Goal: Task Accomplishment & Management: Use online tool/utility

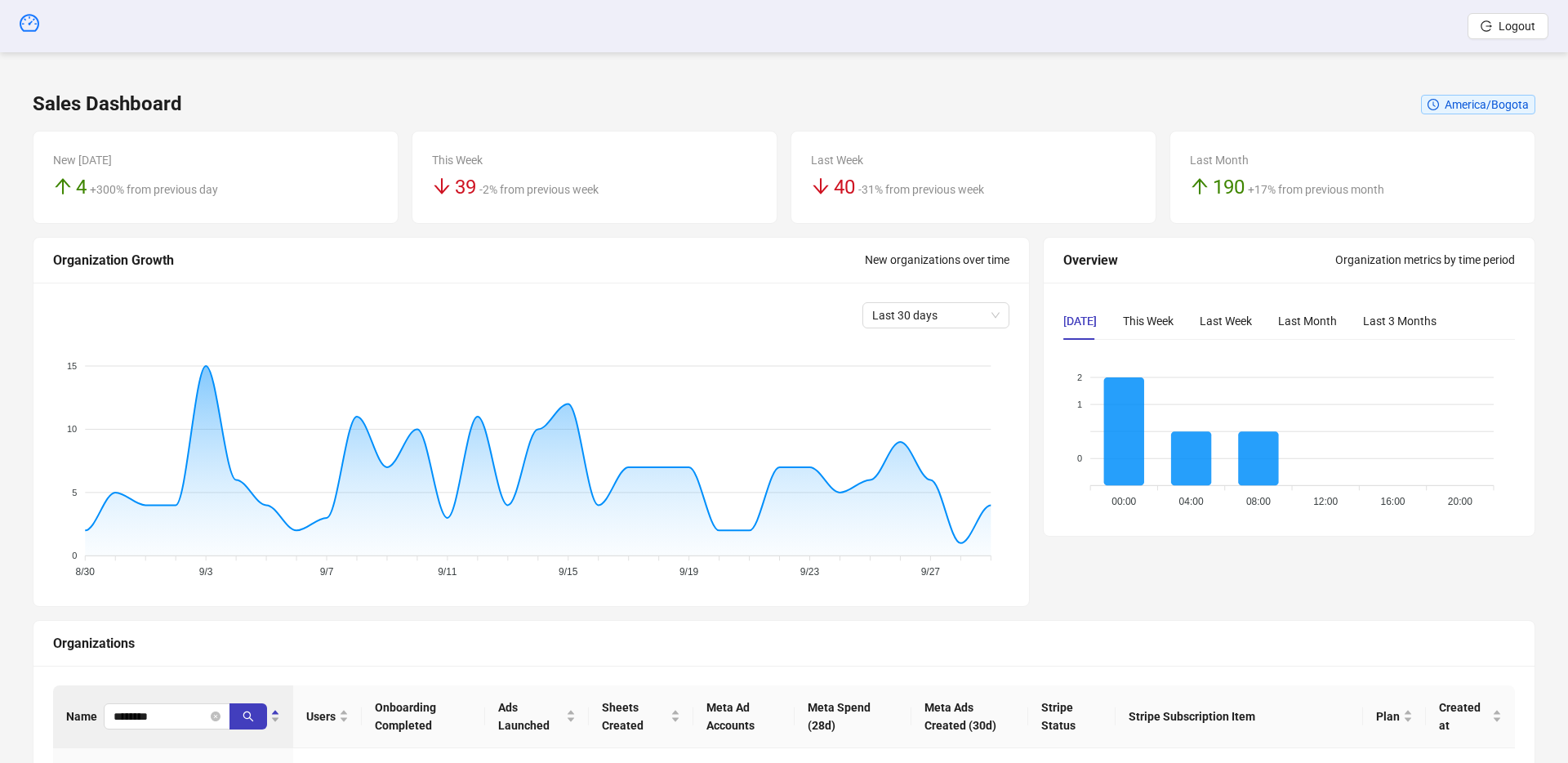
scroll to position [157, 0]
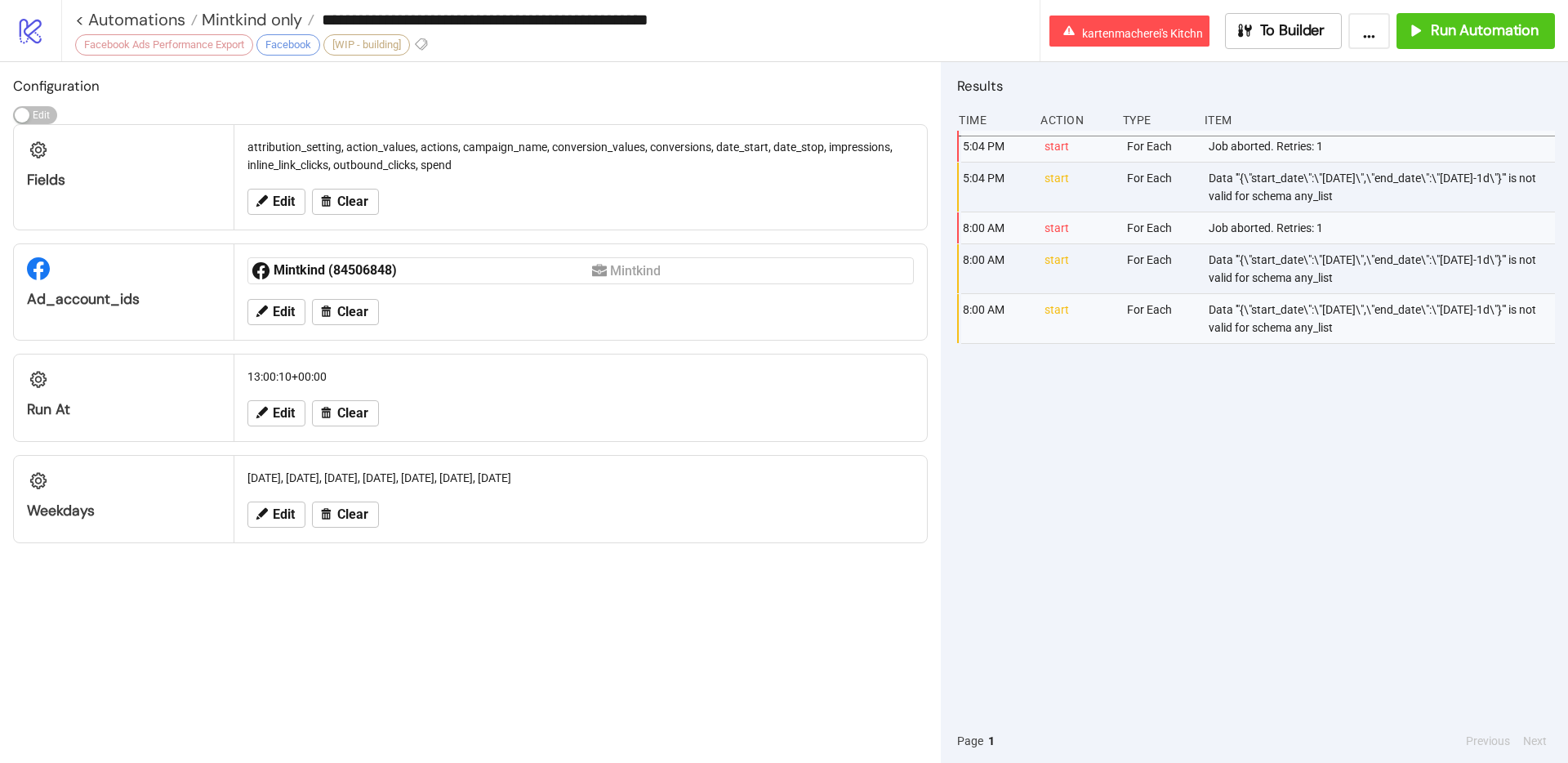
click at [33, 40] on icon at bounding box center [30, 31] width 22 height 25
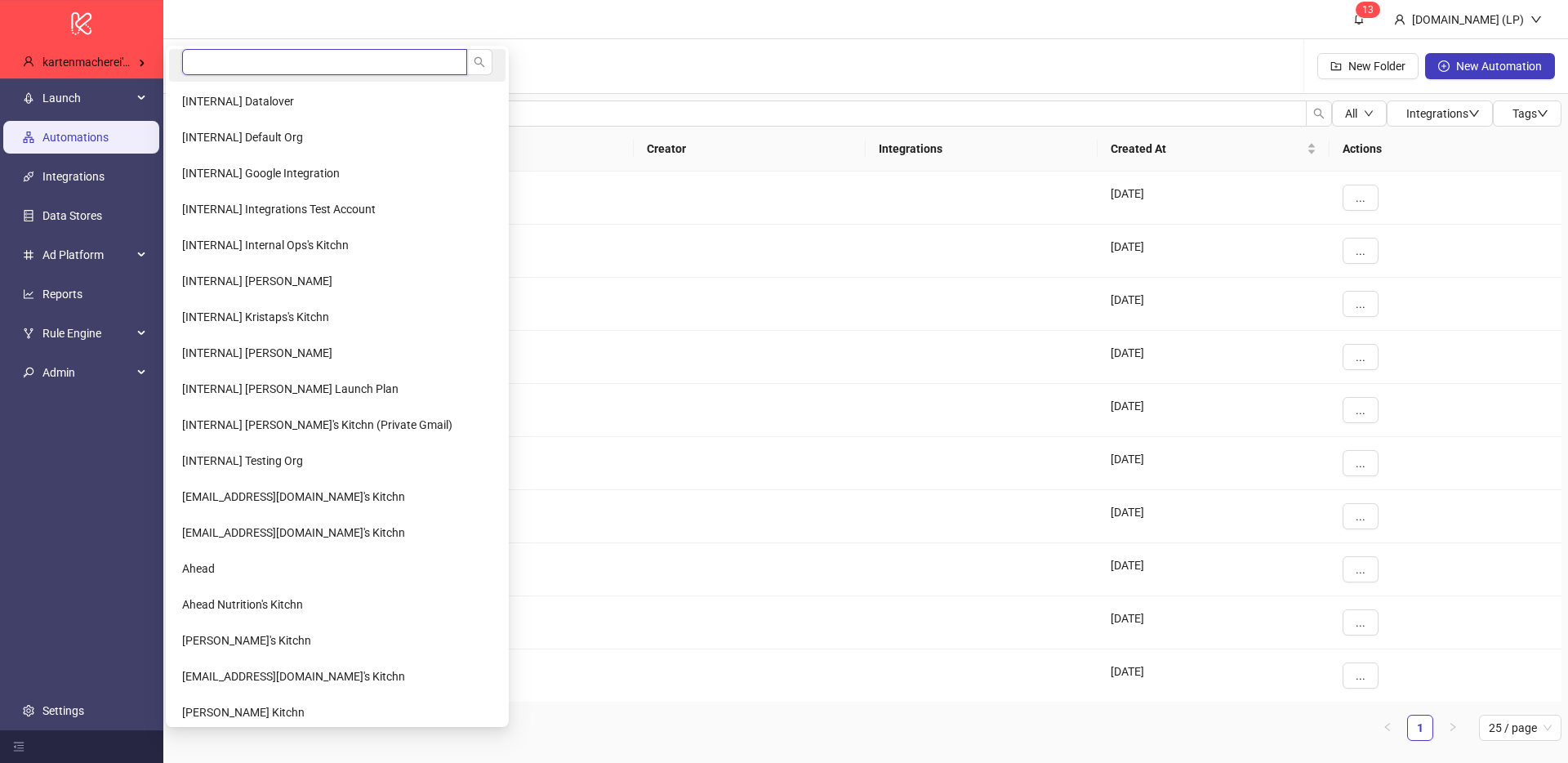
click at [189, 60] on input "search" at bounding box center [325, 61] width 285 height 26
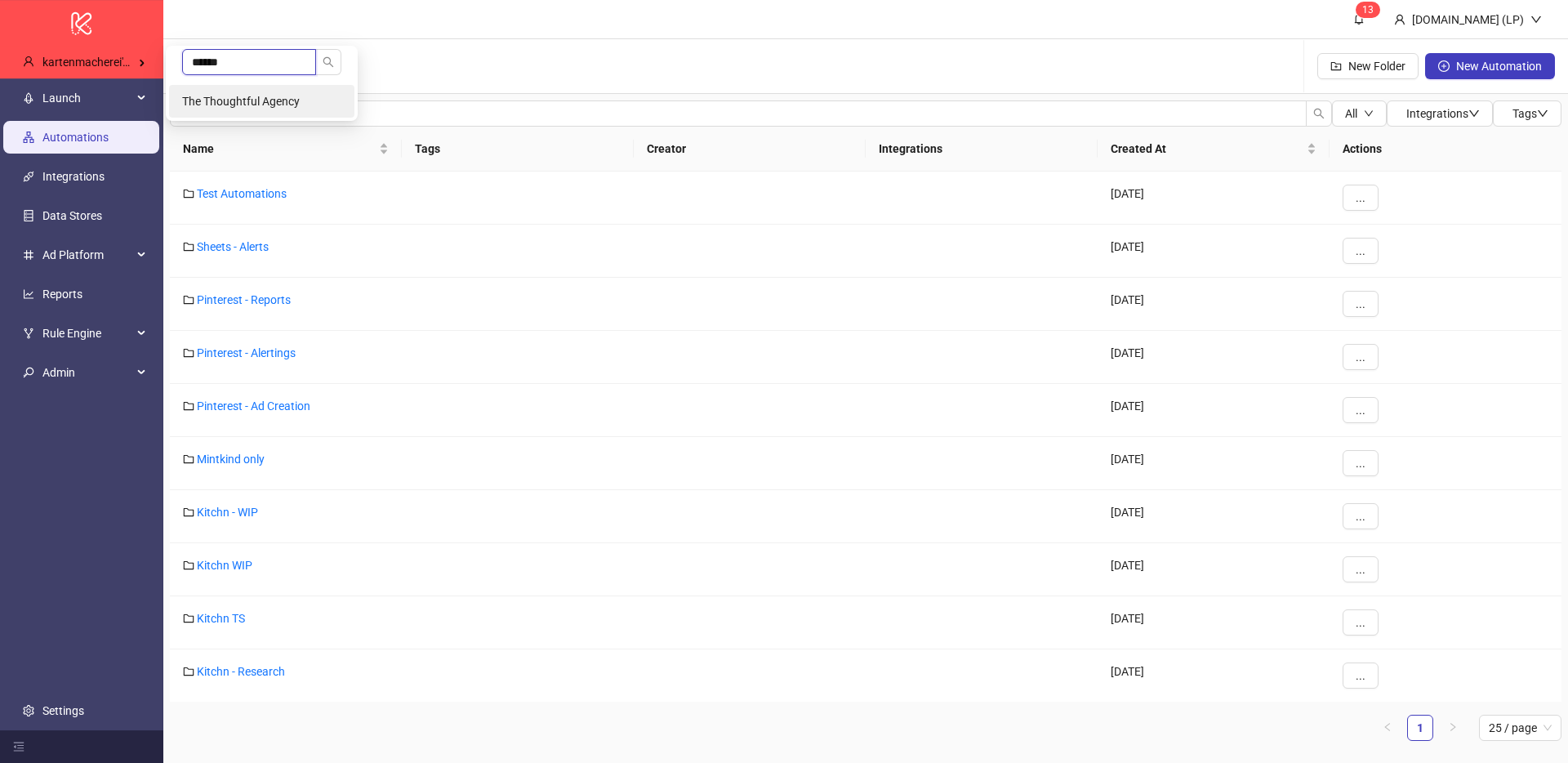
type input "******"
click at [212, 103] on span "The Thoughtful Agency" at bounding box center [241, 102] width 118 height 13
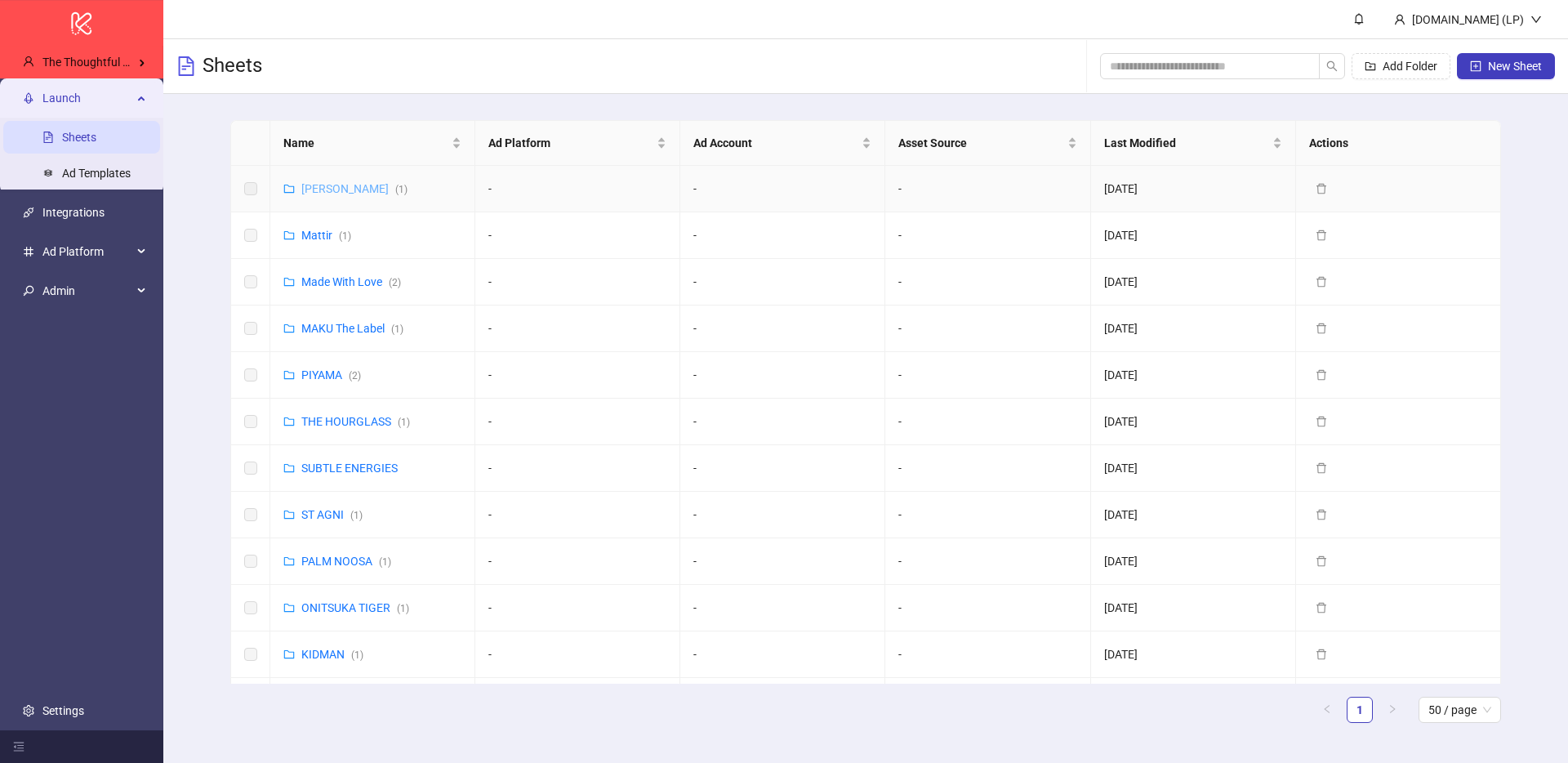
click at [331, 183] on link "Lee Mathews ( 1 )" at bounding box center [354, 189] width 106 height 13
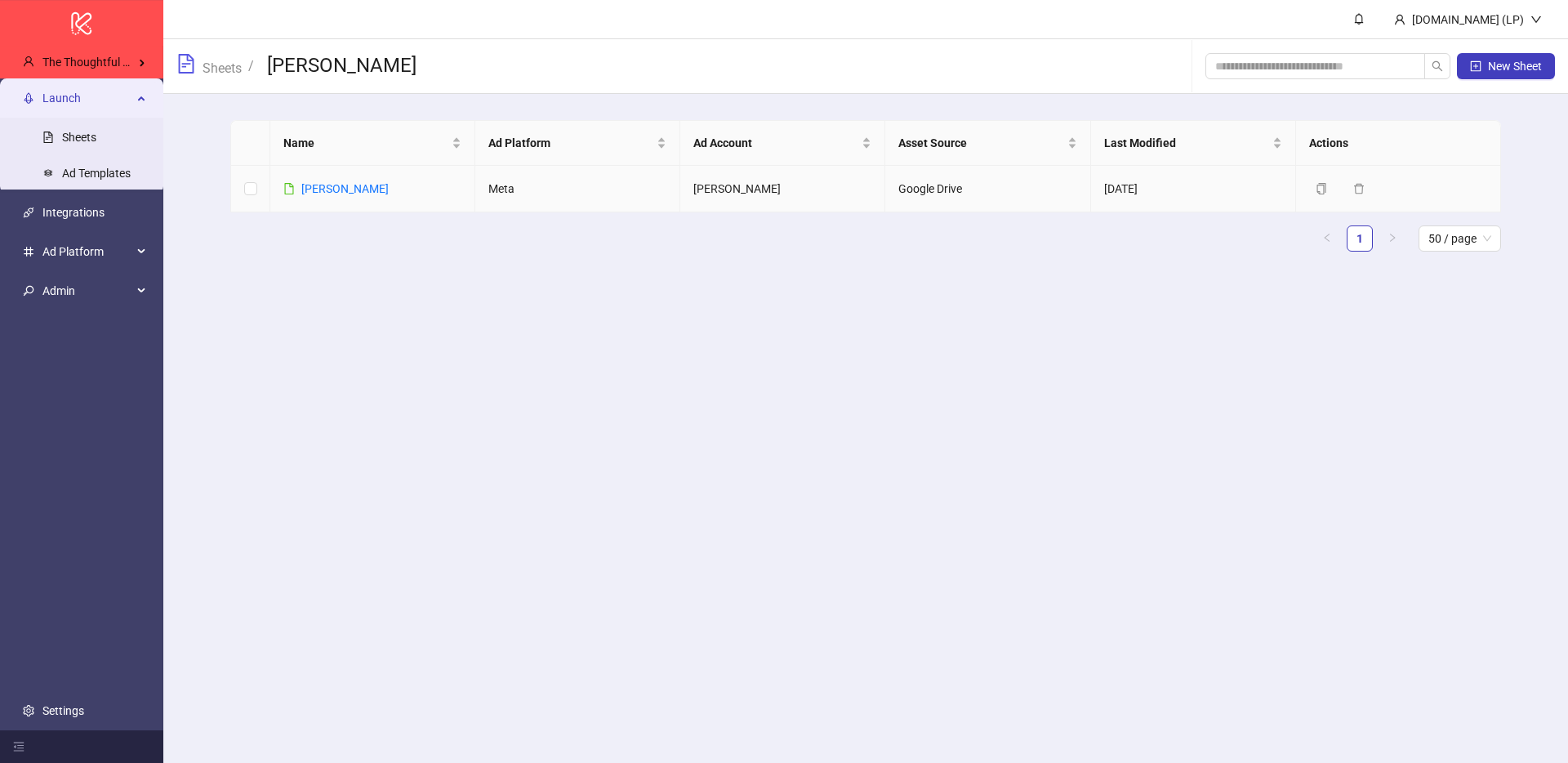
click at [331, 183] on link "Lee Mathews" at bounding box center [345, 189] width 87 height 13
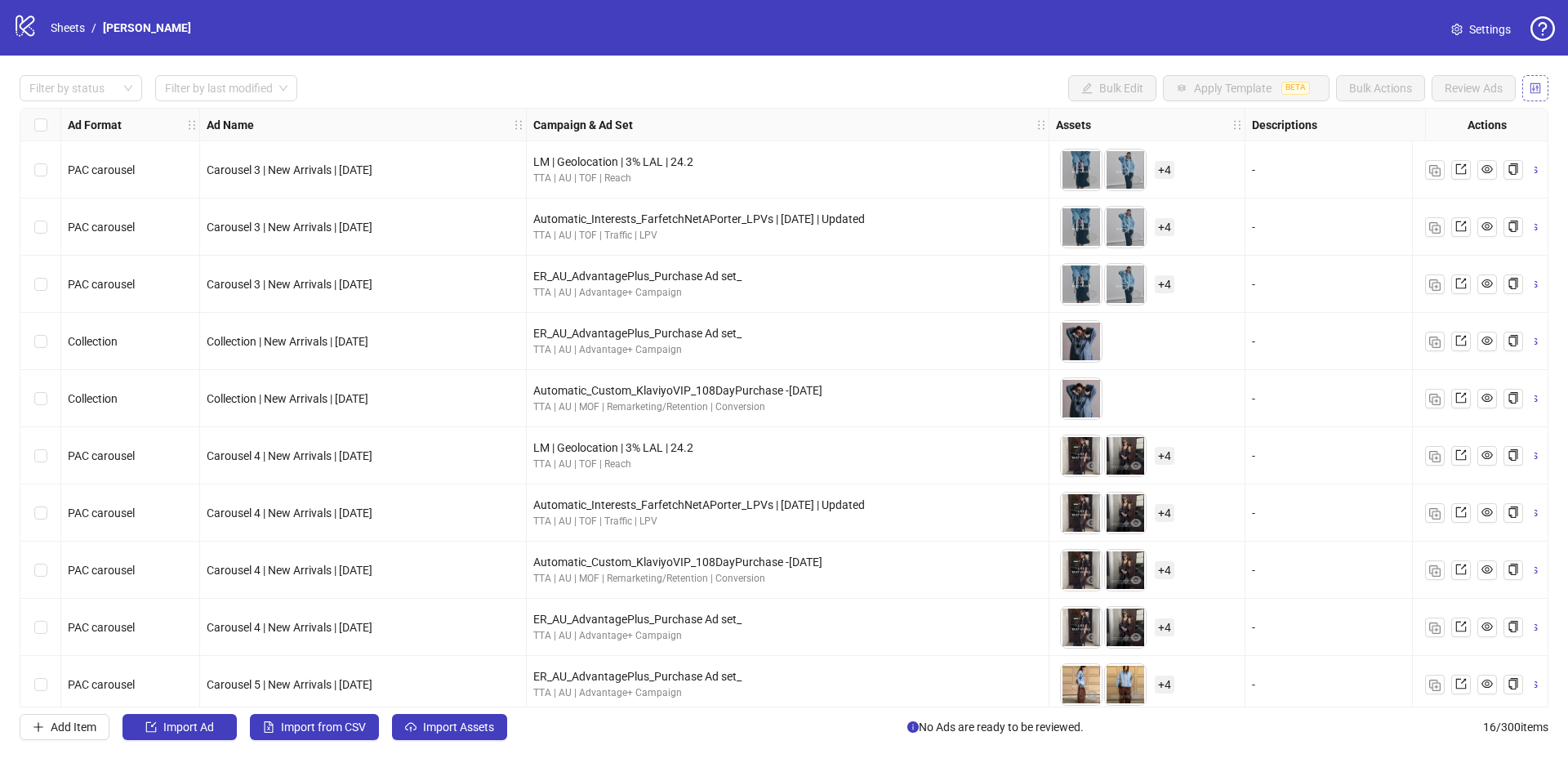
click at [1533, 94] on span "button" at bounding box center [1535, 88] width 12 height 13
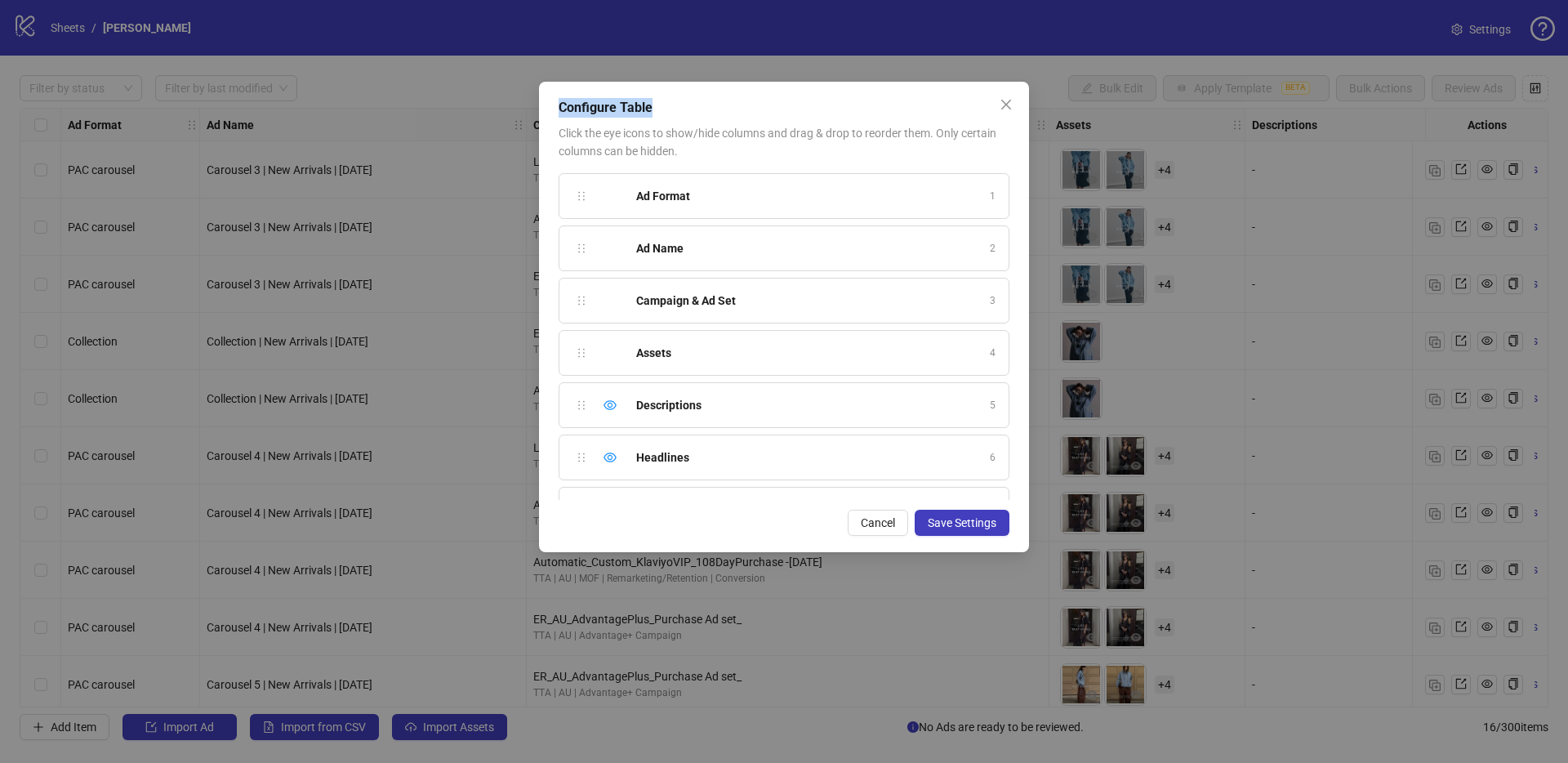
drag, startPoint x: 560, startPoint y: 109, endPoint x: 681, endPoint y: 110, distance: 121.0
click at [681, 110] on div "Configure Table" at bounding box center [784, 108] width 451 height 19
click at [1004, 98] on icon "close" at bounding box center [1006, 105] width 13 height 13
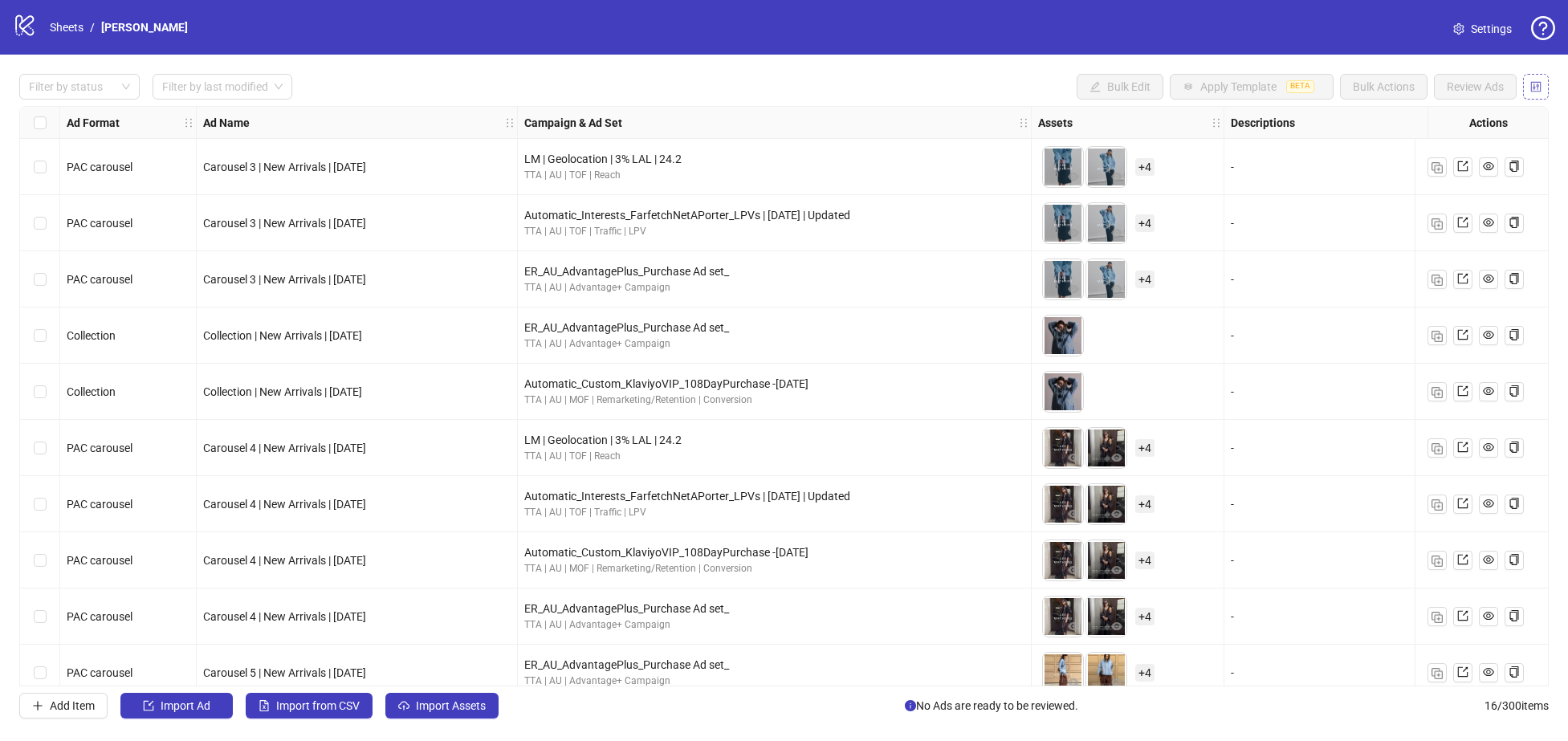
click at [1541, 98] on button "button" at bounding box center [1536, 86] width 26 height 26
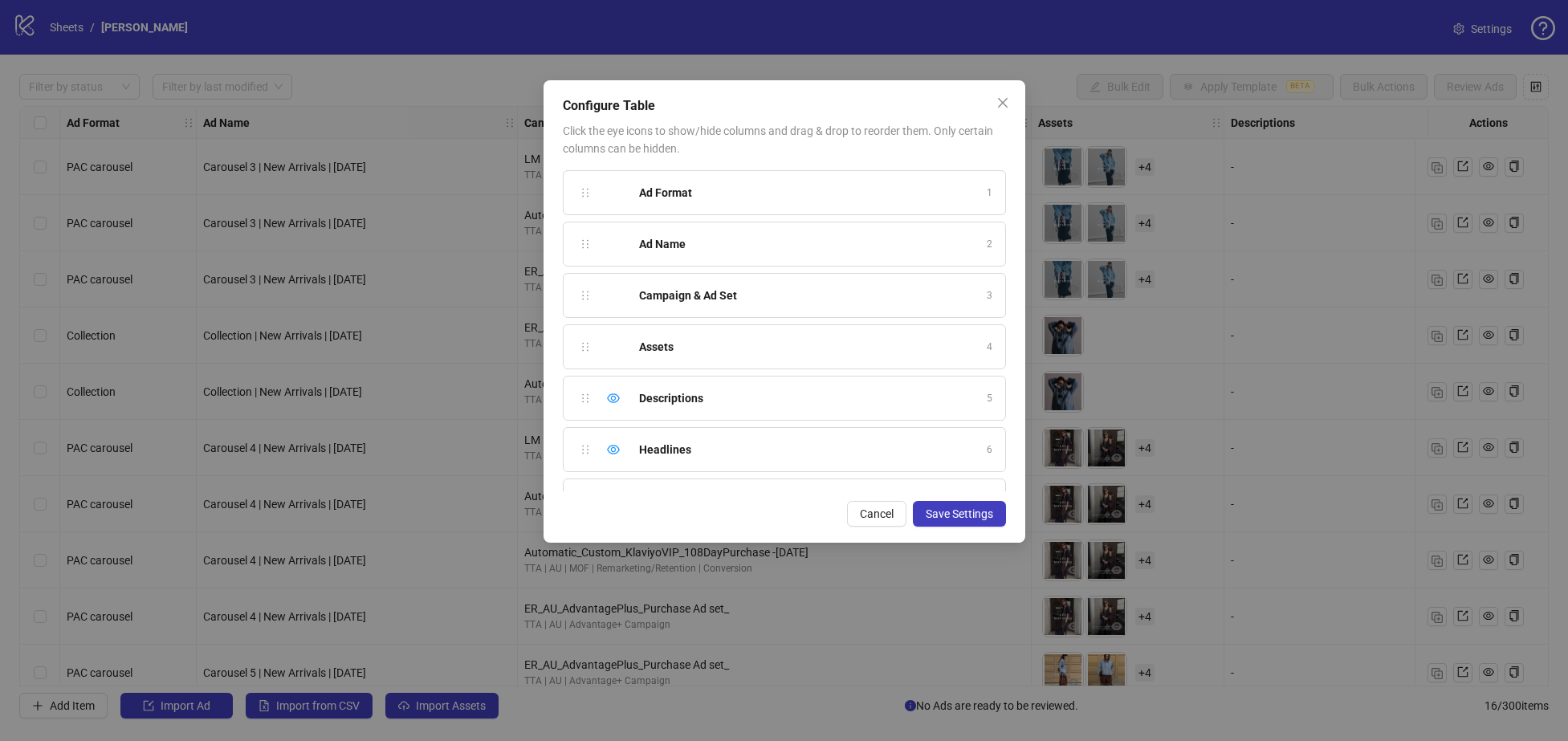
click at [581, 189] on div "Ad Format 1 Ad Name 2 Campaign & Ad Set 3 Assets 4 Descriptions 5 Headlines 6 P…" at bounding box center [785, 331] width 443 height 321
drag, startPoint x: 588, startPoint y: 242, endPoint x: 586, endPoint y: 257, distance: 15.1
click at [586, 257] on div "Ad Format 1 Ad Name 2 Campaign & Ad Set 3 Assets 4 Descriptions 5 Headlines 6 P…" at bounding box center [785, 331] width 443 height 321
click at [998, 100] on icon "close" at bounding box center [1003, 103] width 13 height 13
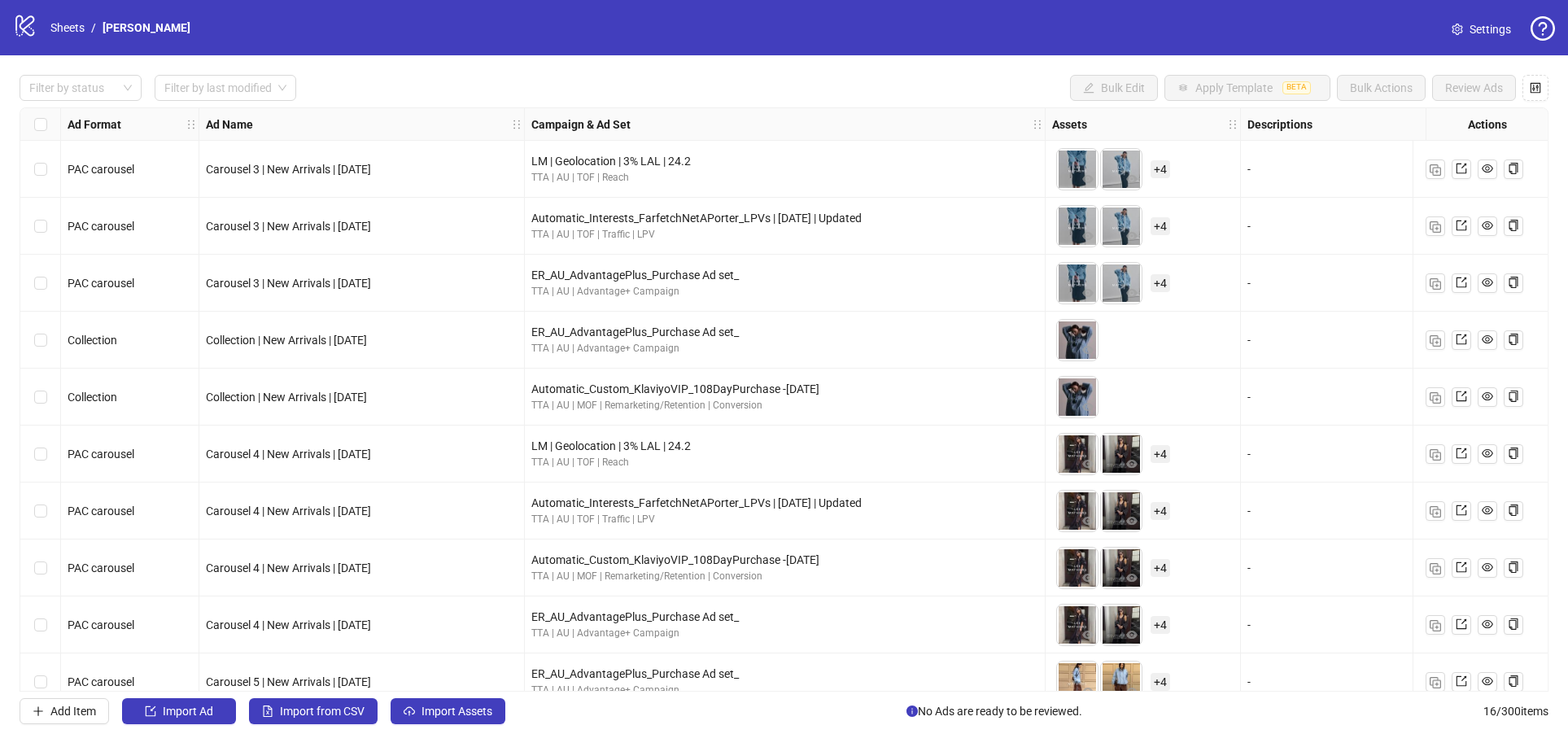
click at [42, 30] on div "logo/logo-mobile Sheets / Lee Mathews" at bounding box center [105, 28] width 184 height 29
click at [68, 30] on link "Sheets" at bounding box center [67, 27] width 41 height 18
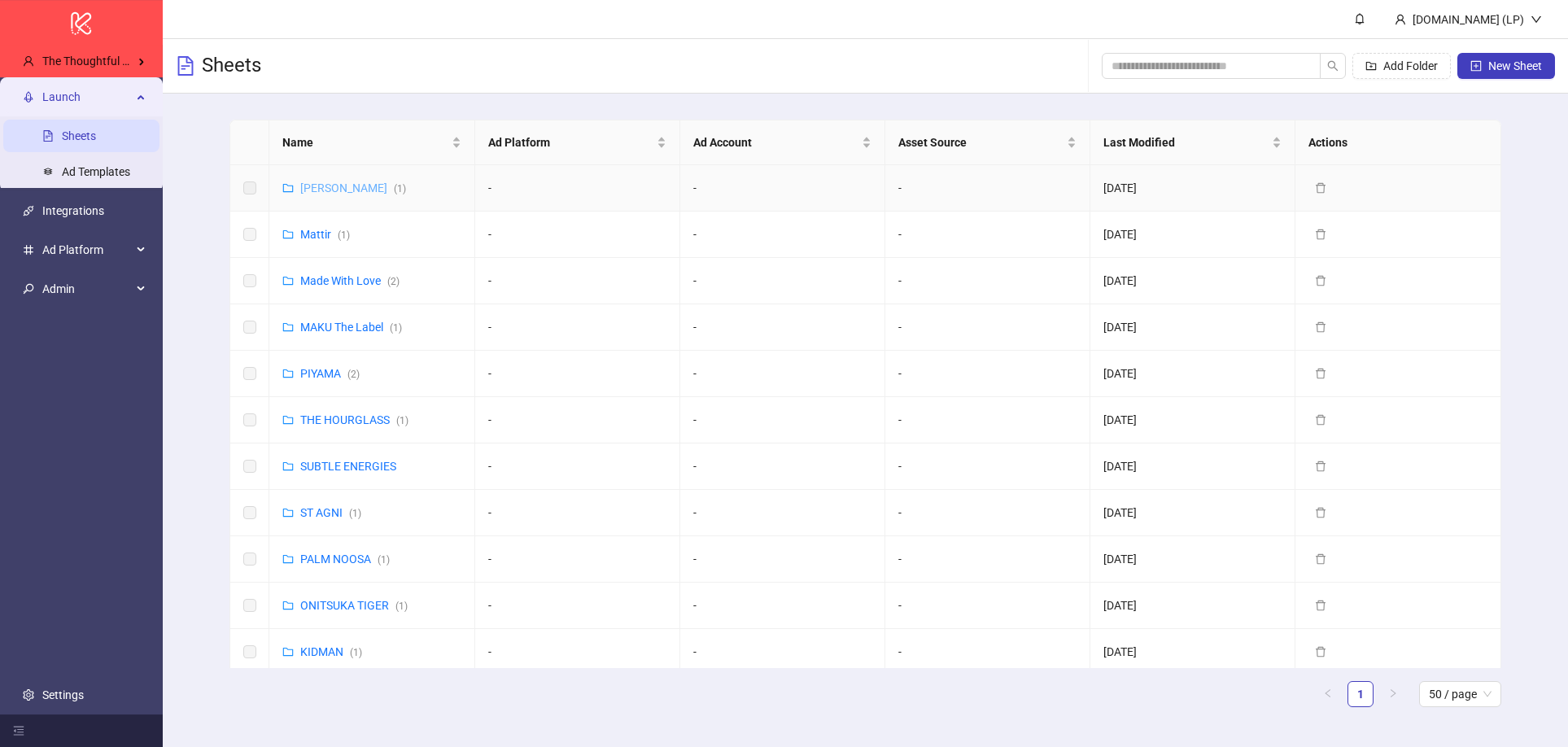
click at [353, 183] on link "Lee Mathews ( 1 )" at bounding box center [353, 189] width 106 height 13
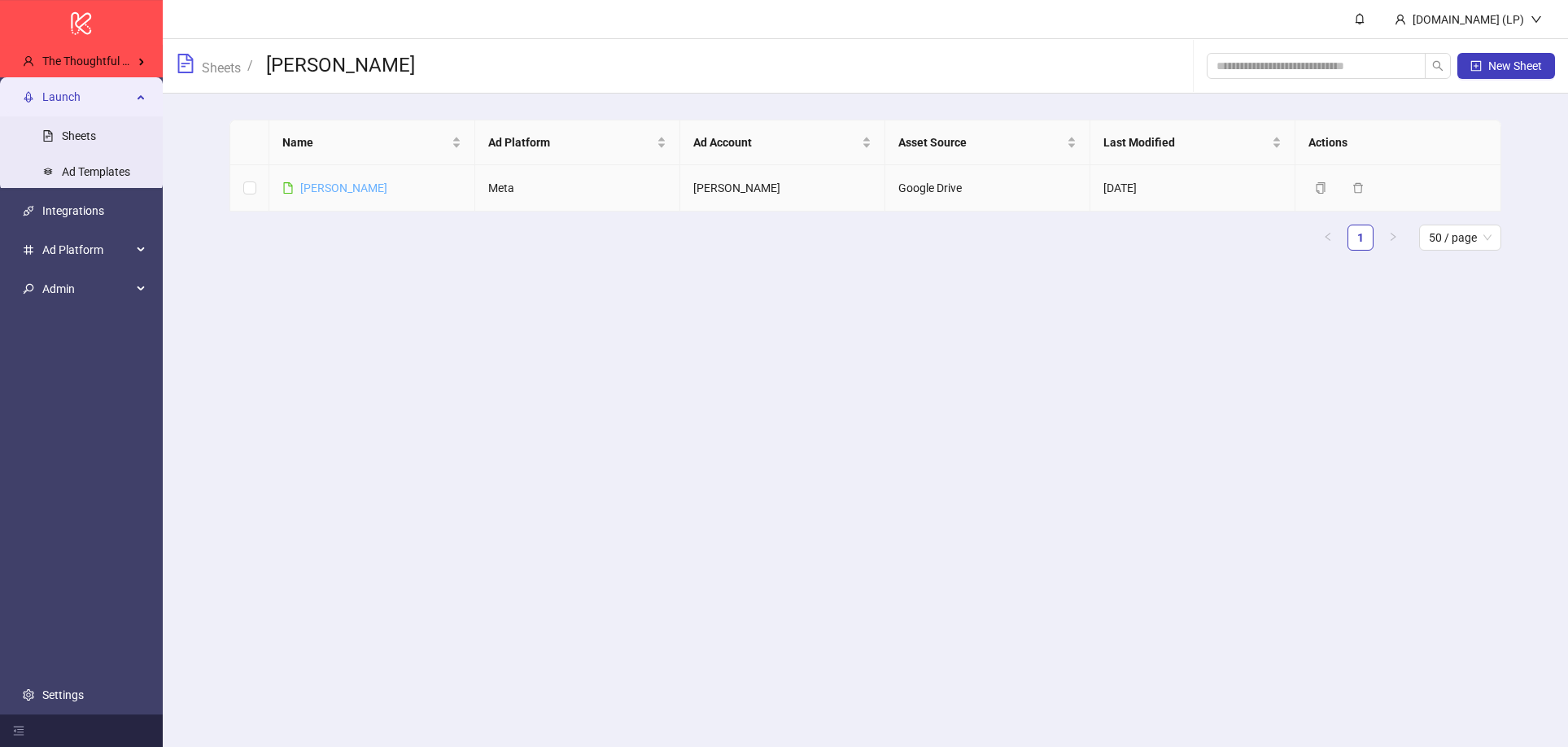
click at [348, 186] on link "Lee Mathews" at bounding box center [344, 189] width 87 height 13
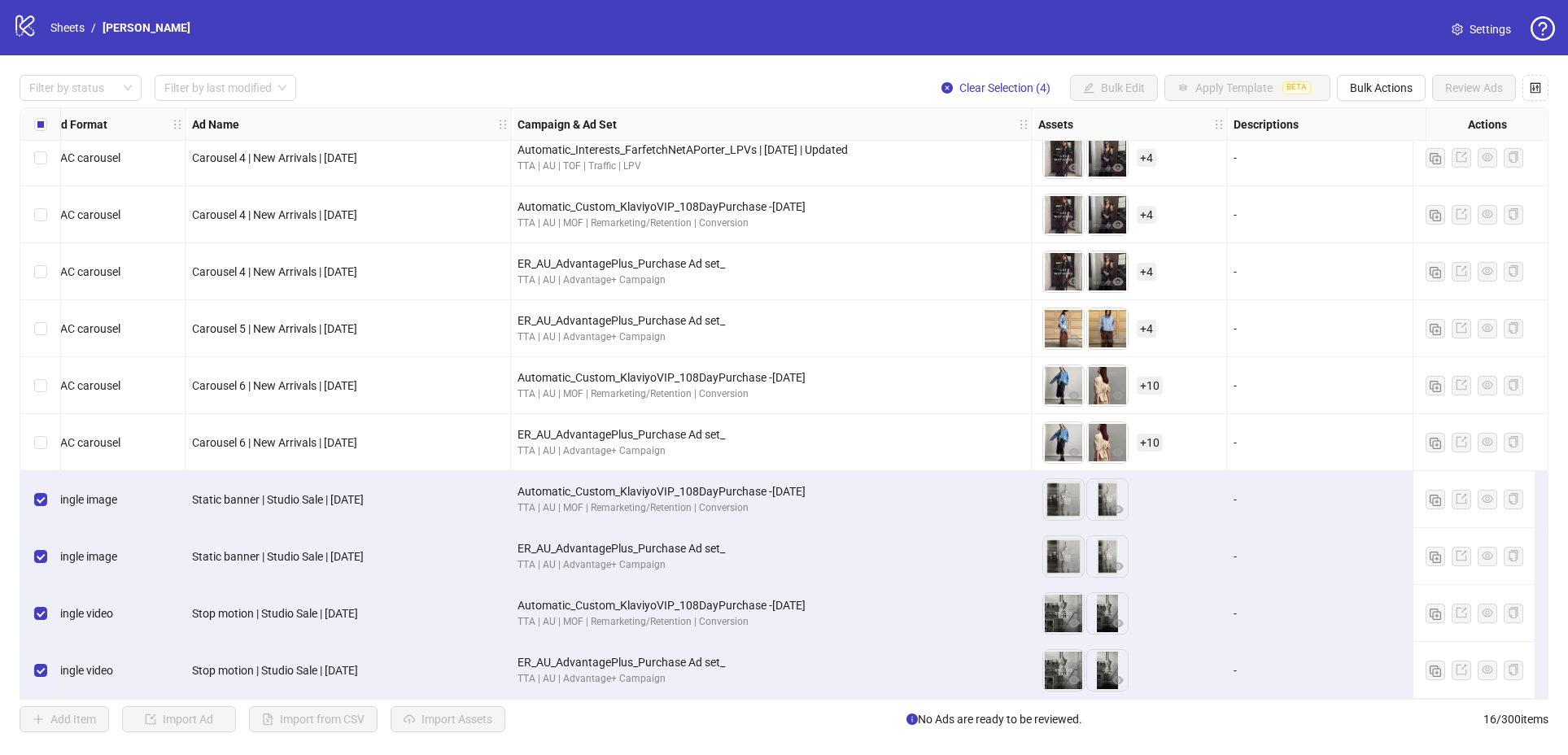
scroll to position [359, 0]
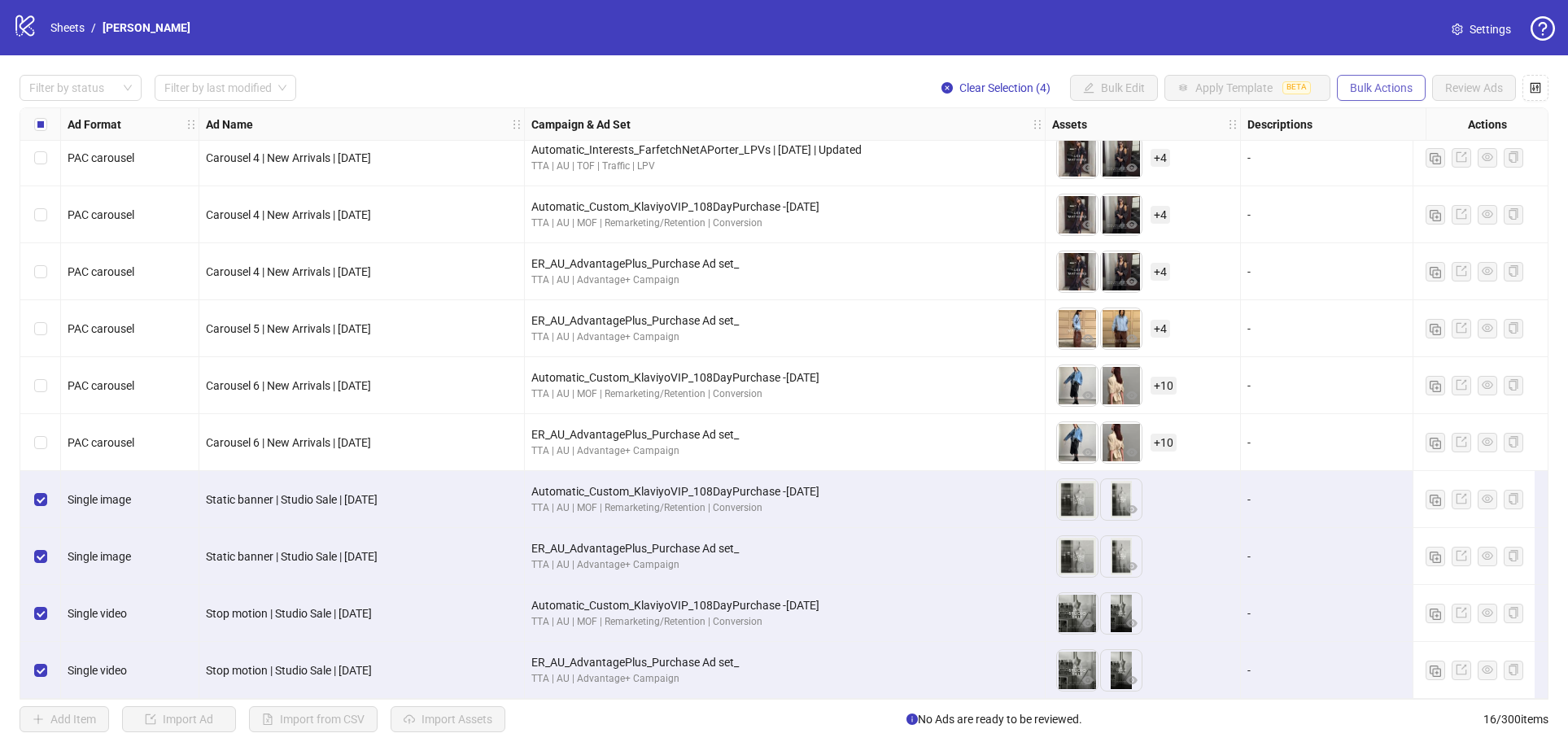
click at [1399, 88] on span "Bulk Actions" at bounding box center [1381, 88] width 63 height 13
click at [1374, 165] on span "Duplicate with assets" at bounding box center [1404, 172] width 111 height 18
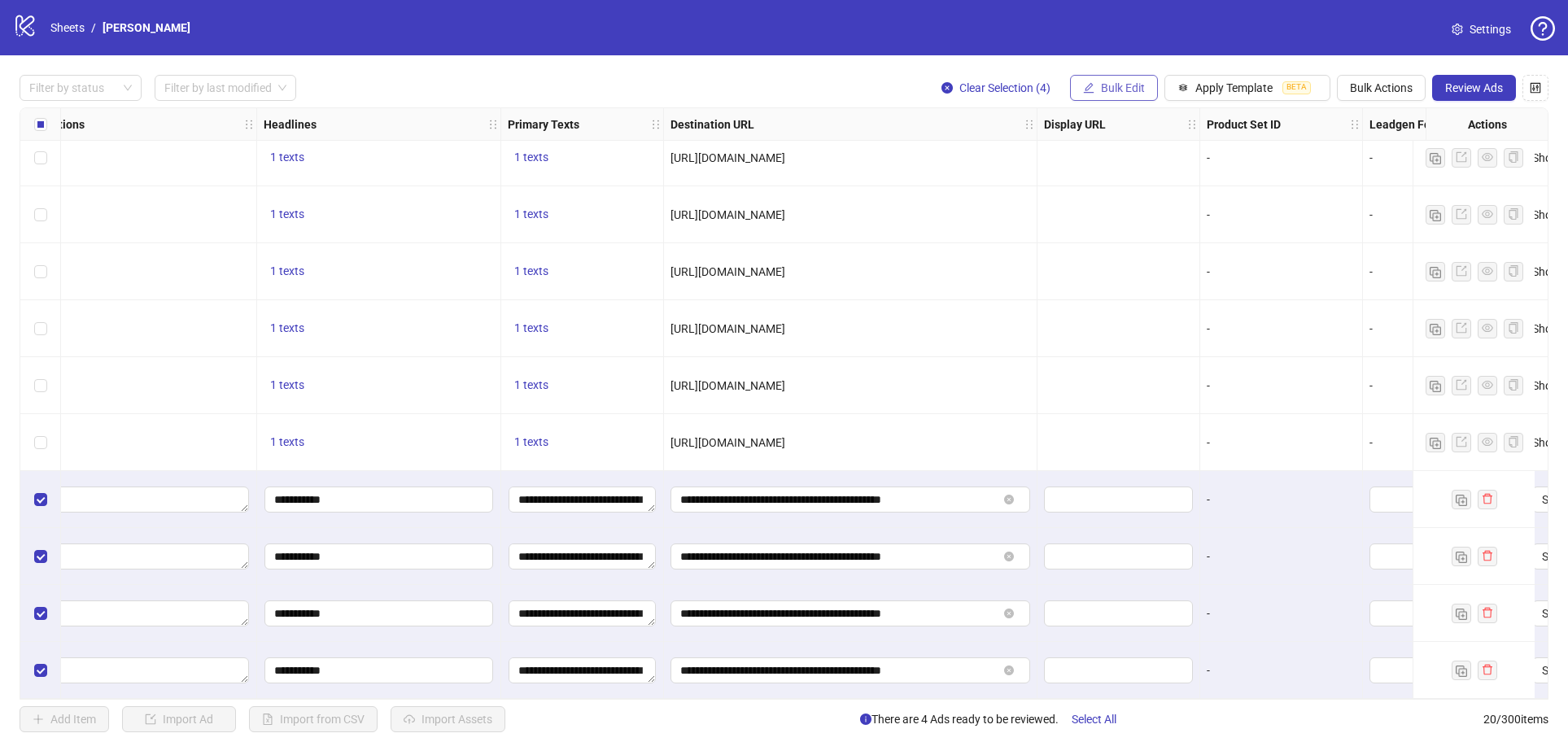
scroll to position [587, 1242]
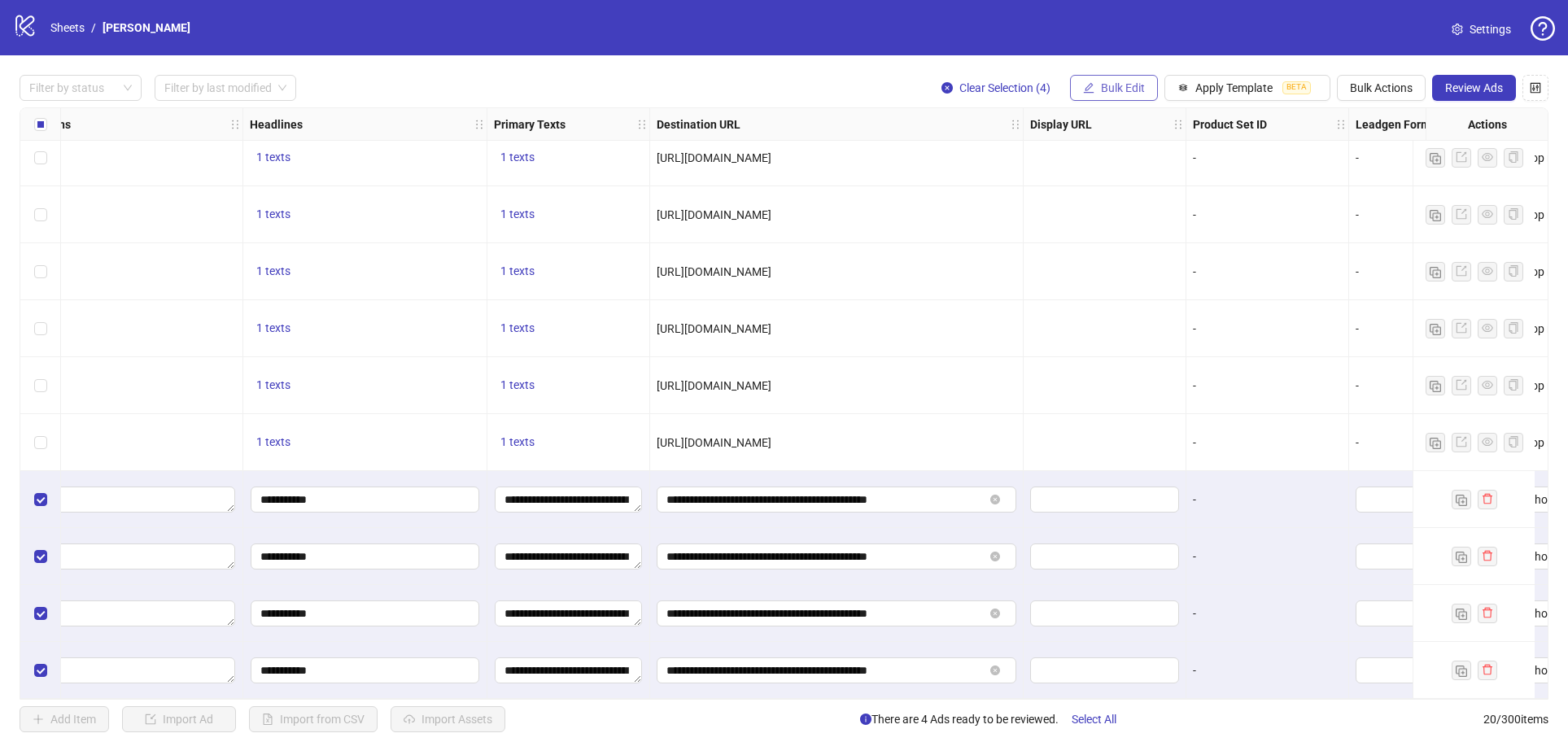
click at [1120, 83] on span "Bulk Edit" at bounding box center [1123, 88] width 44 height 13
click at [1111, 282] on span "Destination URL" at bounding box center [1130, 276] width 97 height 18
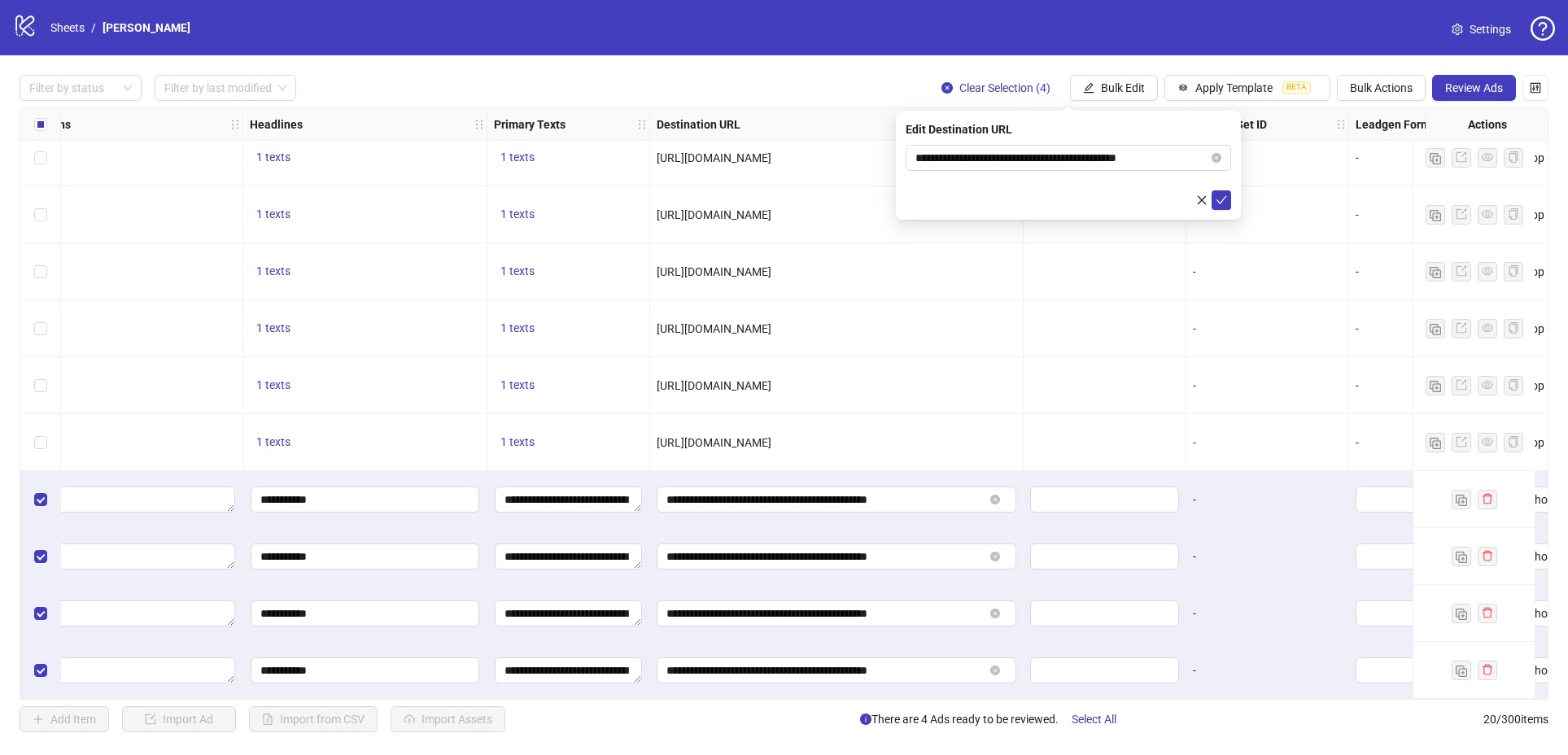
click at [794, 85] on div "Filter by status Filter by last modified Clear Selection (4) Bulk Edit Apply Te…" at bounding box center [784, 87] width 1529 height 26
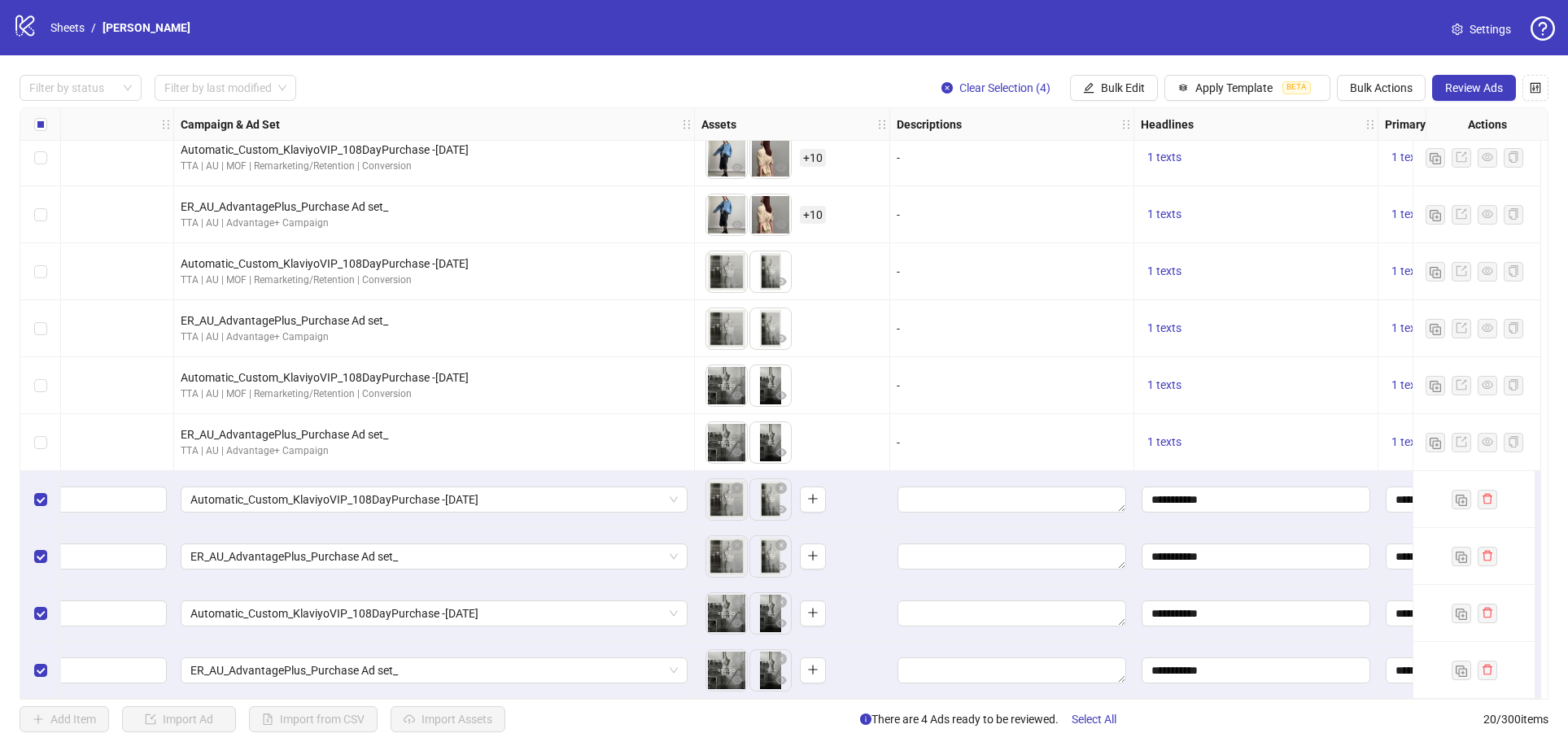
scroll to position [587, 0]
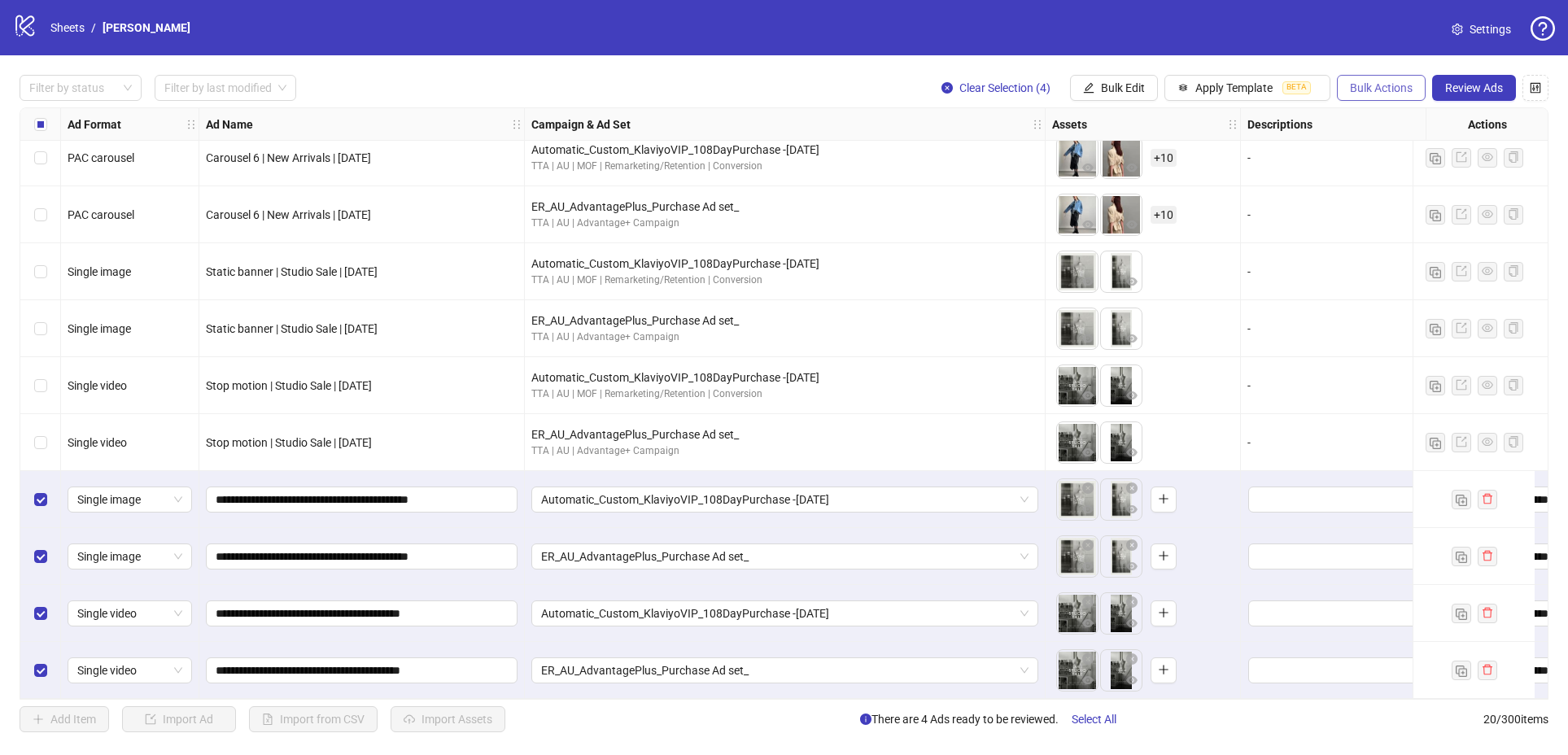
click at [1410, 84] on span "Bulk Actions" at bounding box center [1381, 88] width 63 height 13
click at [1396, 129] on li "Delete" at bounding box center [1404, 120] width 131 height 26
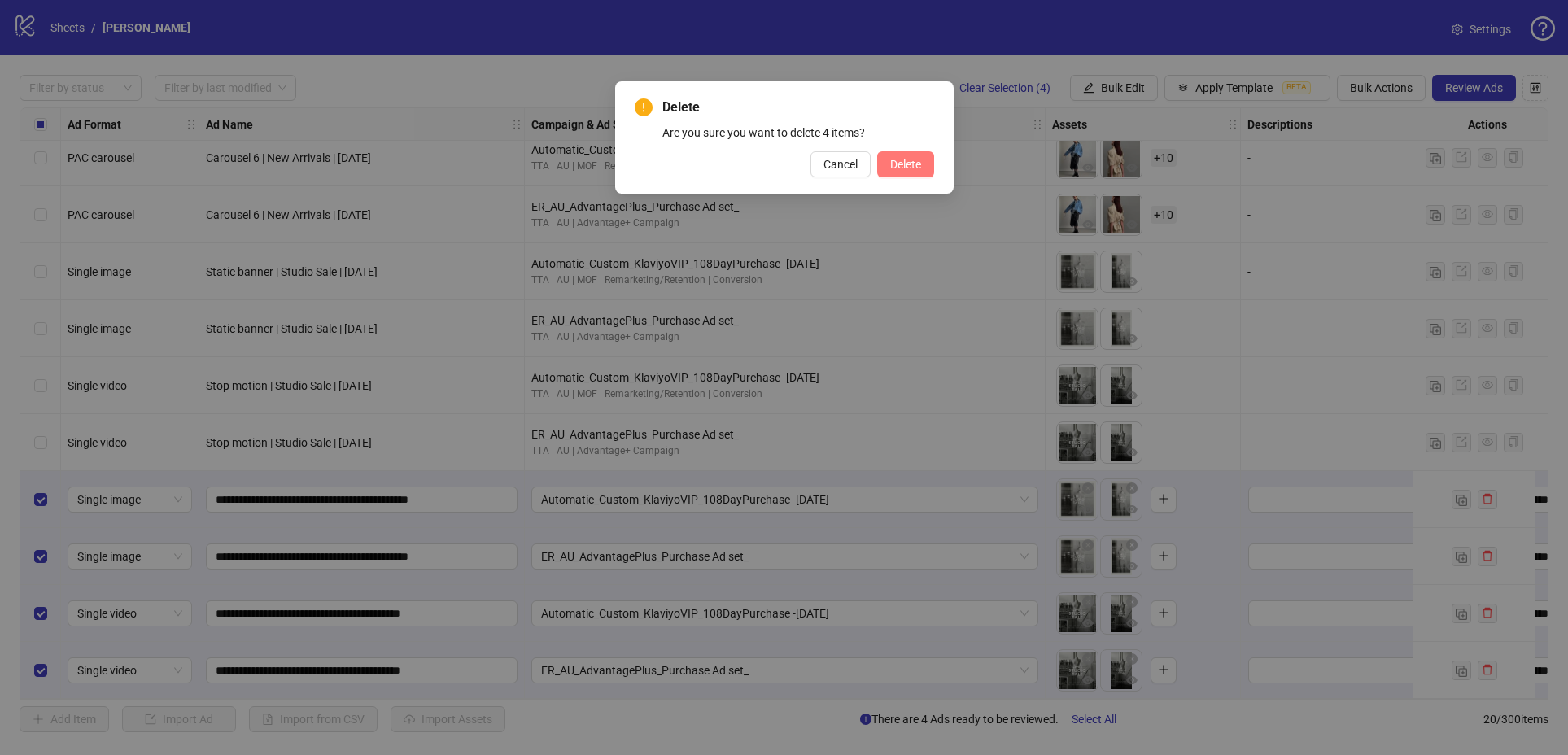
click at [919, 172] on button "Delete" at bounding box center [906, 164] width 57 height 26
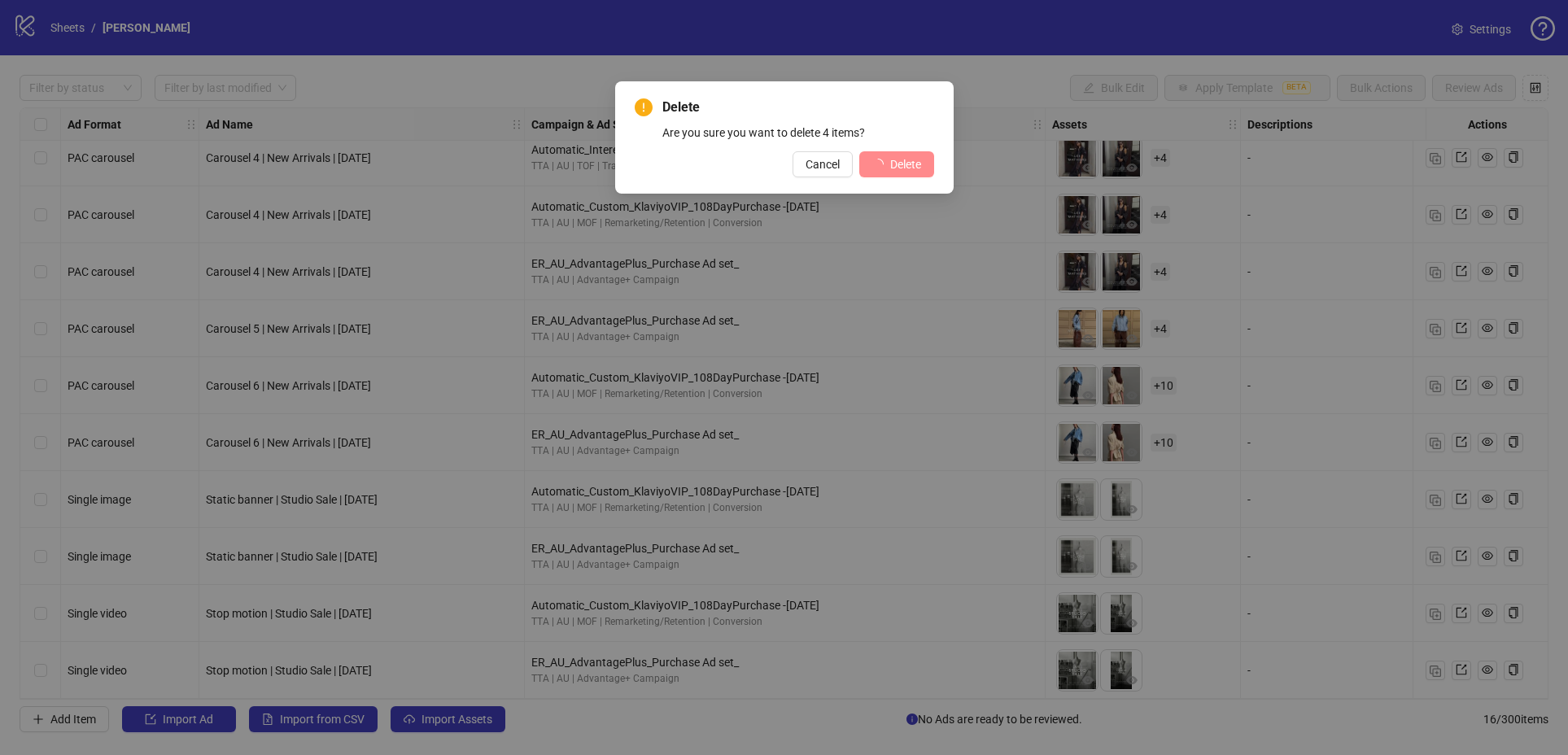
scroll to position [359, 0]
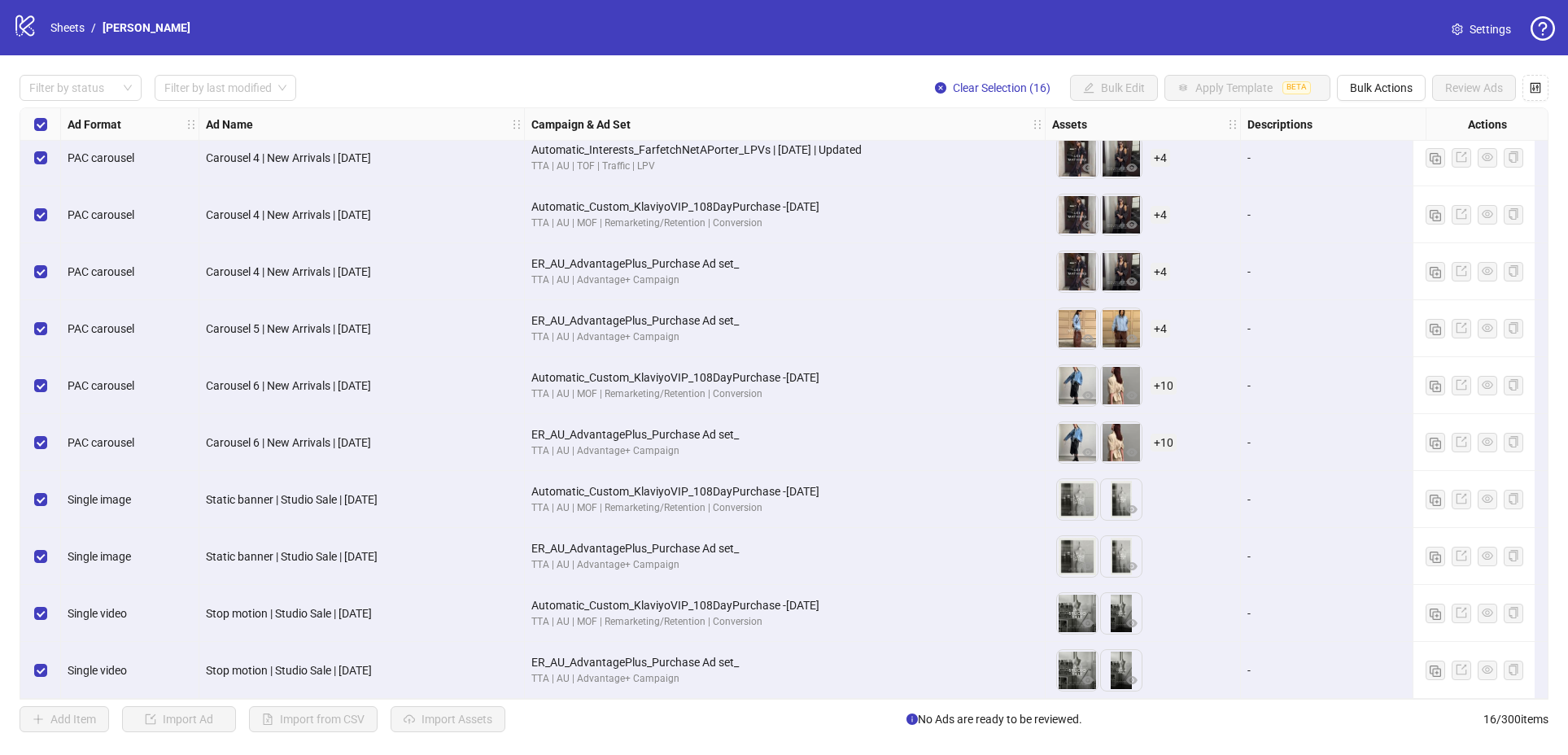
click at [30, 119] on div "Select all rows" at bounding box center [40, 124] width 41 height 33
click at [1359, 97] on button "Bulk Actions" at bounding box center [1381, 87] width 89 height 26
click at [1364, 216] on span "Export" at bounding box center [1404, 224] width 111 height 18
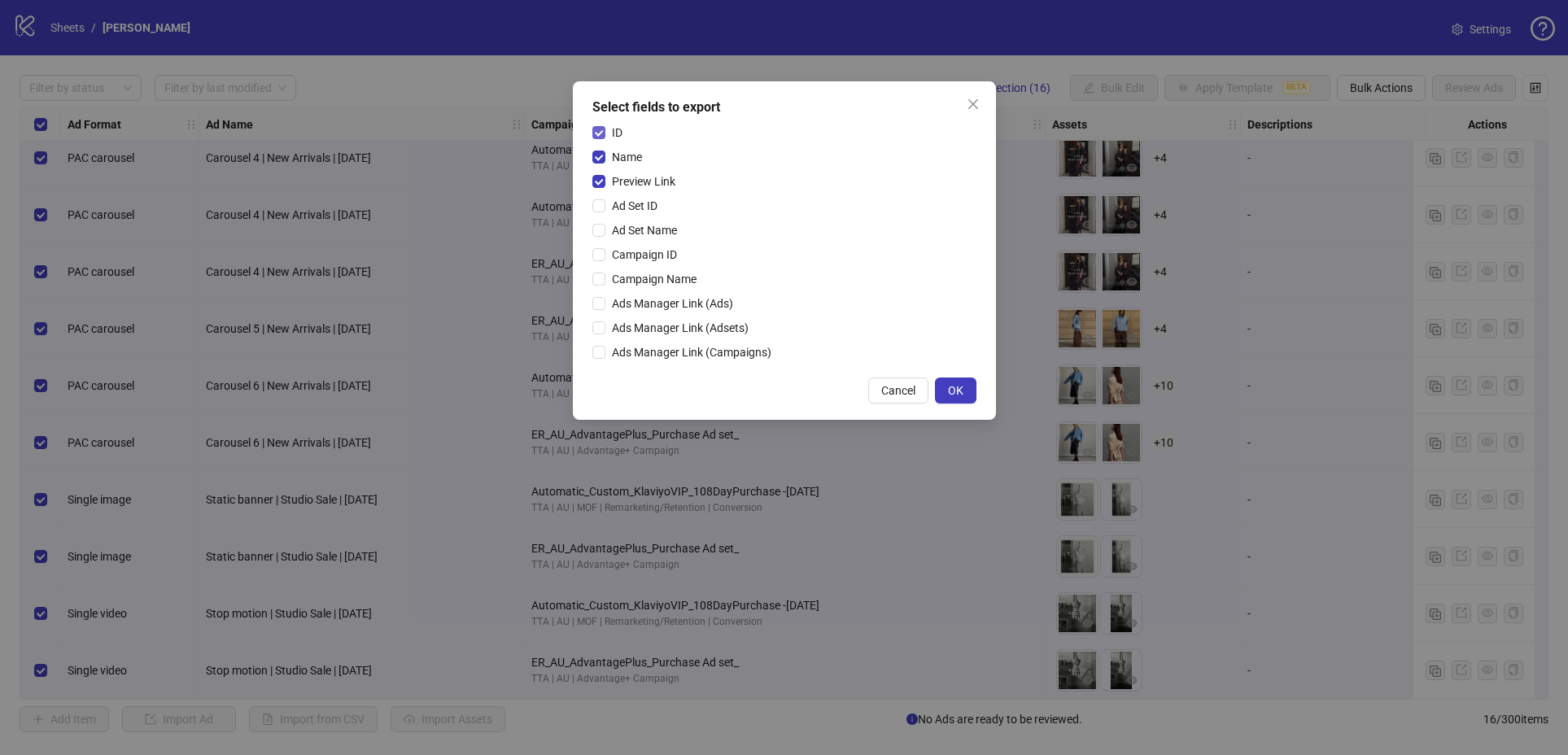
click at [609, 134] on span "ID" at bounding box center [617, 132] width 23 height 18
click at [974, 106] on icon "close" at bounding box center [972, 104] width 10 height 10
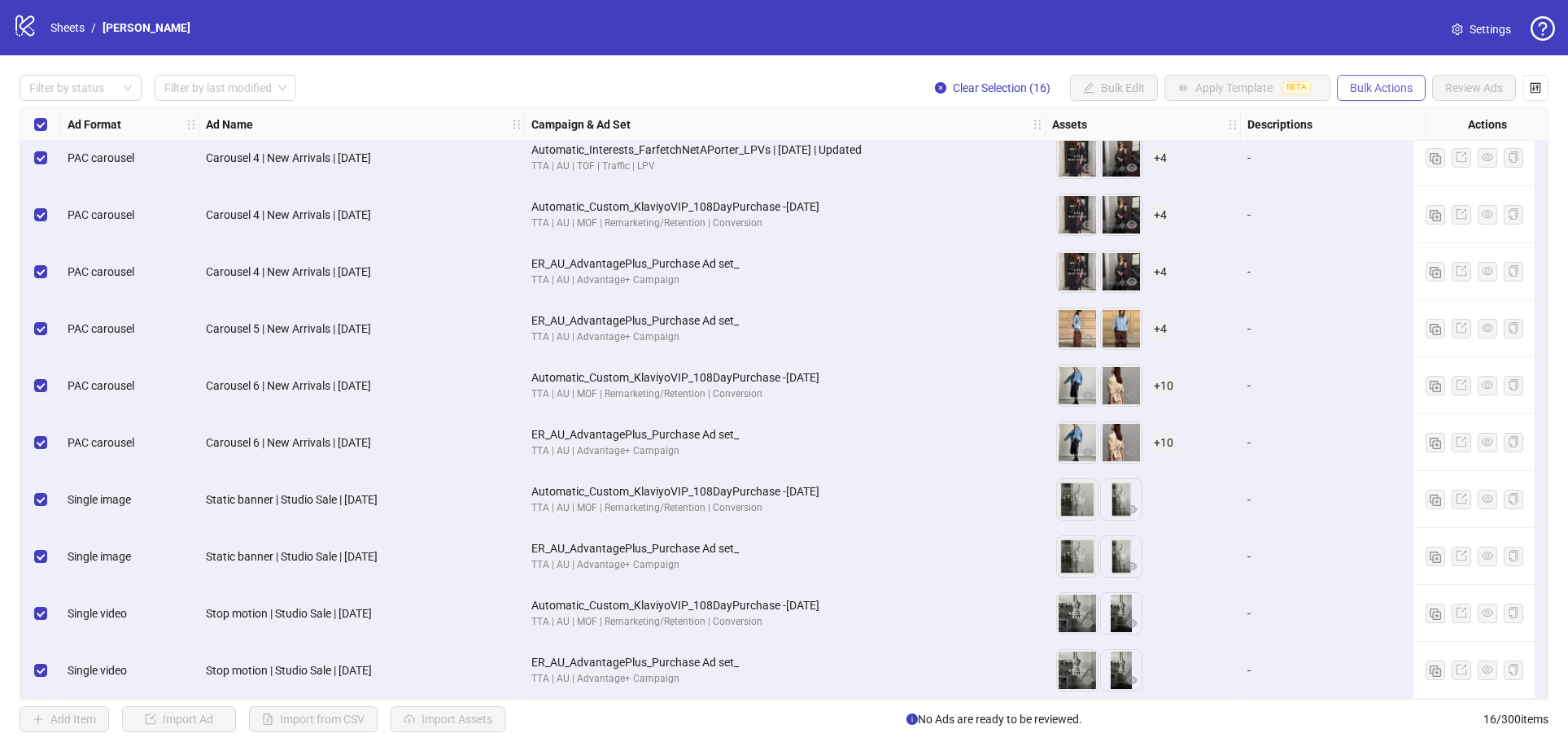
click at [1374, 80] on button "Bulk Actions" at bounding box center [1381, 87] width 89 height 26
click at [1373, 225] on span "Export" at bounding box center [1404, 224] width 111 height 18
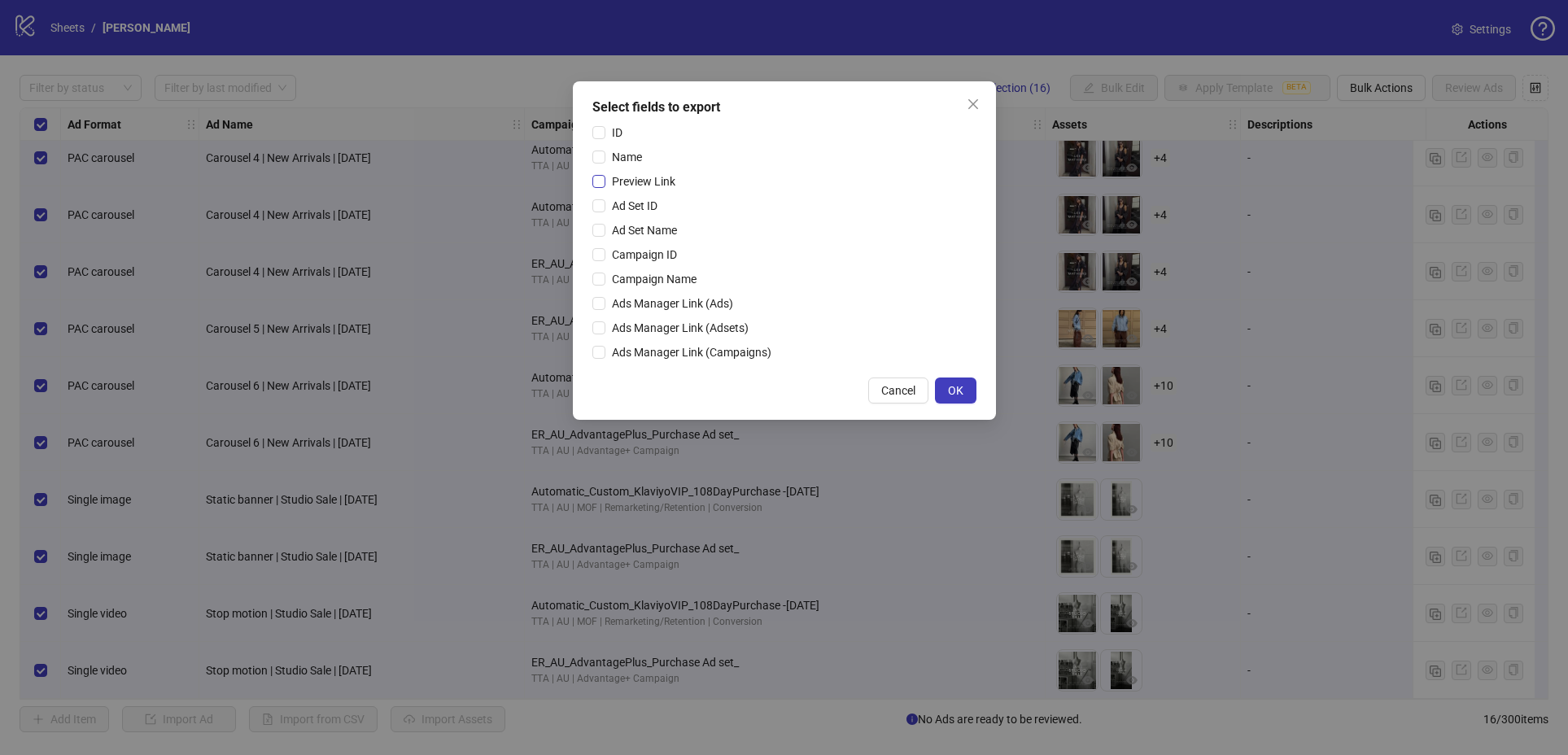
click at [605, 181] on span "Preview Link" at bounding box center [643, 181] width 76 height 18
click at [955, 381] on button "OK" at bounding box center [956, 390] width 42 height 26
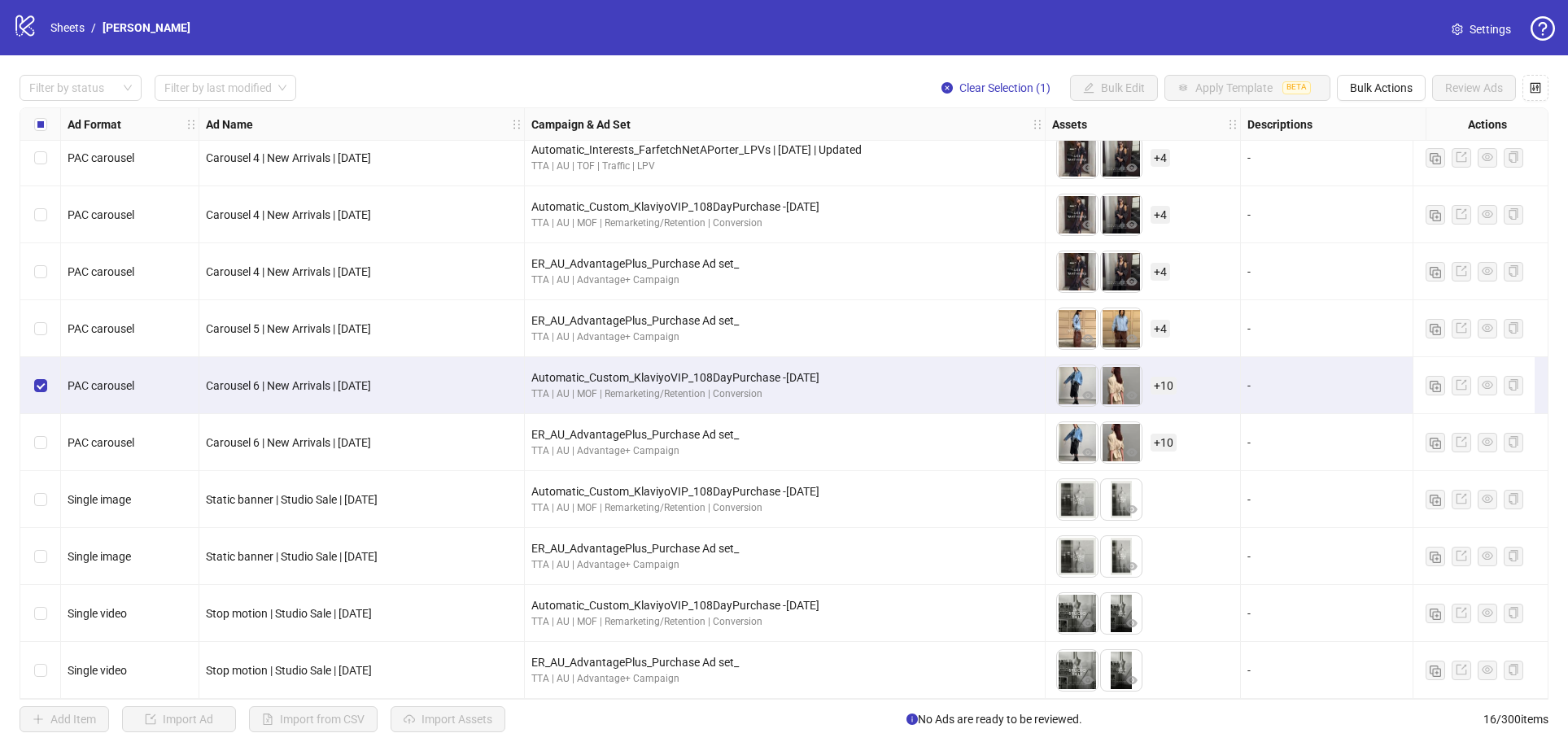
click at [47, 375] on div "Select row 11" at bounding box center [40, 385] width 41 height 57
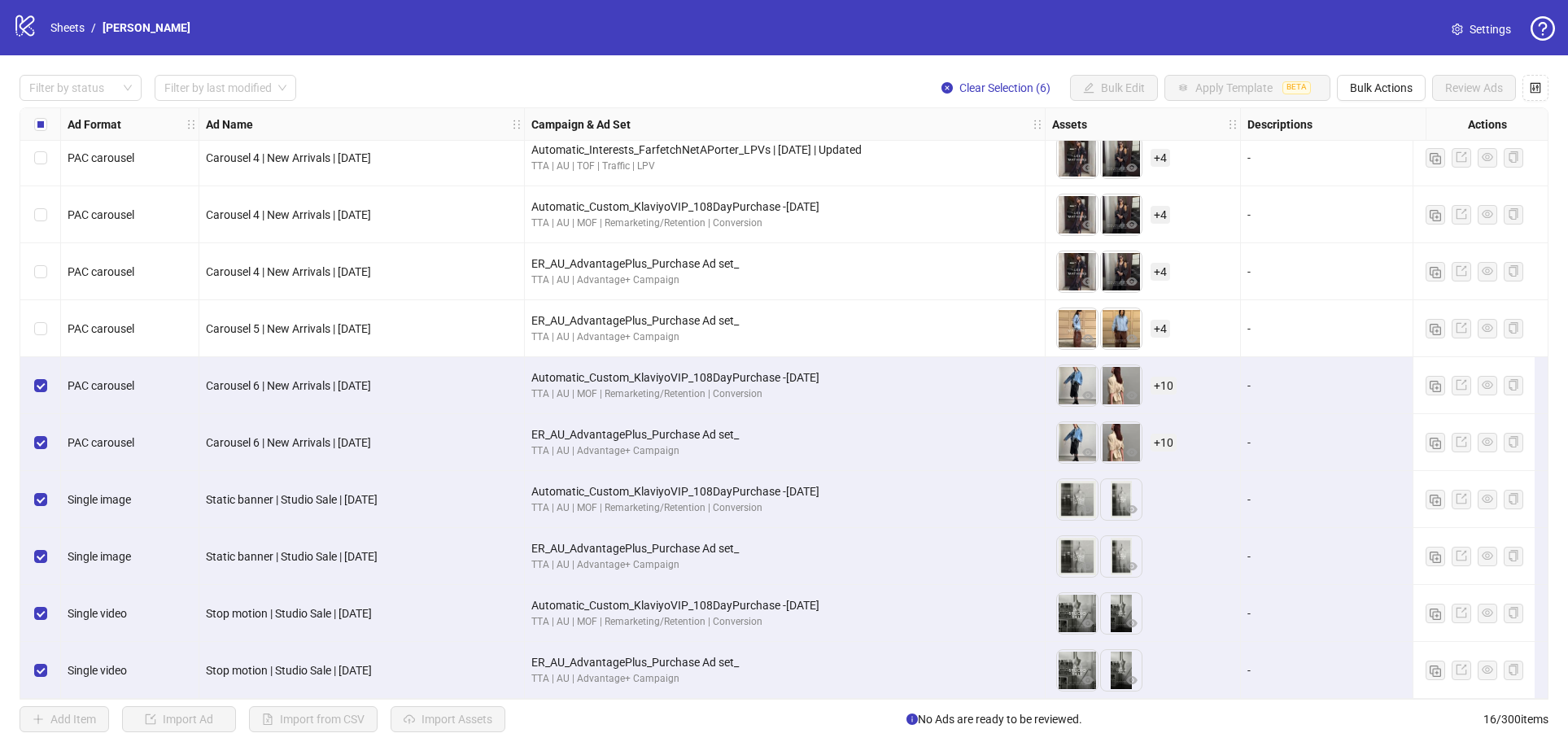
click at [49, 384] on div "Select row 11" at bounding box center [40, 385] width 41 height 57
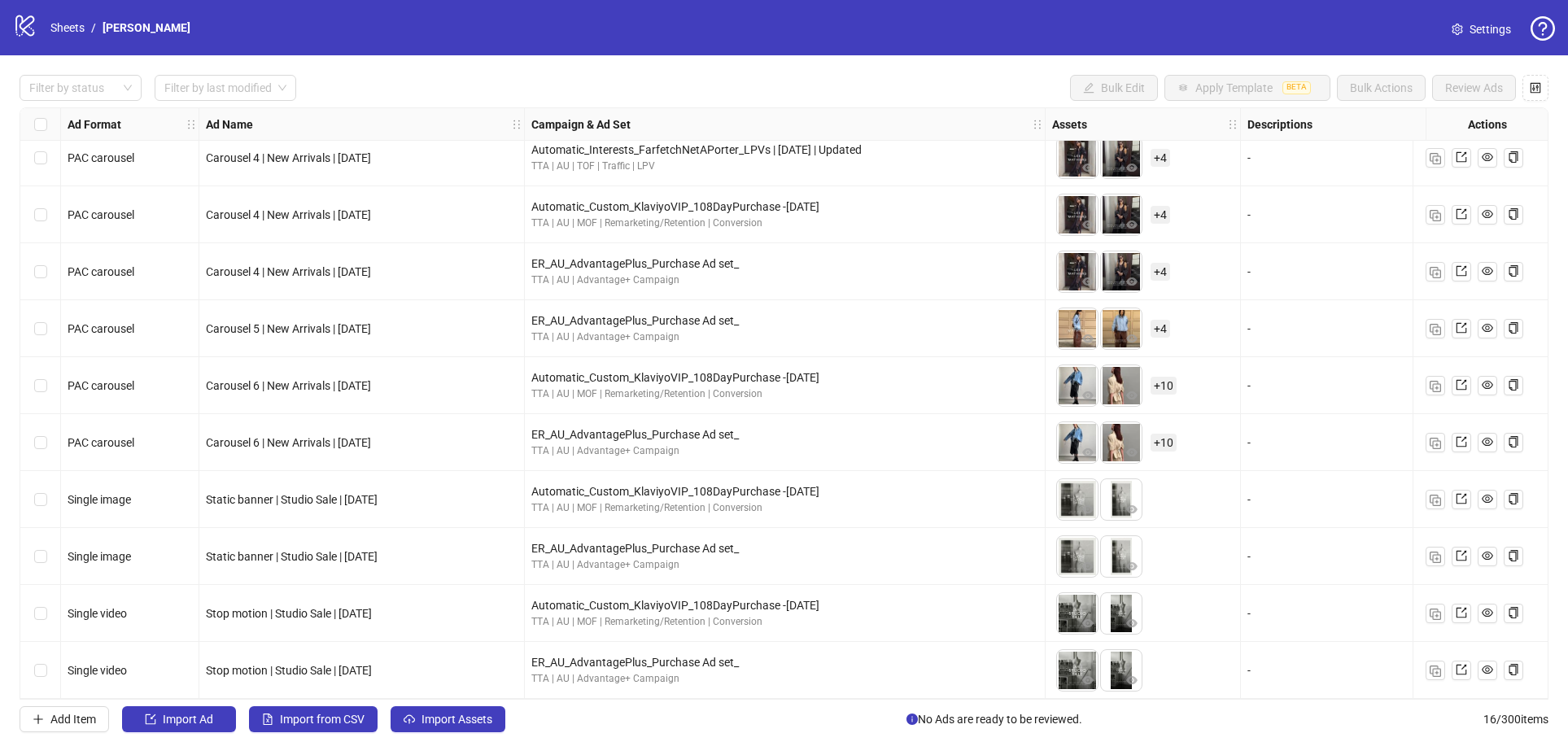
click at [42, 138] on div "Select all rows" at bounding box center [40, 124] width 41 height 33
click at [42, 116] on label "Select all rows" at bounding box center [41, 124] width 13 height 18
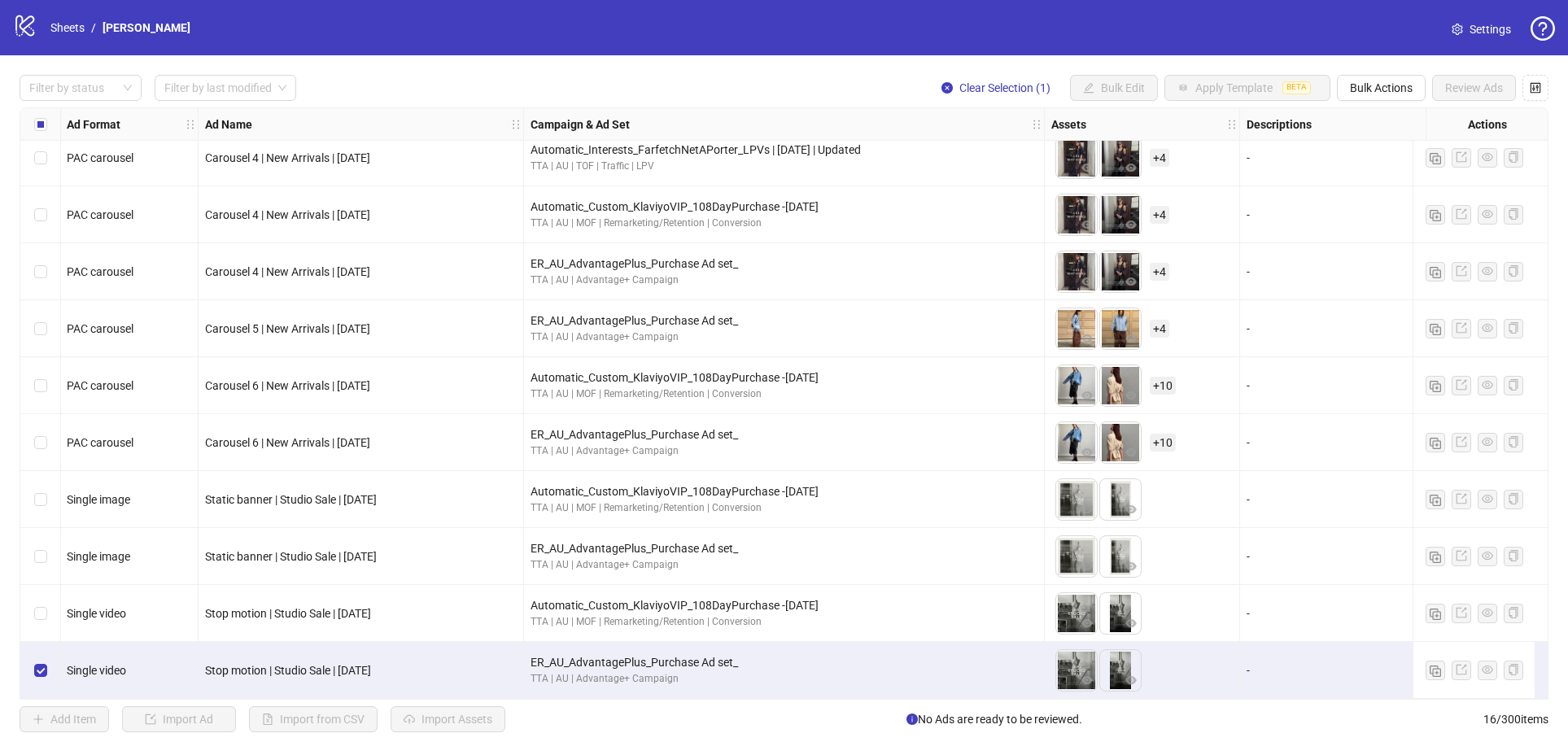
scroll to position [355, 1]
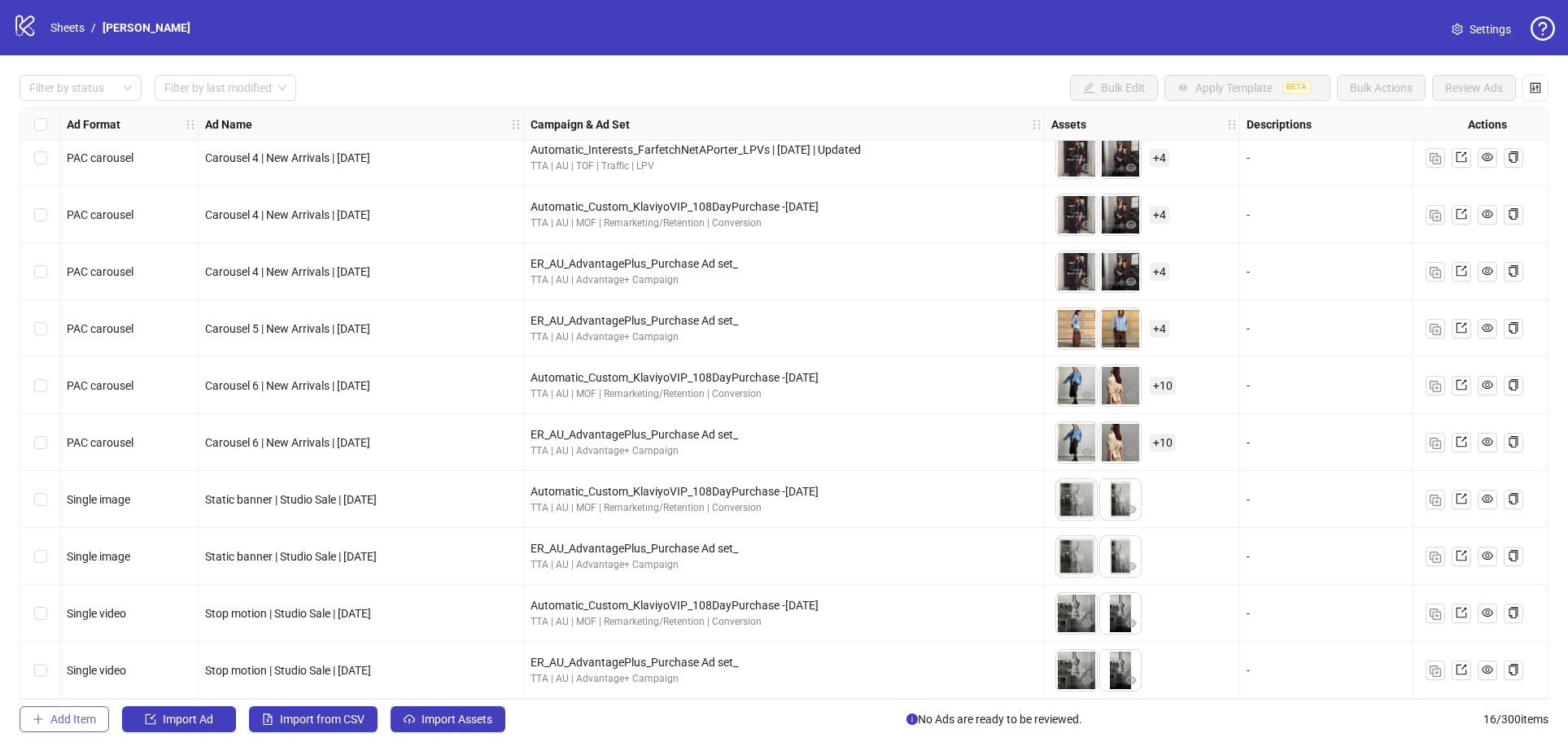
click at [60, 716] on span "Add Item" at bounding box center [73, 719] width 45 height 13
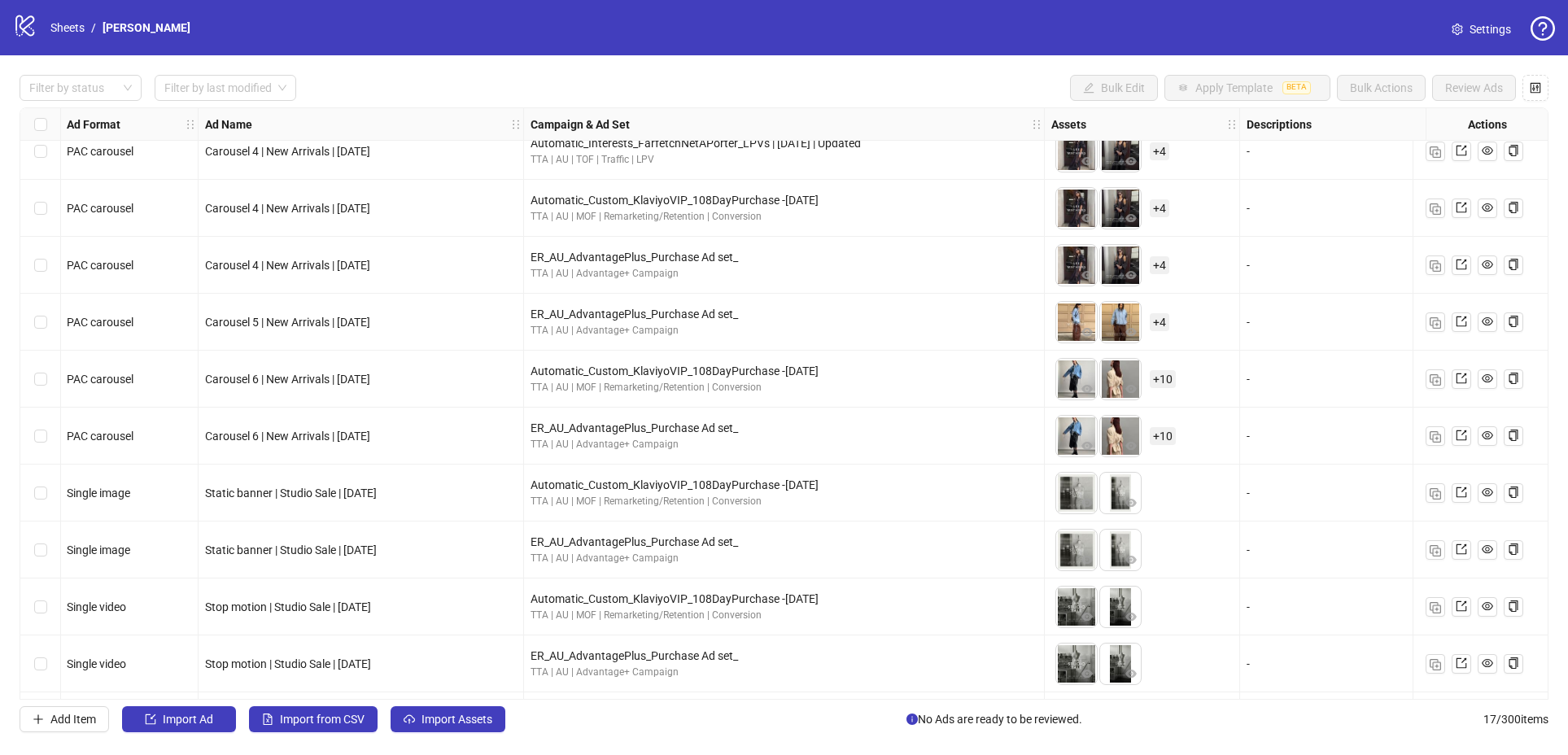
scroll to position [416, 1]
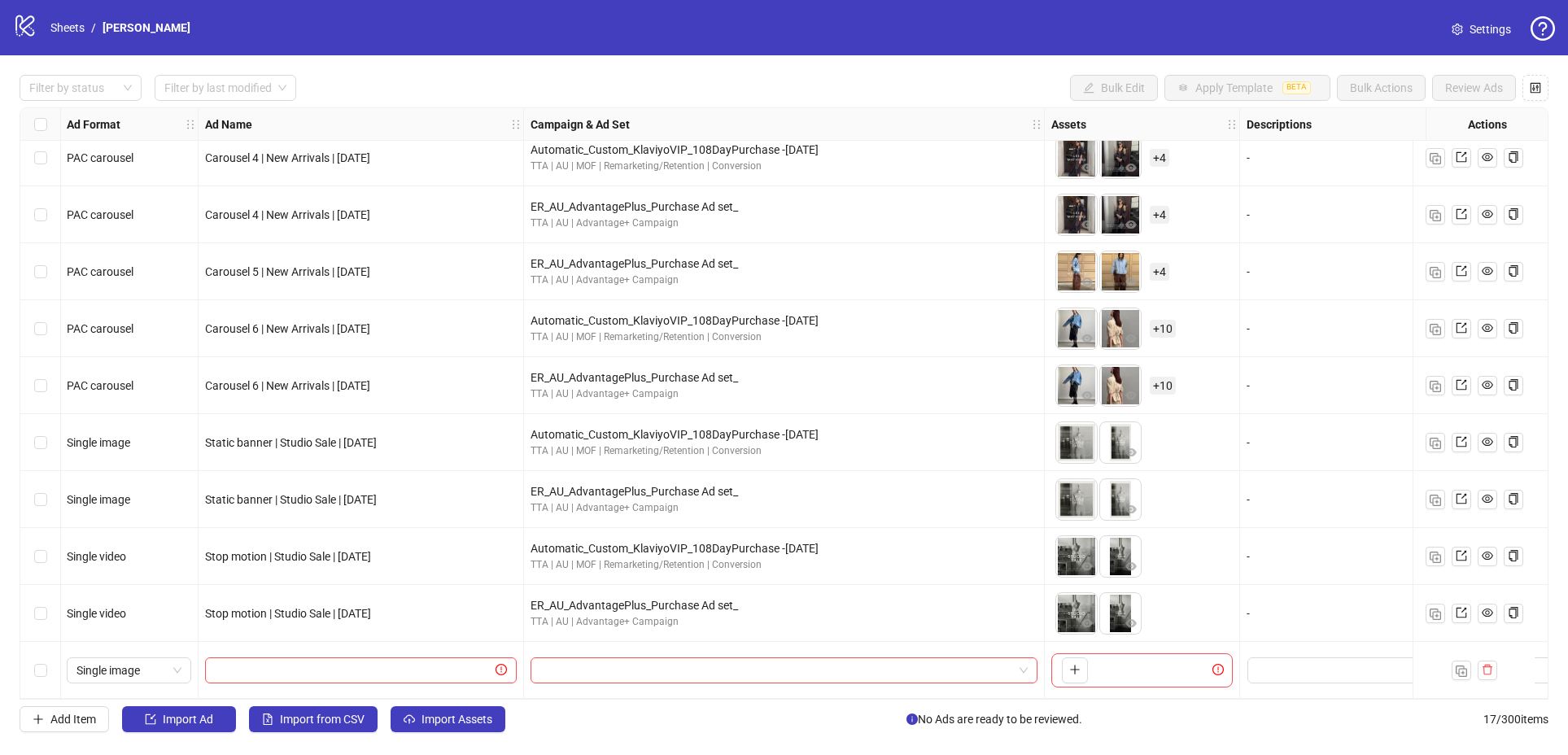
click at [49, 666] on div "Select row 17" at bounding box center [40, 670] width 41 height 57
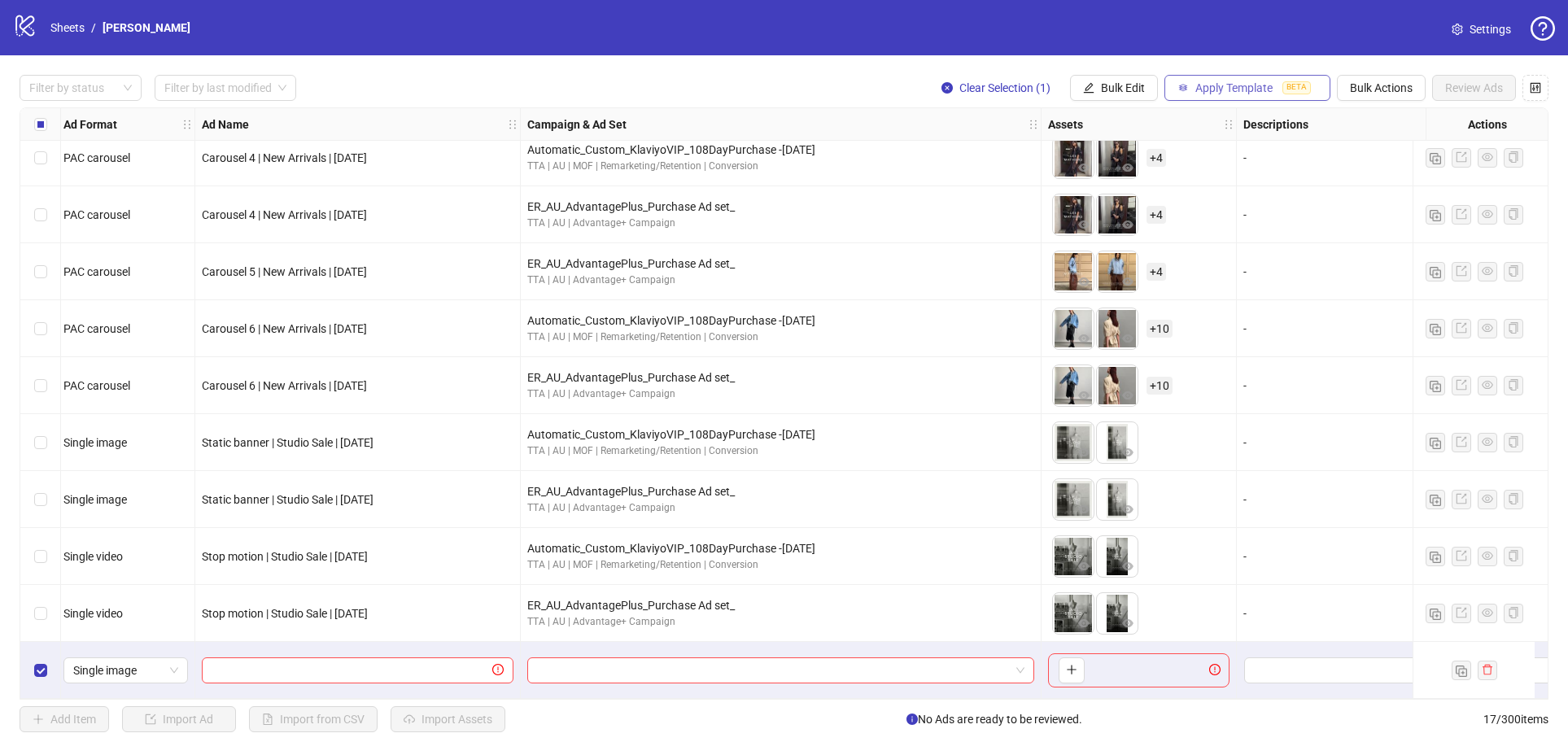
scroll to position [416, 6]
click at [1261, 88] on span "Apply Template" at bounding box center [1234, 88] width 77 height 13
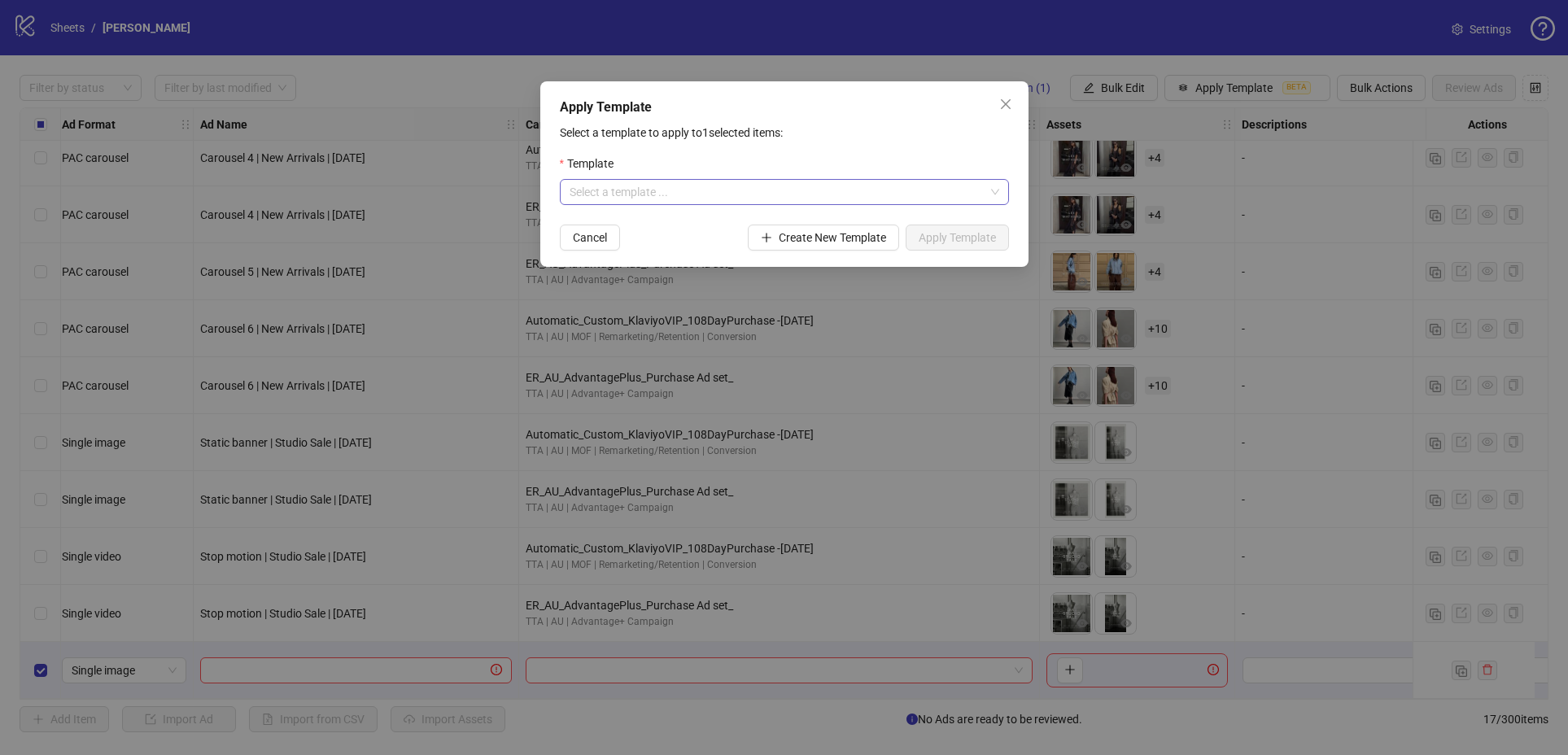
click at [784, 189] on input "search" at bounding box center [777, 192] width 415 height 24
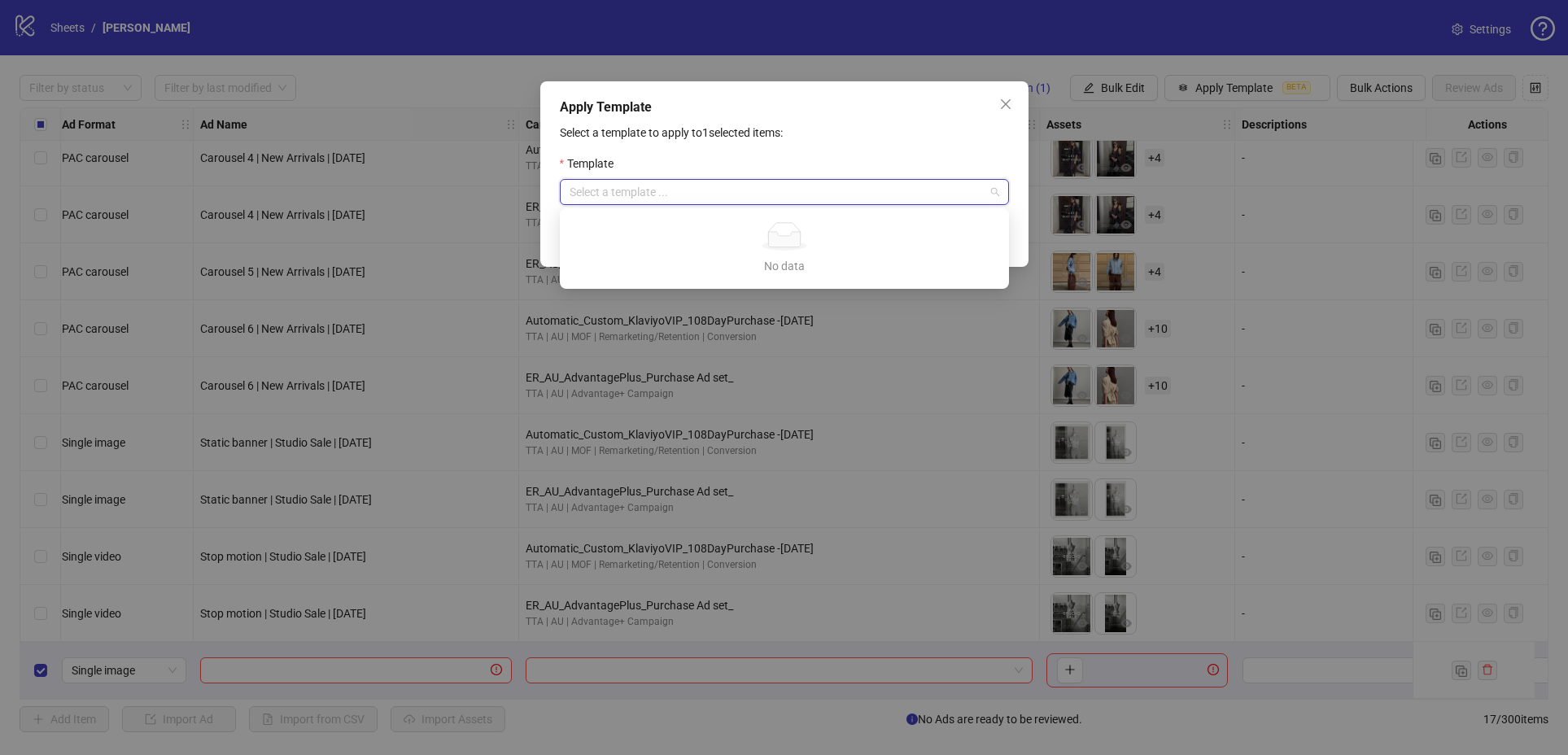
click at [796, 146] on div "Select a template to apply to 1 selected items: Template Select a template ... …" at bounding box center [784, 187] width 449 height 127
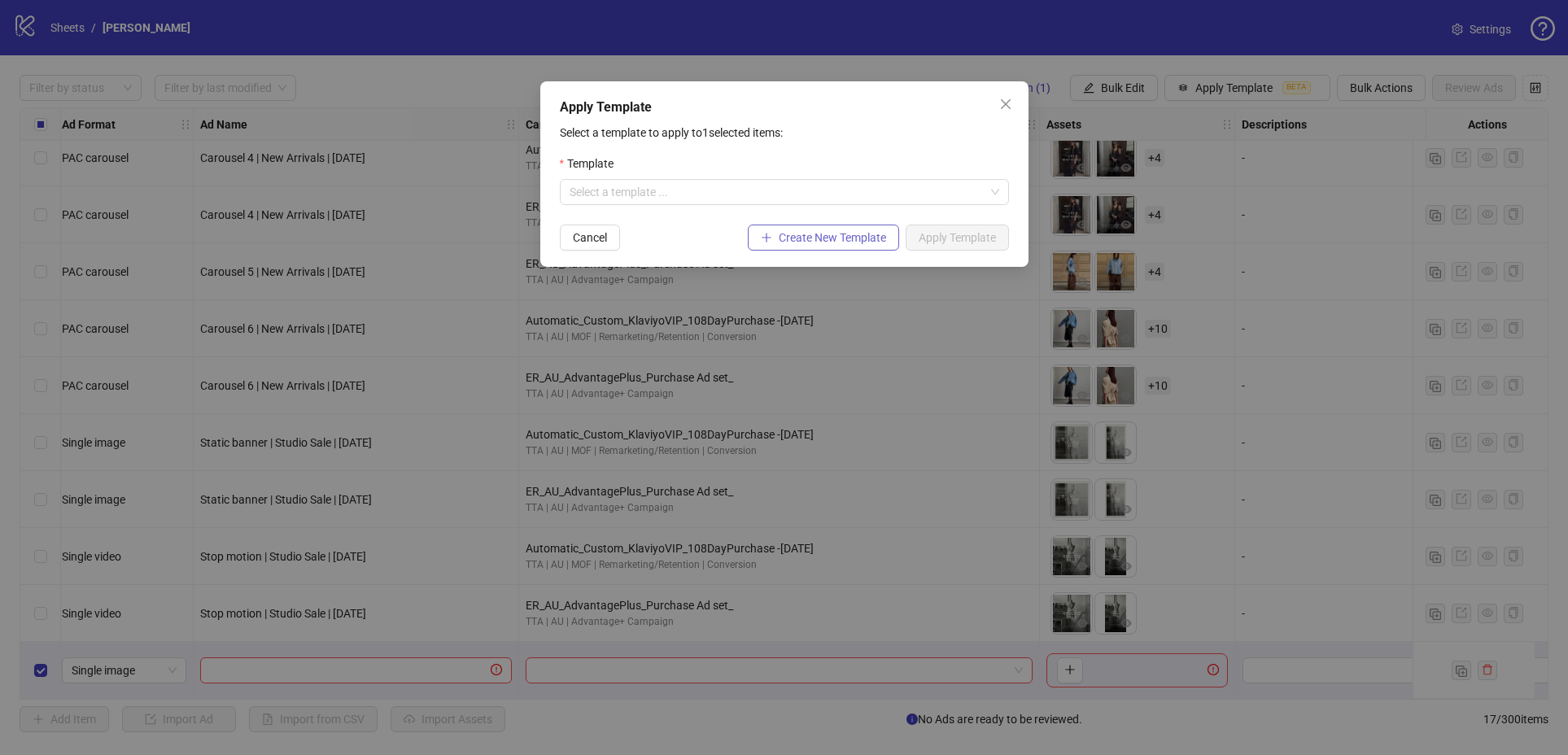
click at [782, 235] on span "Create New Template" at bounding box center [832, 238] width 107 height 13
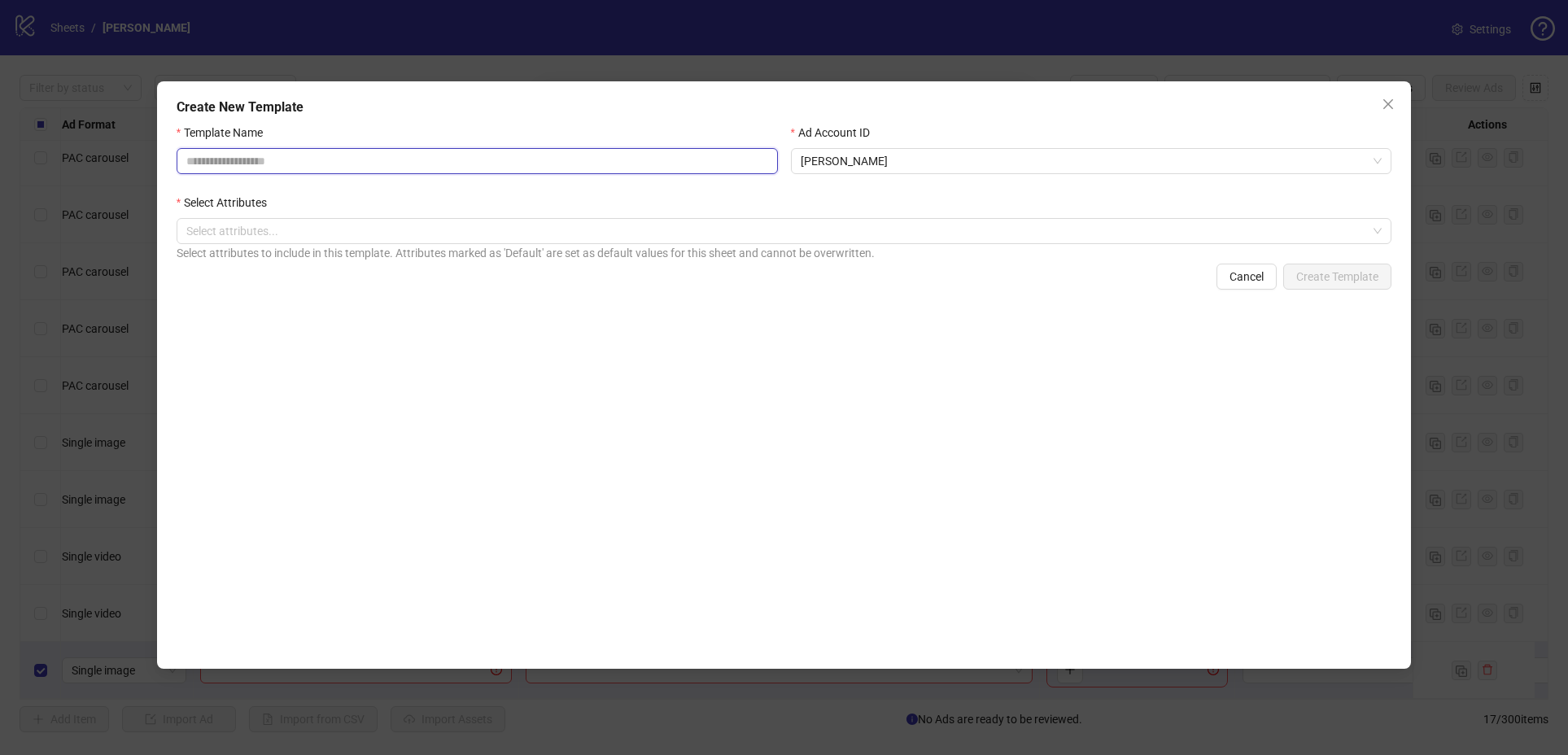
click at [467, 159] on input "Template Name" at bounding box center [477, 161] width 601 height 26
click at [498, 158] on input "Template Name" at bounding box center [477, 161] width 601 height 26
type input "**********"
click at [894, 154] on span "Lee Mathews" at bounding box center [1091, 161] width 582 height 24
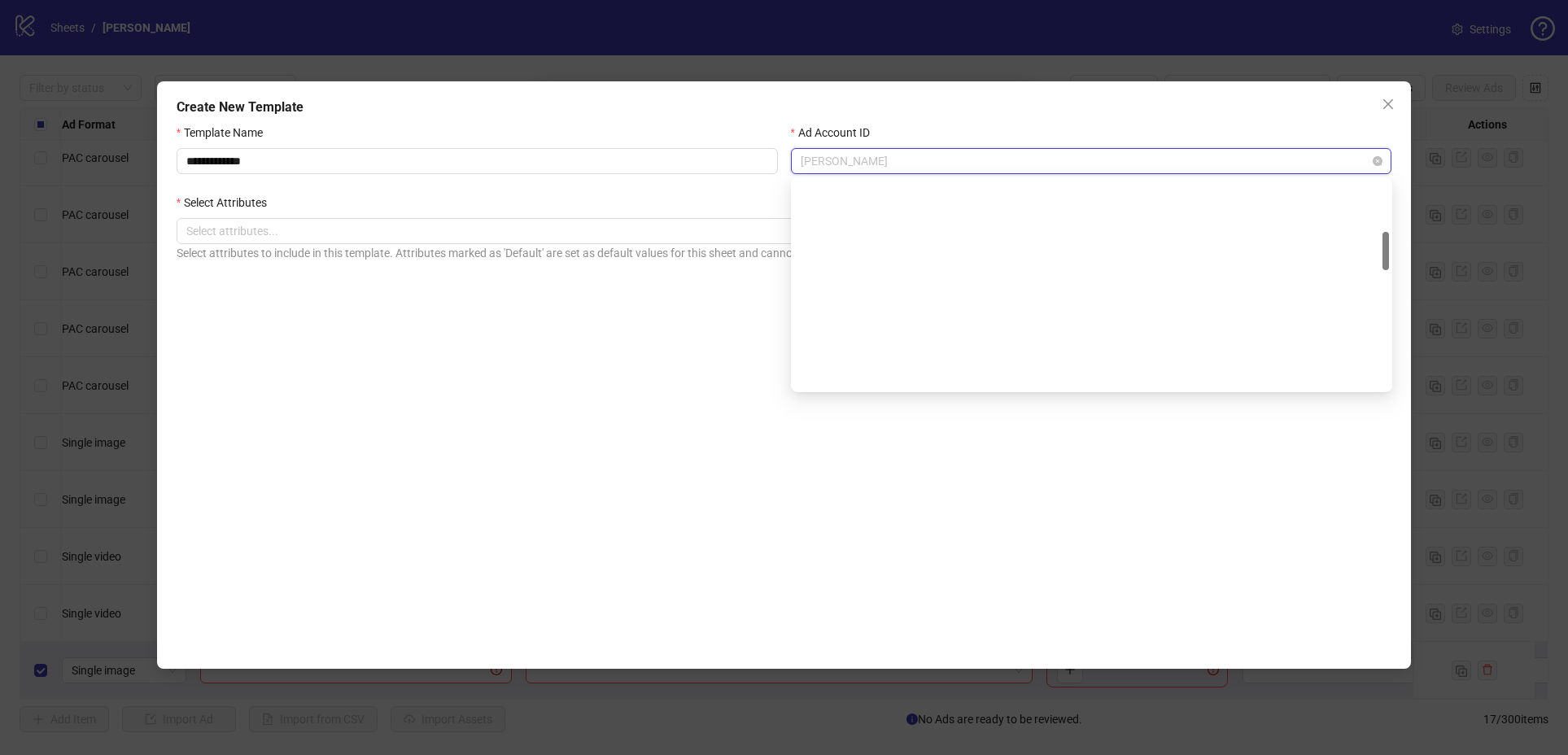
scroll to position [275, 0]
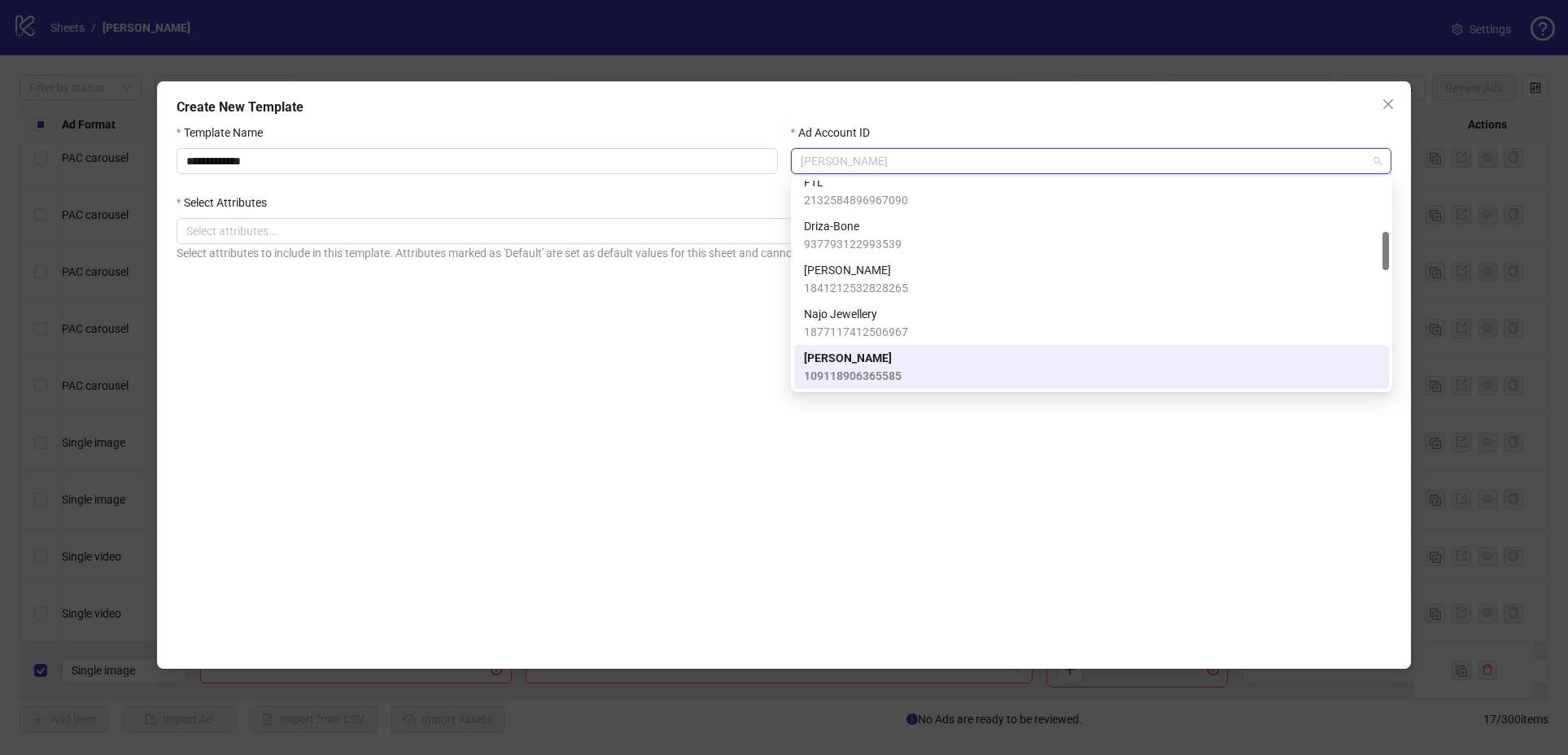
click at [842, 359] on span "Lee Mathews" at bounding box center [852, 358] width 98 height 18
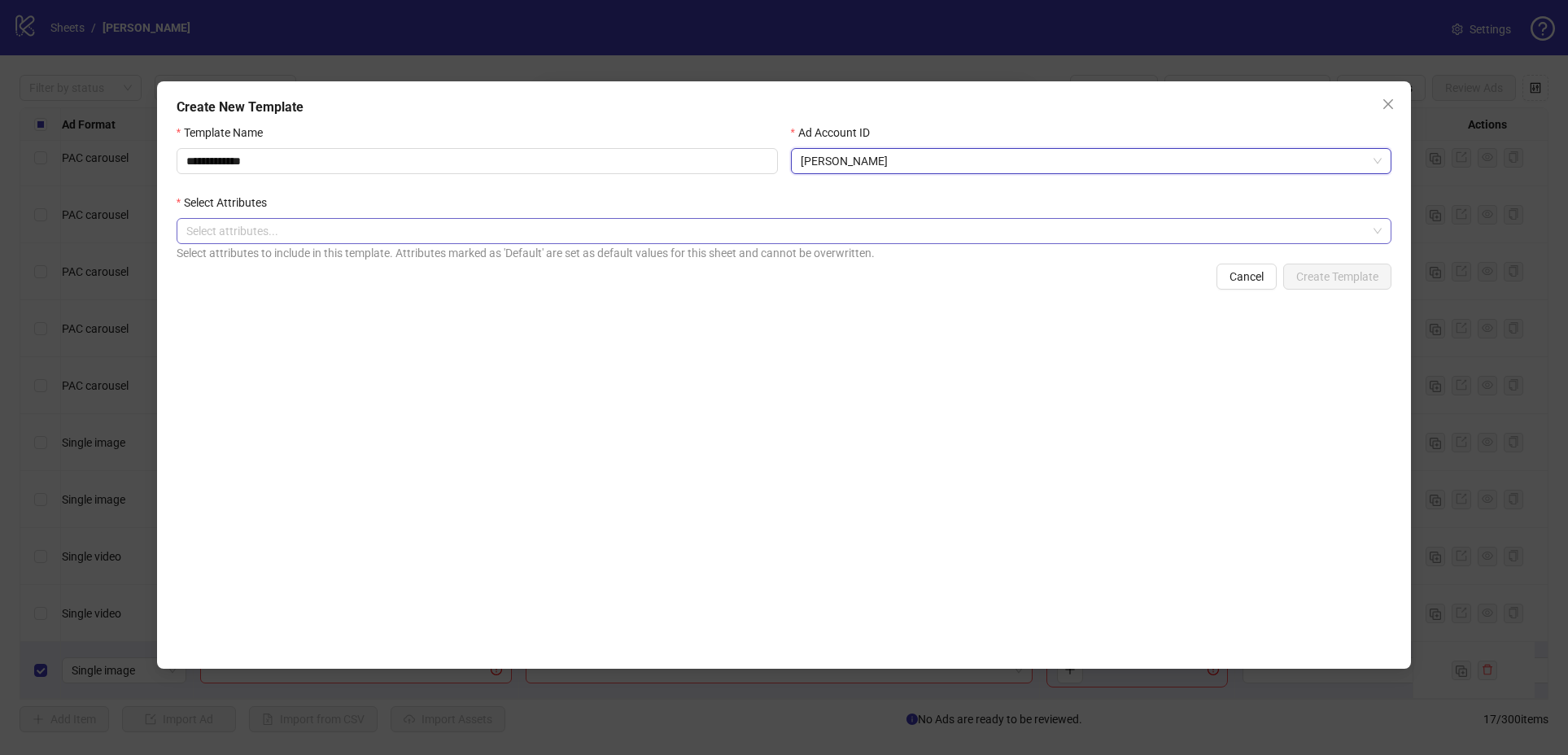
click at [309, 230] on div at bounding box center [776, 230] width 1192 height 23
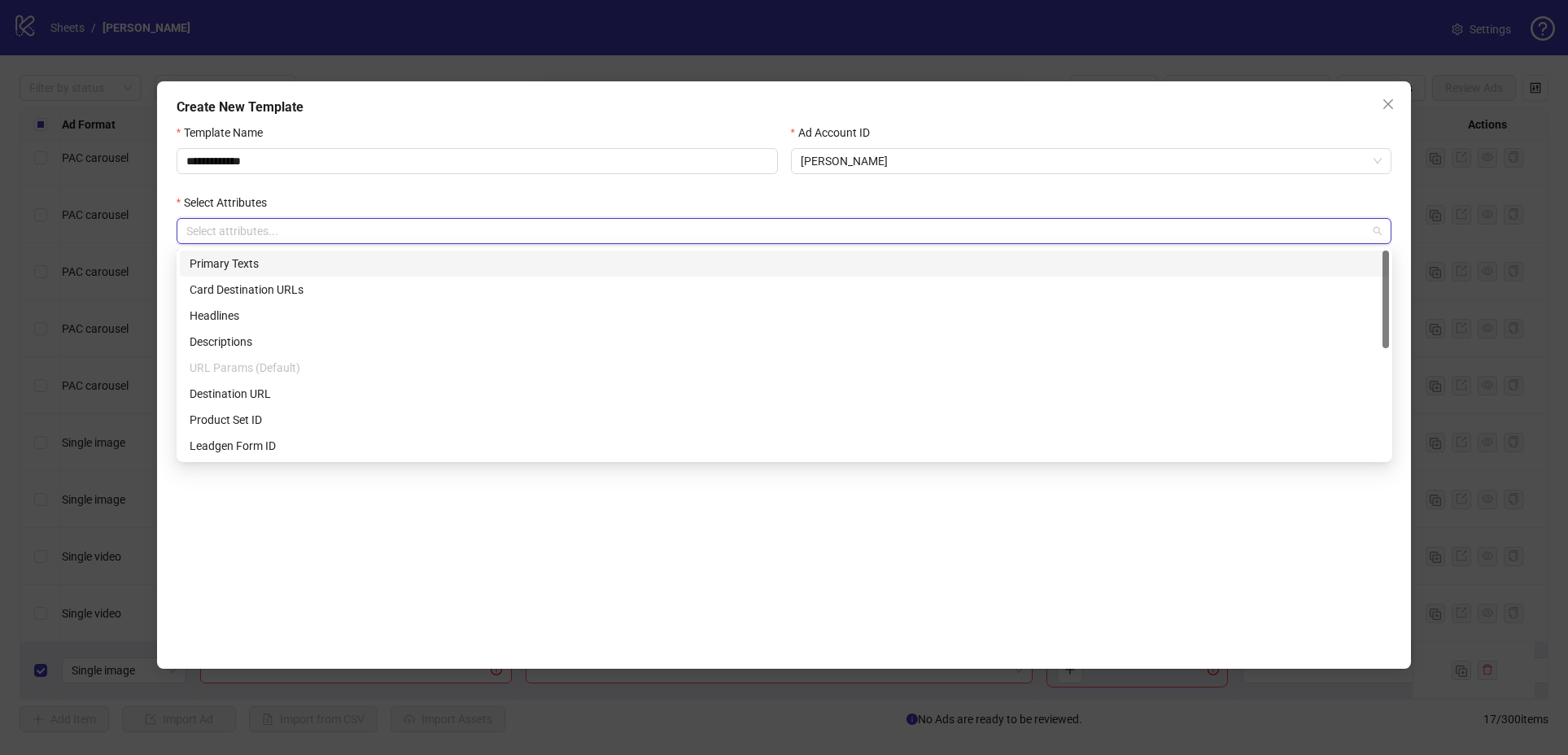
click at [264, 272] on div "Primary Texts" at bounding box center [784, 263] width 1209 height 26
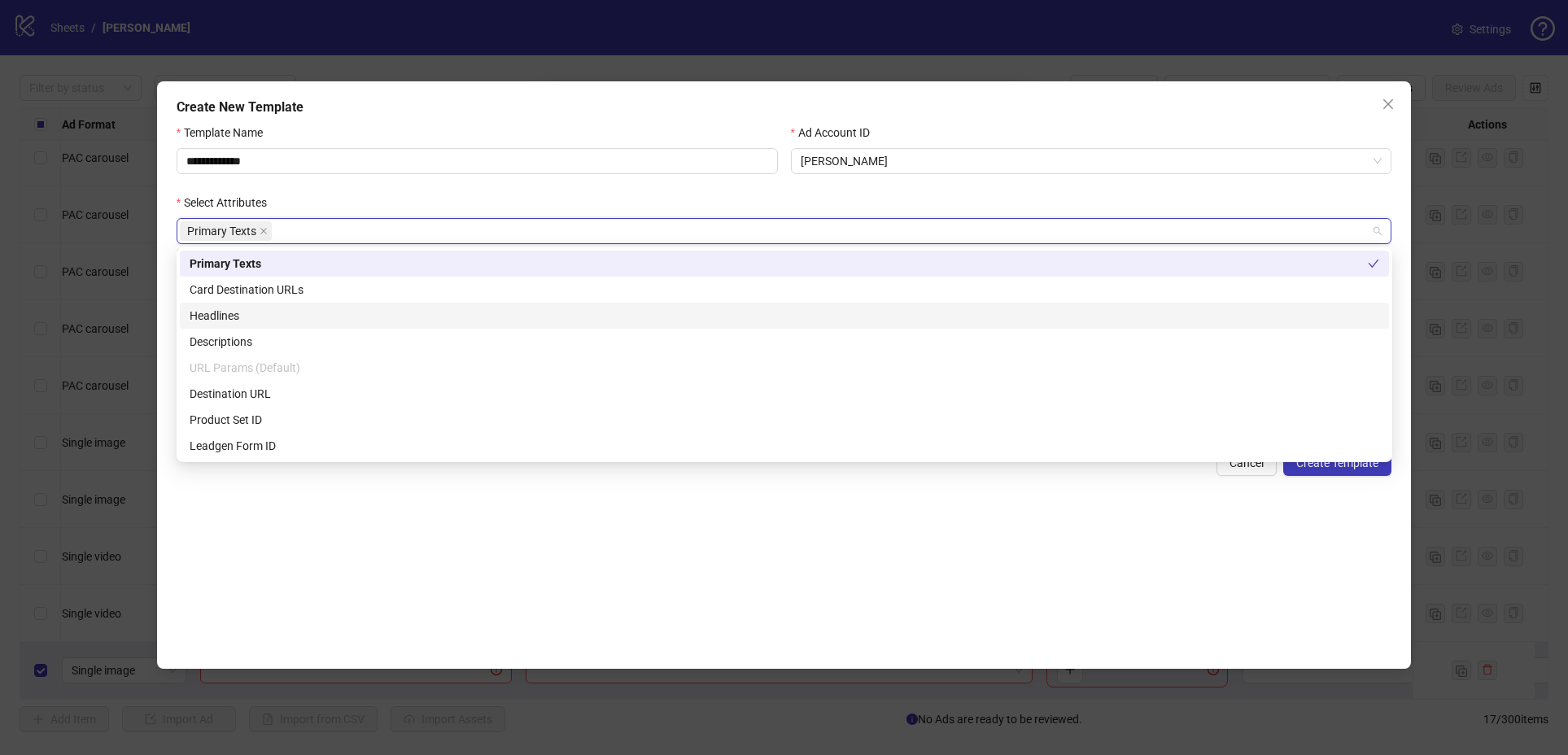
click at [253, 317] on div "Headlines" at bounding box center [784, 315] width 1189 height 18
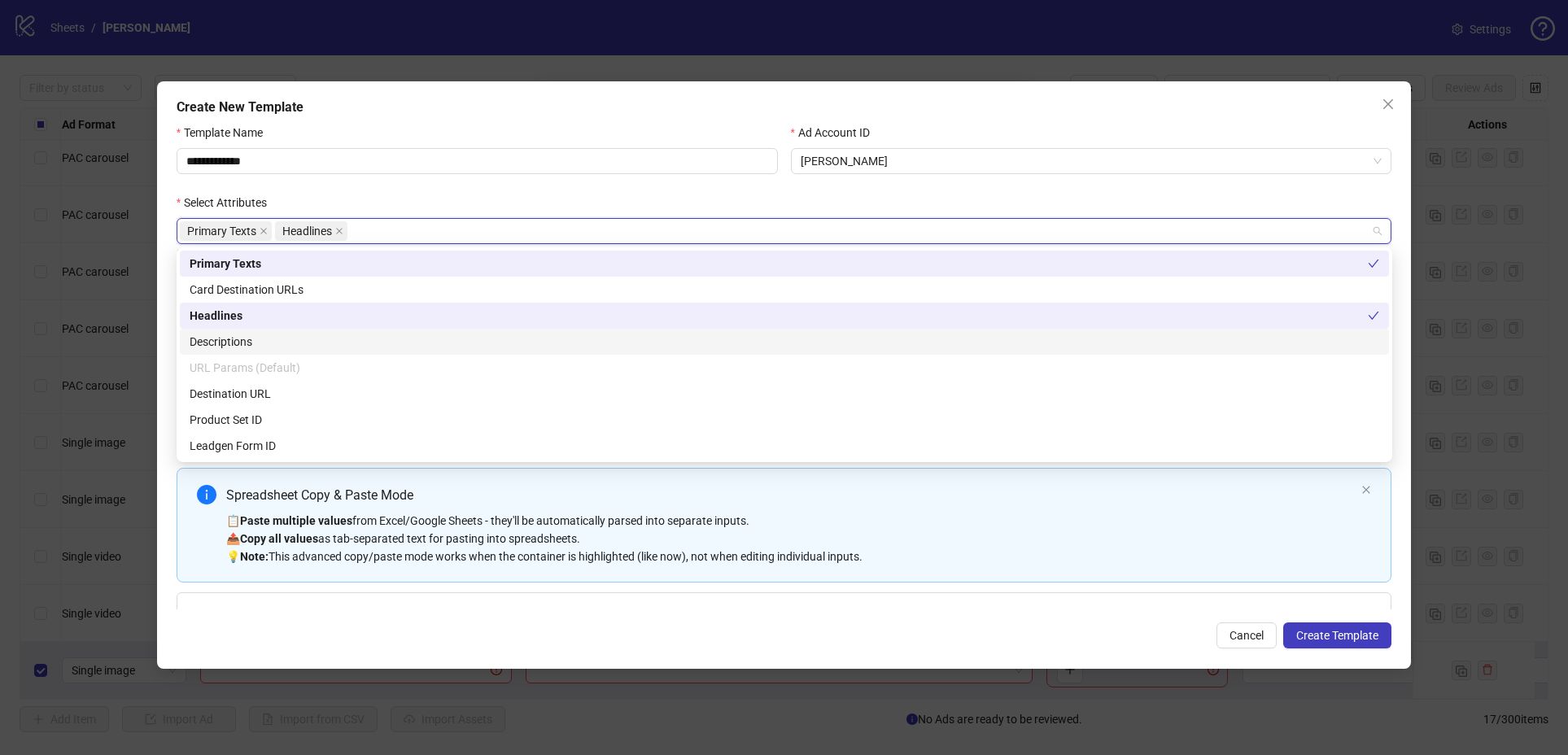
click at [257, 342] on div "Descriptions" at bounding box center [784, 341] width 1189 height 18
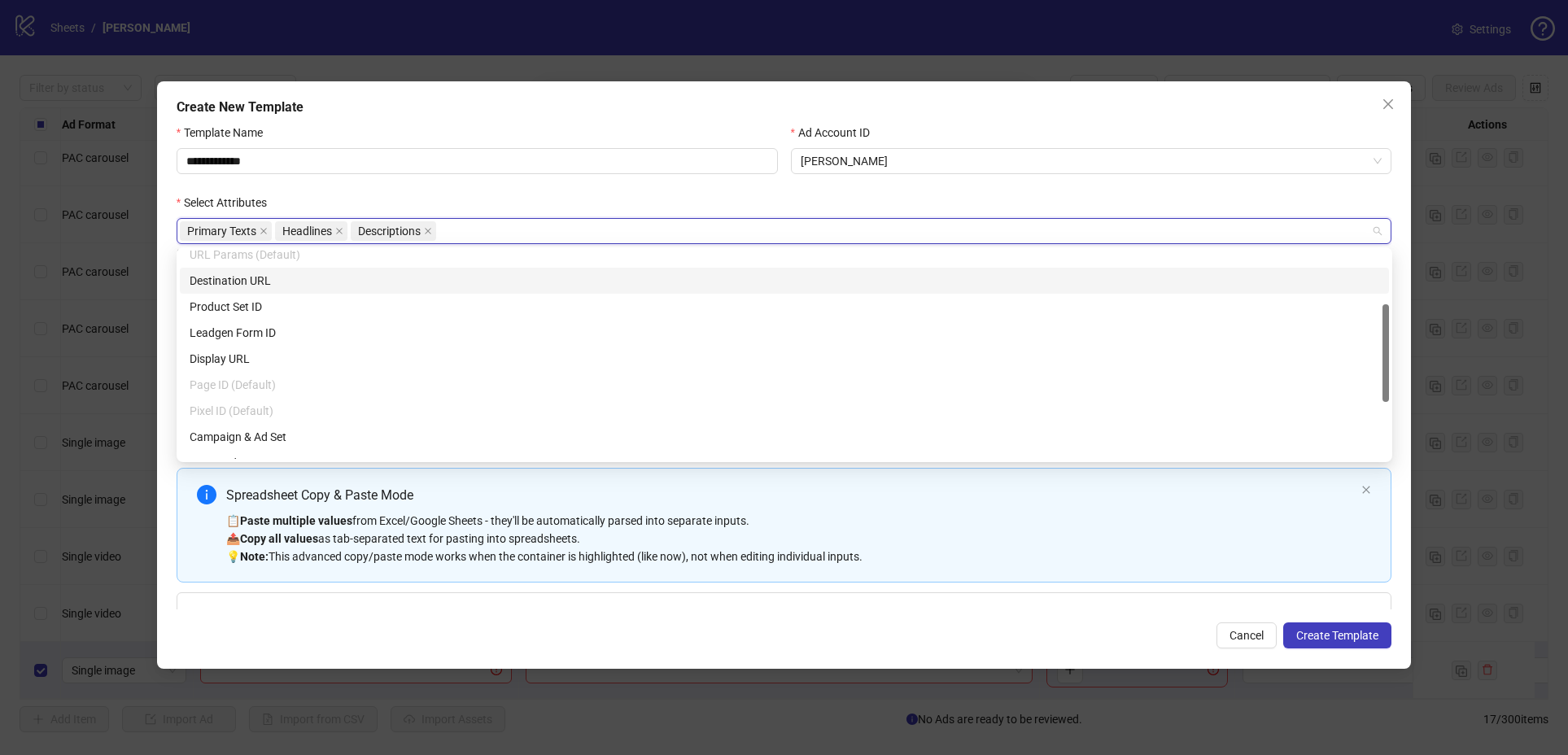
scroll to position [110, 0]
click at [286, 271] on div "Destination URL" at bounding box center [784, 280] width 1189 height 18
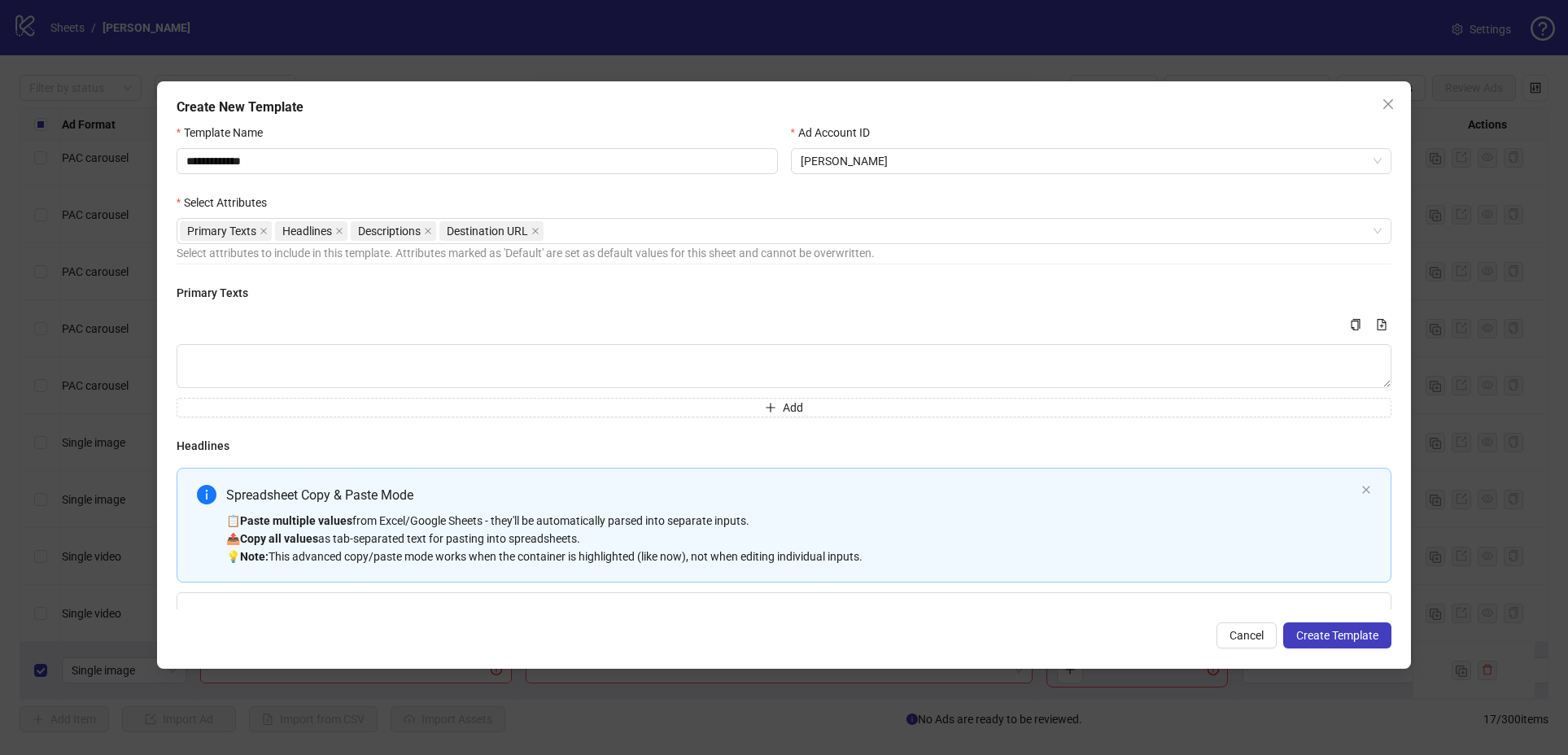
click at [502, 188] on div "**********" at bounding box center [477, 158] width 614 height 70
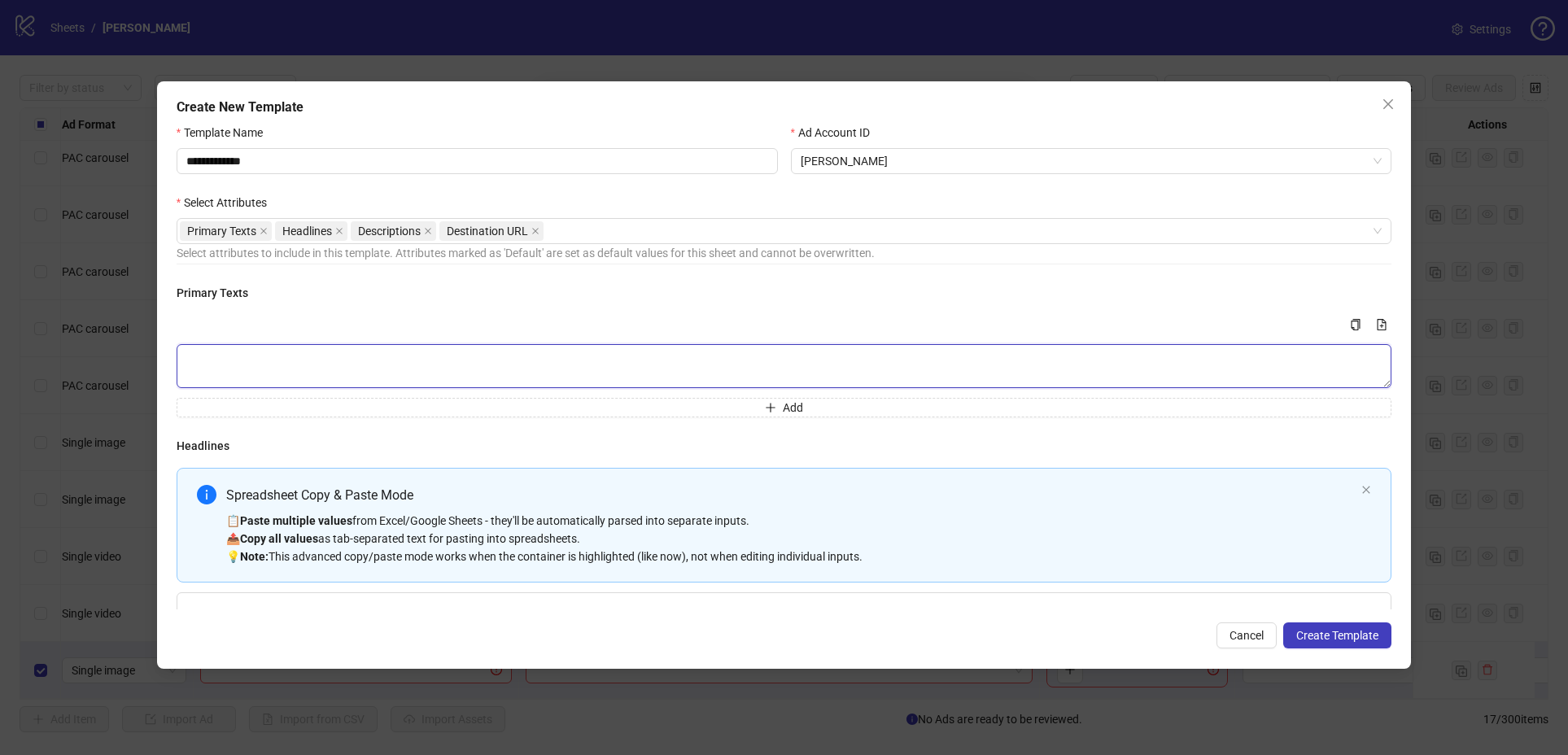
click at [332, 363] on textarea "Multi-text input container - paste or copy values" at bounding box center [784, 366] width 1215 height 44
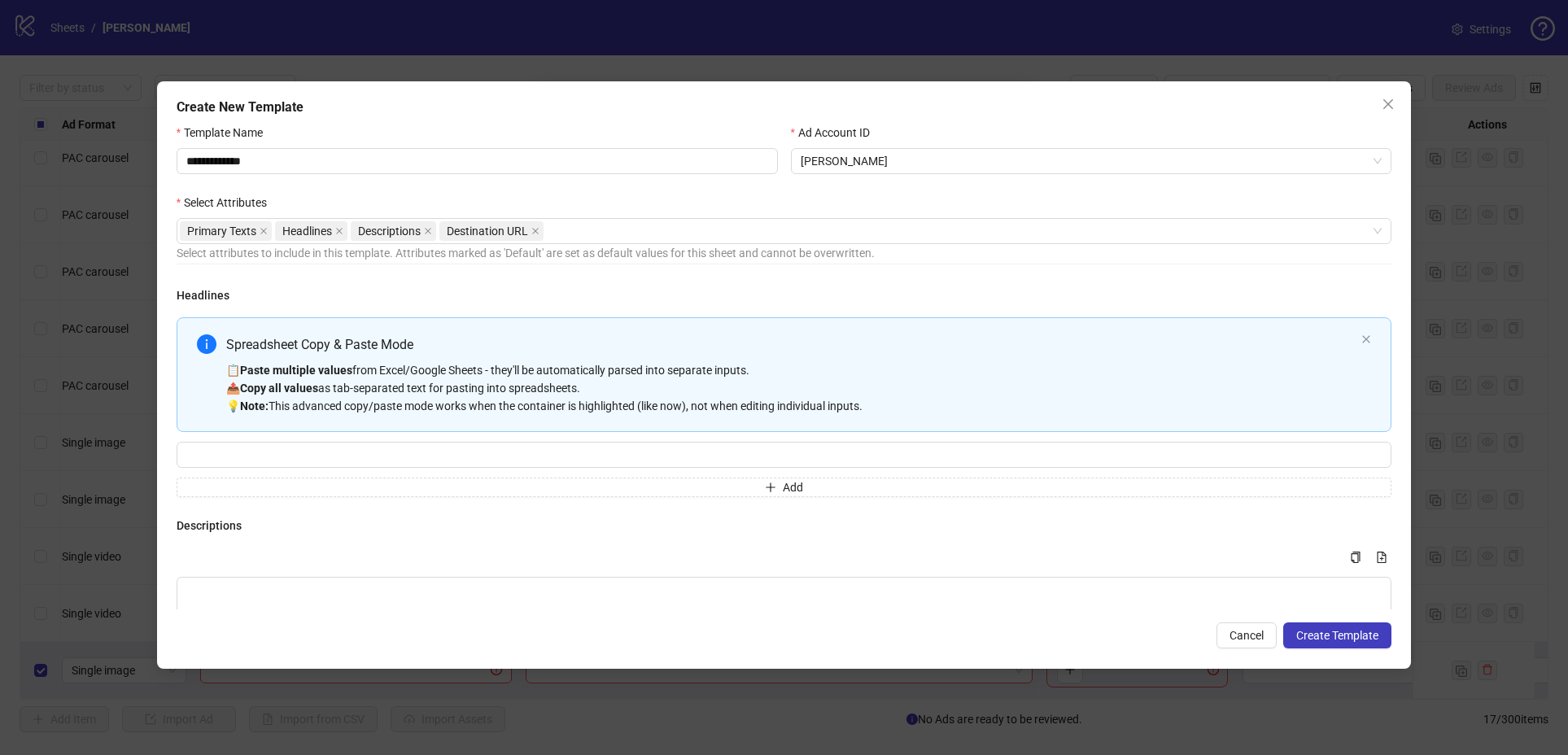
scroll to position [287, 0]
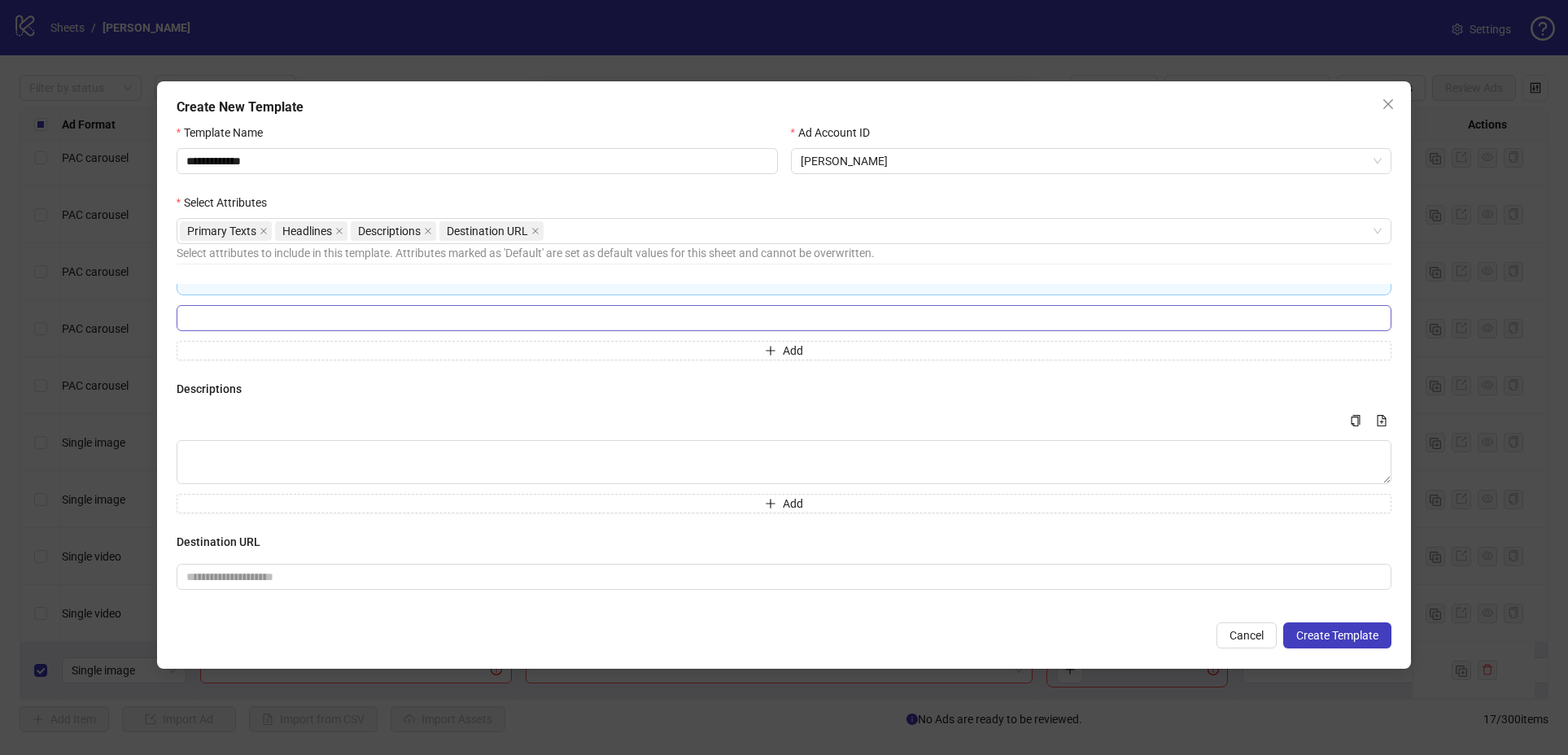
type textarea "**********"
click at [284, 323] on input "Multi-input container - paste or copy values" at bounding box center [784, 318] width 1215 height 26
type input "********"
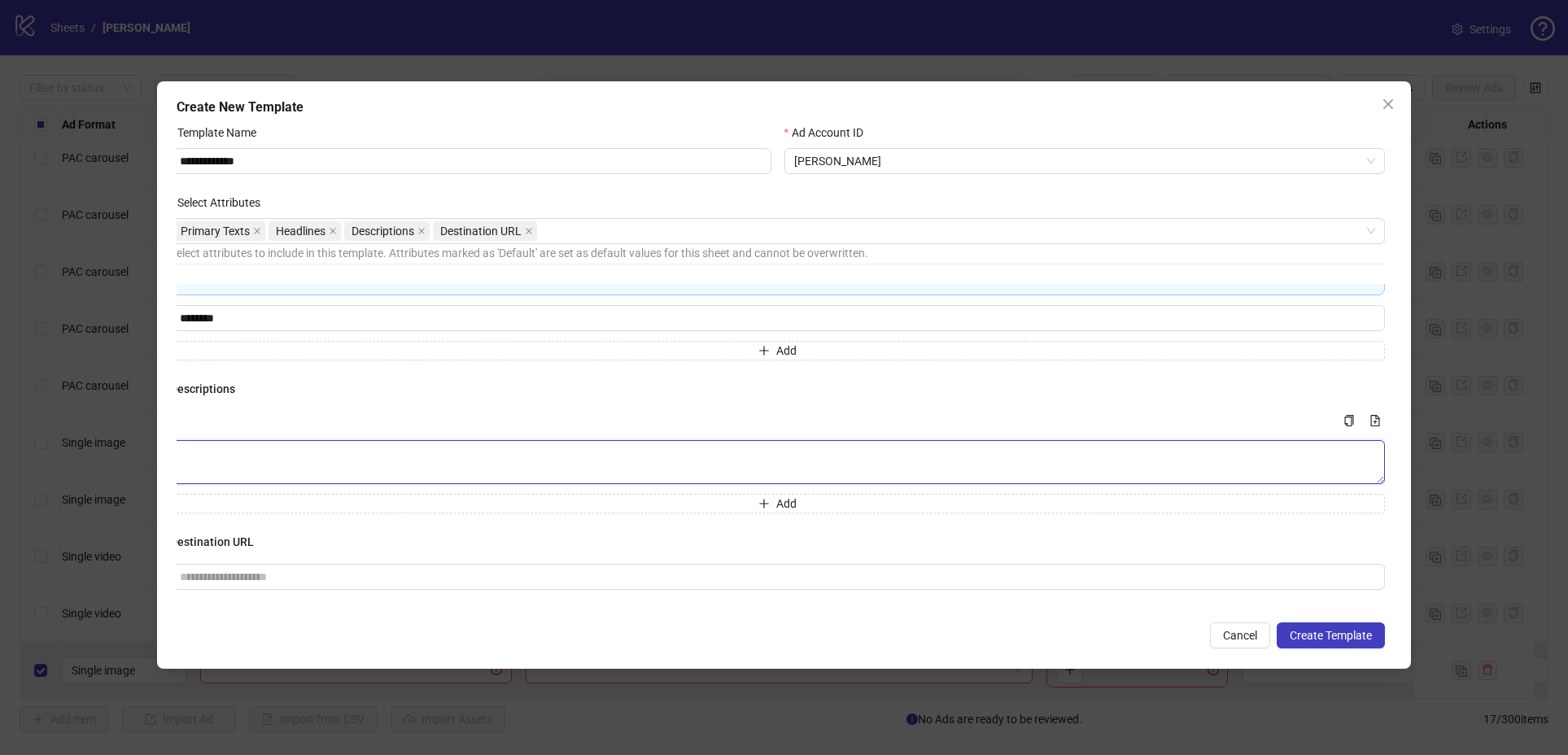
click at [220, 461] on textarea "Multi-text input container - paste or copy values" at bounding box center [778, 462] width 1215 height 44
type textarea "*******"
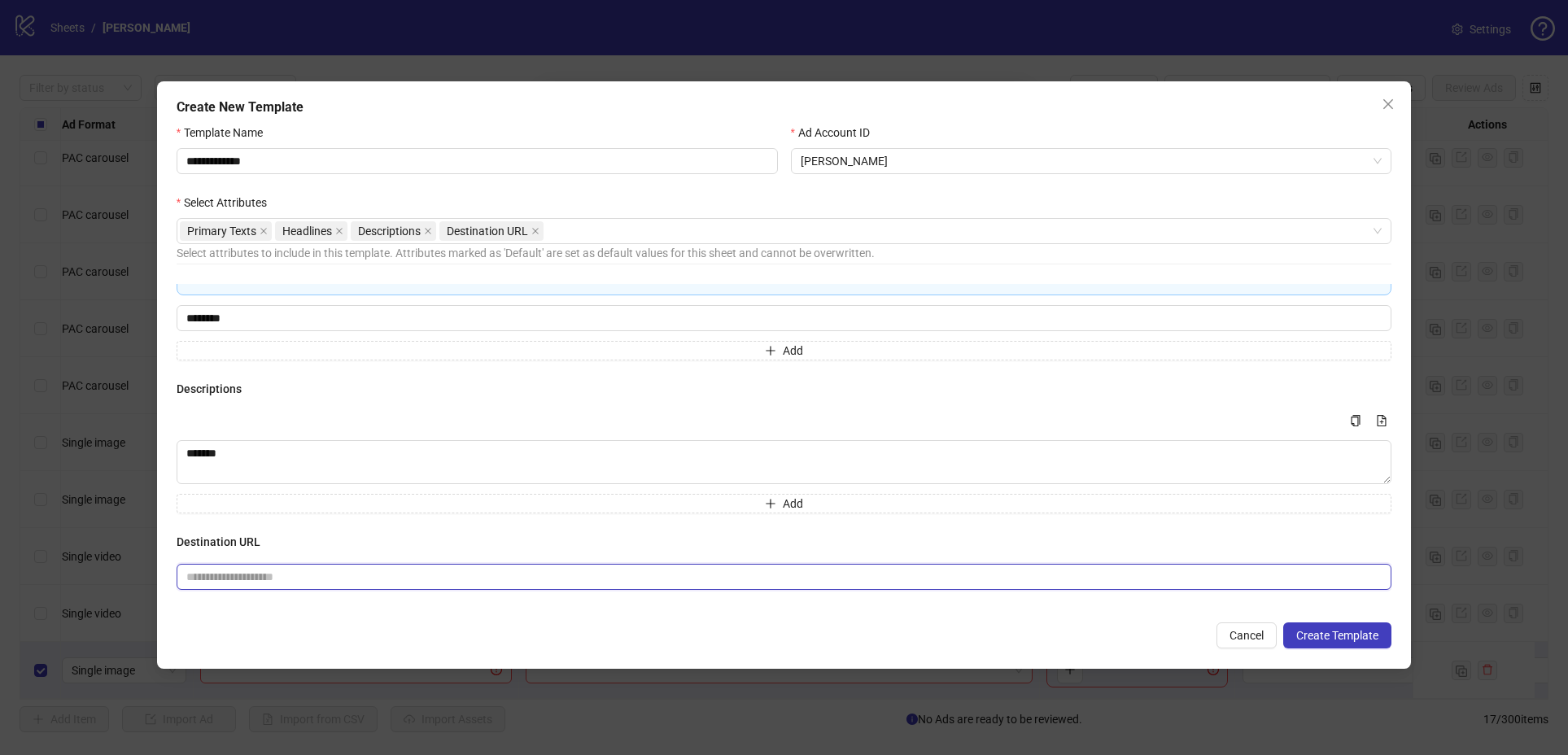
click at [232, 577] on input "text" at bounding box center [778, 577] width 1183 height 18
type input "**********"
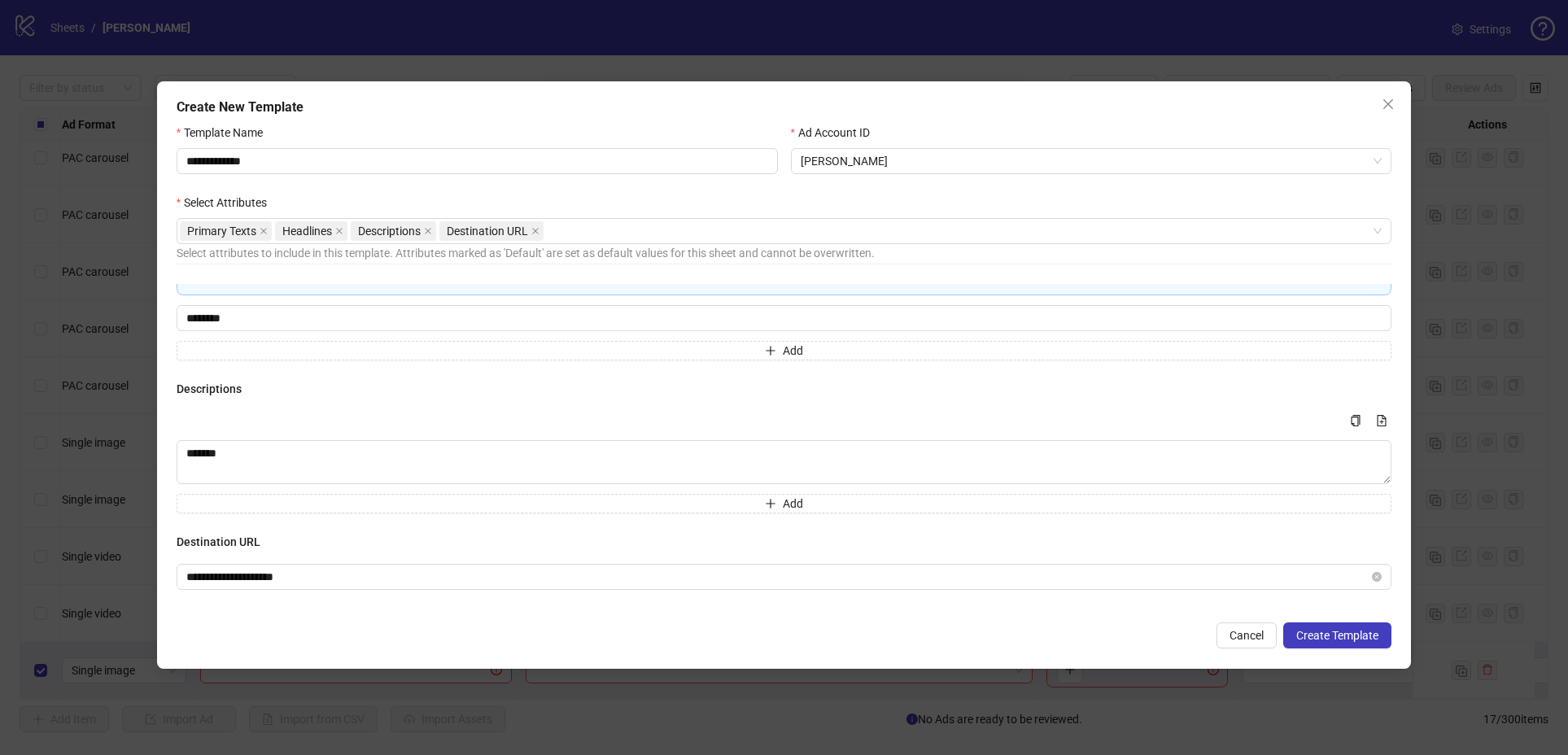
click at [853, 609] on form "**********" at bounding box center [784, 386] width 1215 height 525
click at [1313, 633] on span "Create Template" at bounding box center [1338, 635] width 82 height 13
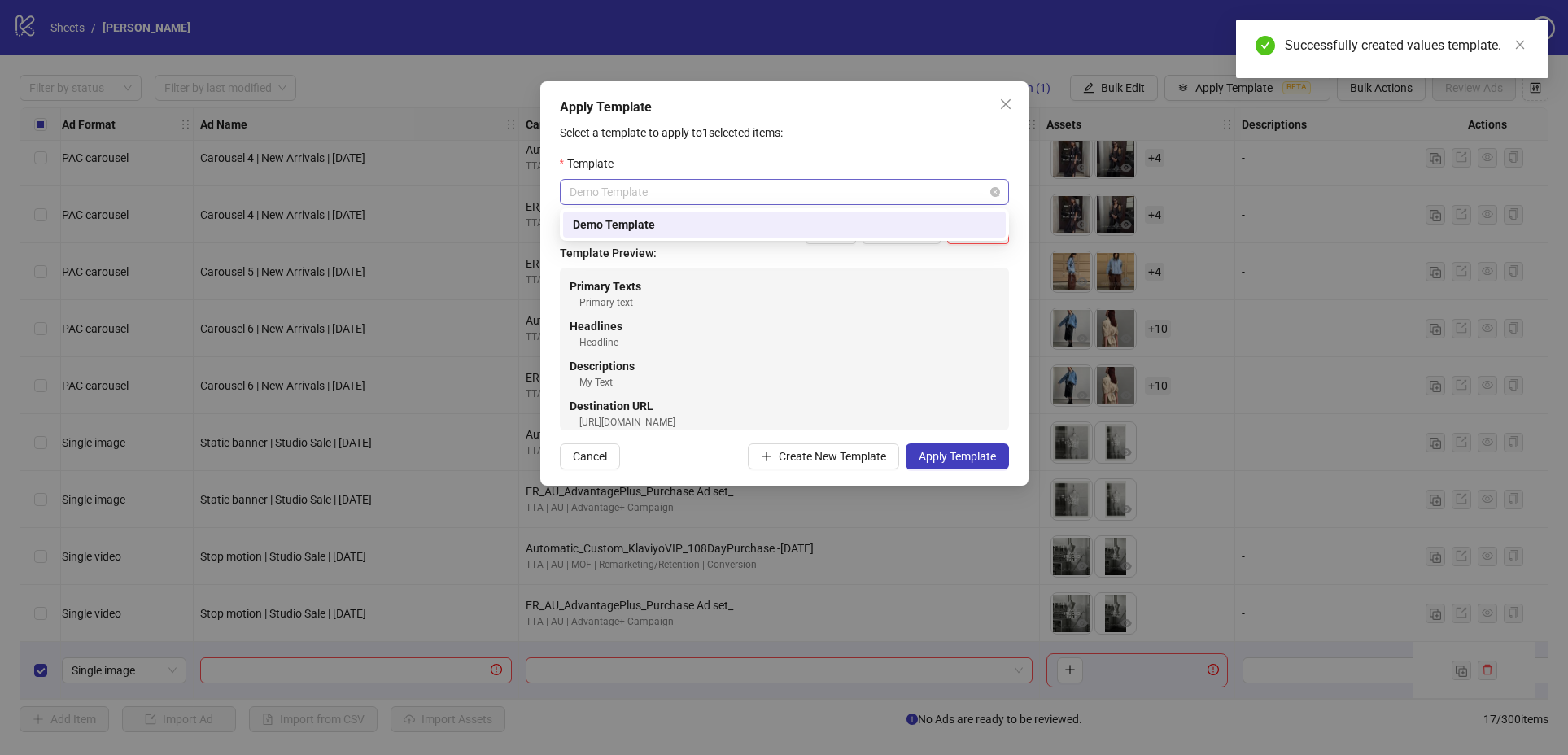
click at [643, 194] on span "Demo Template" at bounding box center [784, 192] width 430 height 24
click at [659, 298] on div "Primary text" at bounding box center [789, 303] width 420 height 15
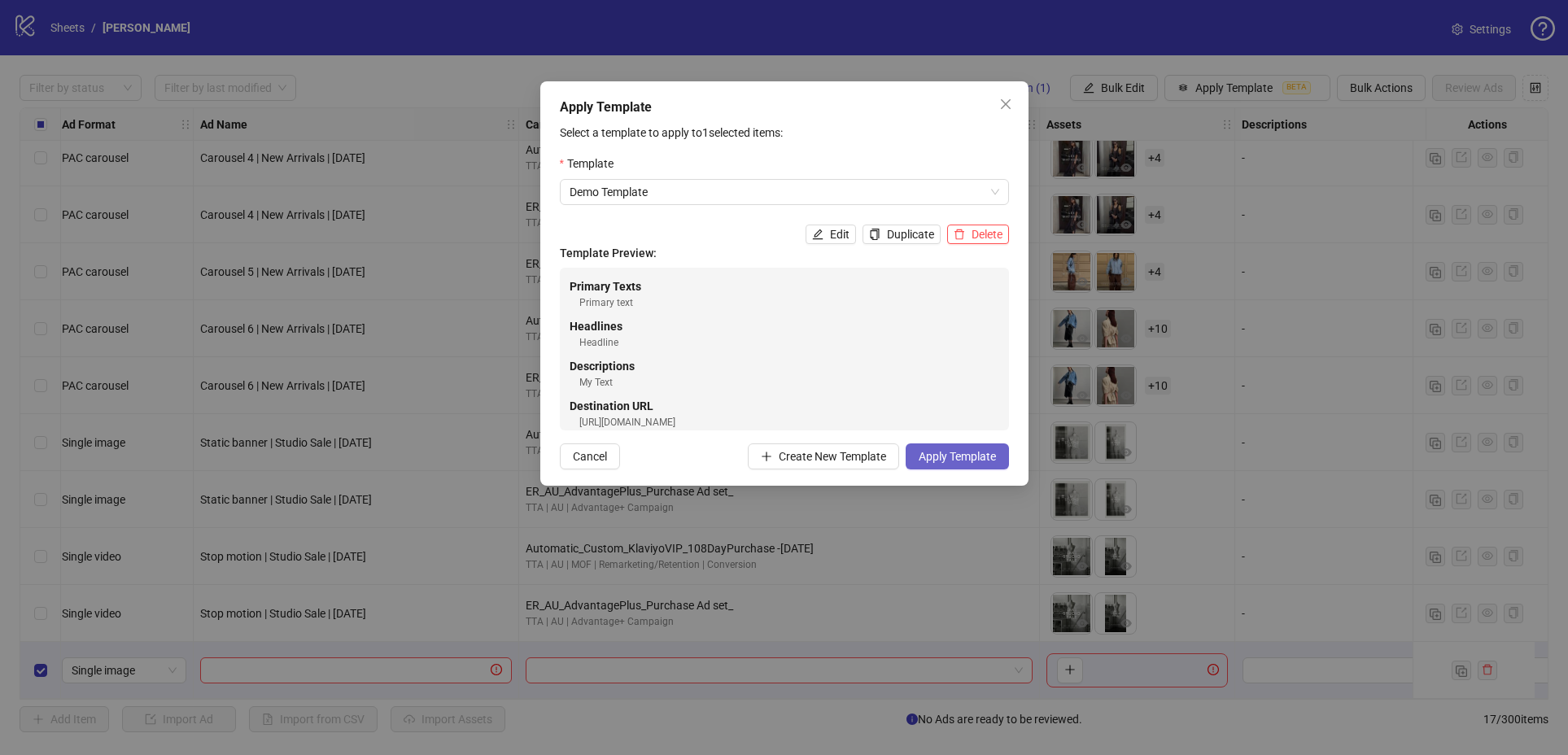
click at [995, 461] on button "Apply Template" at bounding box center [957, 456] width 103 height 26
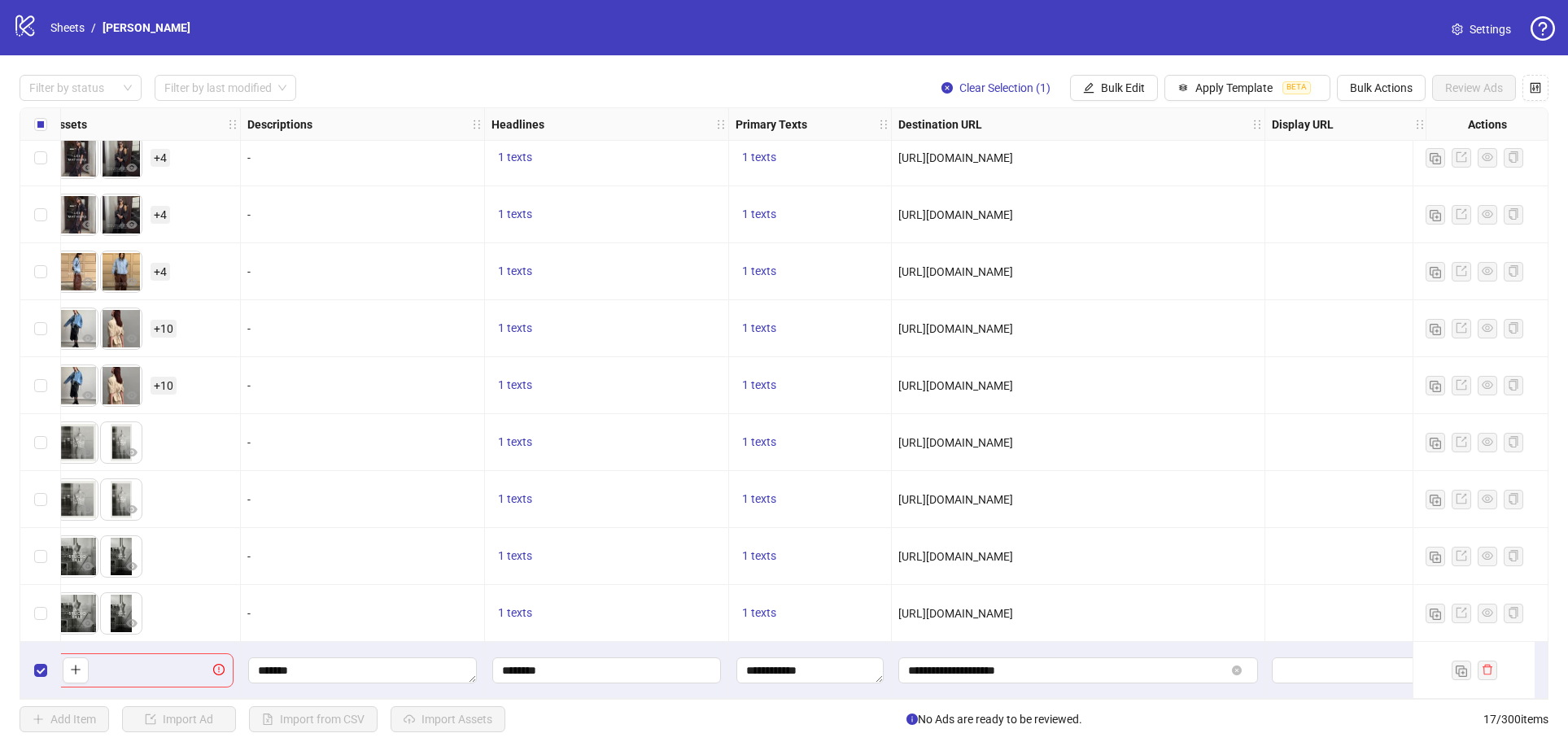
scroll to position [416, 992]
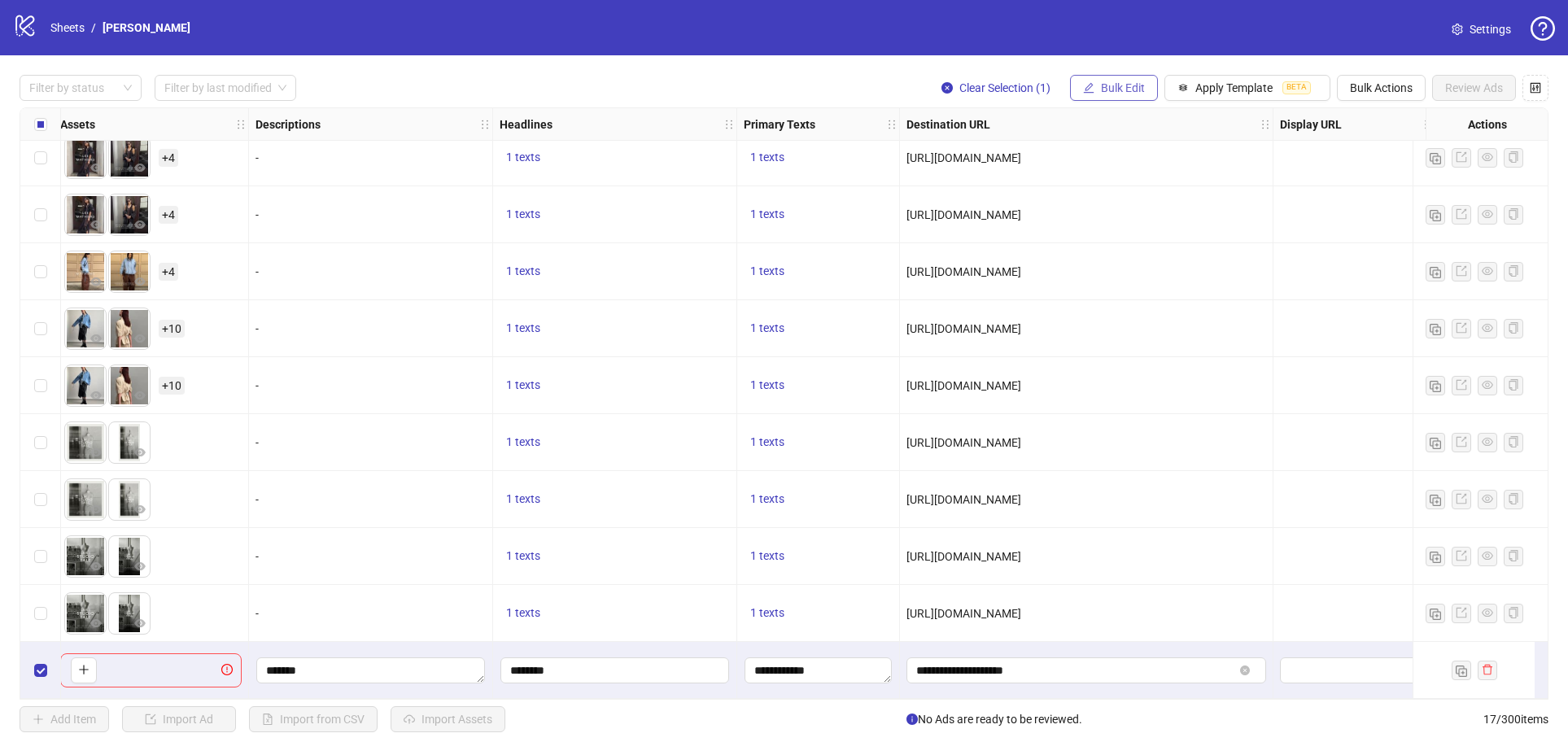
click at [1125, 92] on span "Bulk Edit" at bounding box center [1123, 88] width 44 height 13
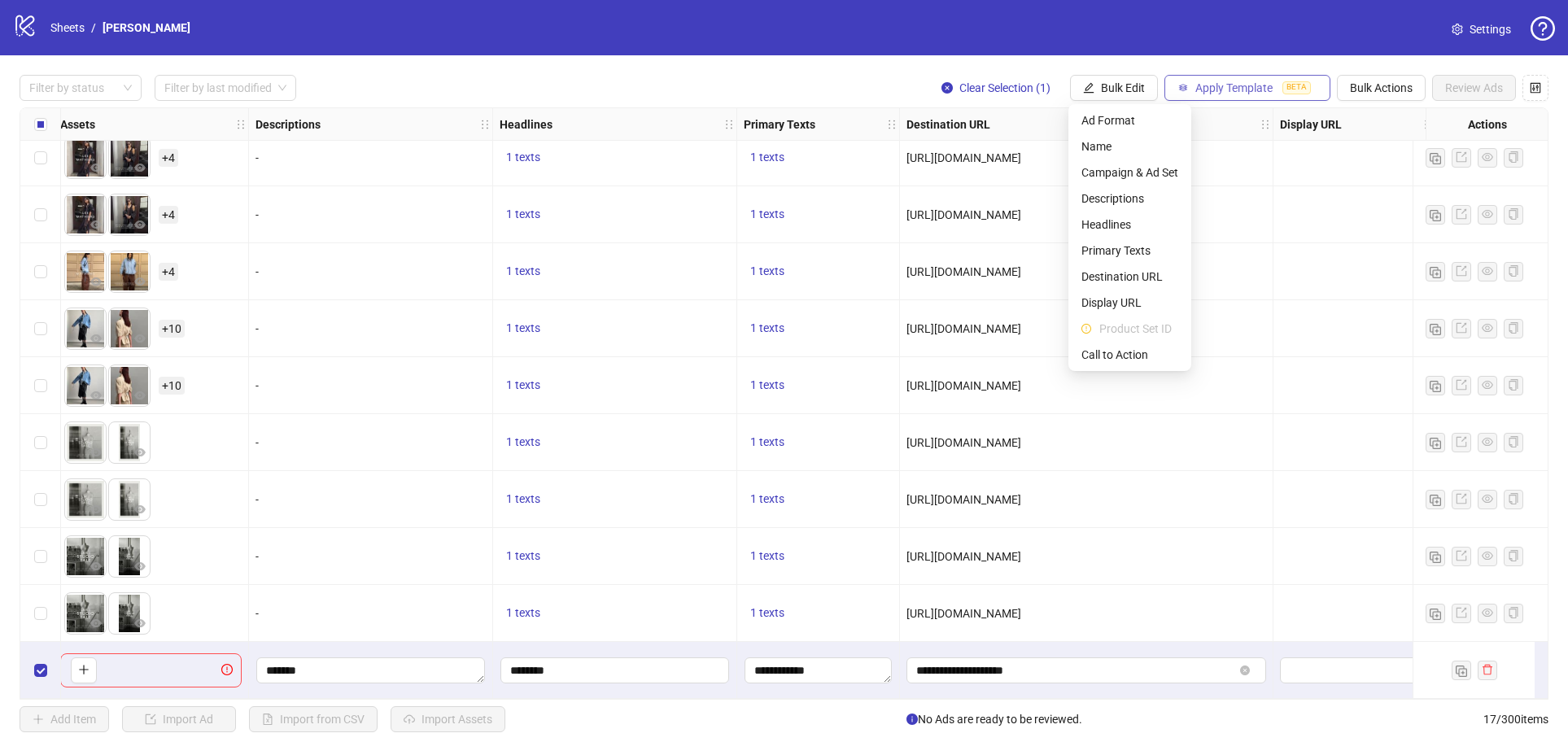
click at [1244, 98] on button "Apply Template BETA" at bounding box center [1247, 87] width 166 height 26
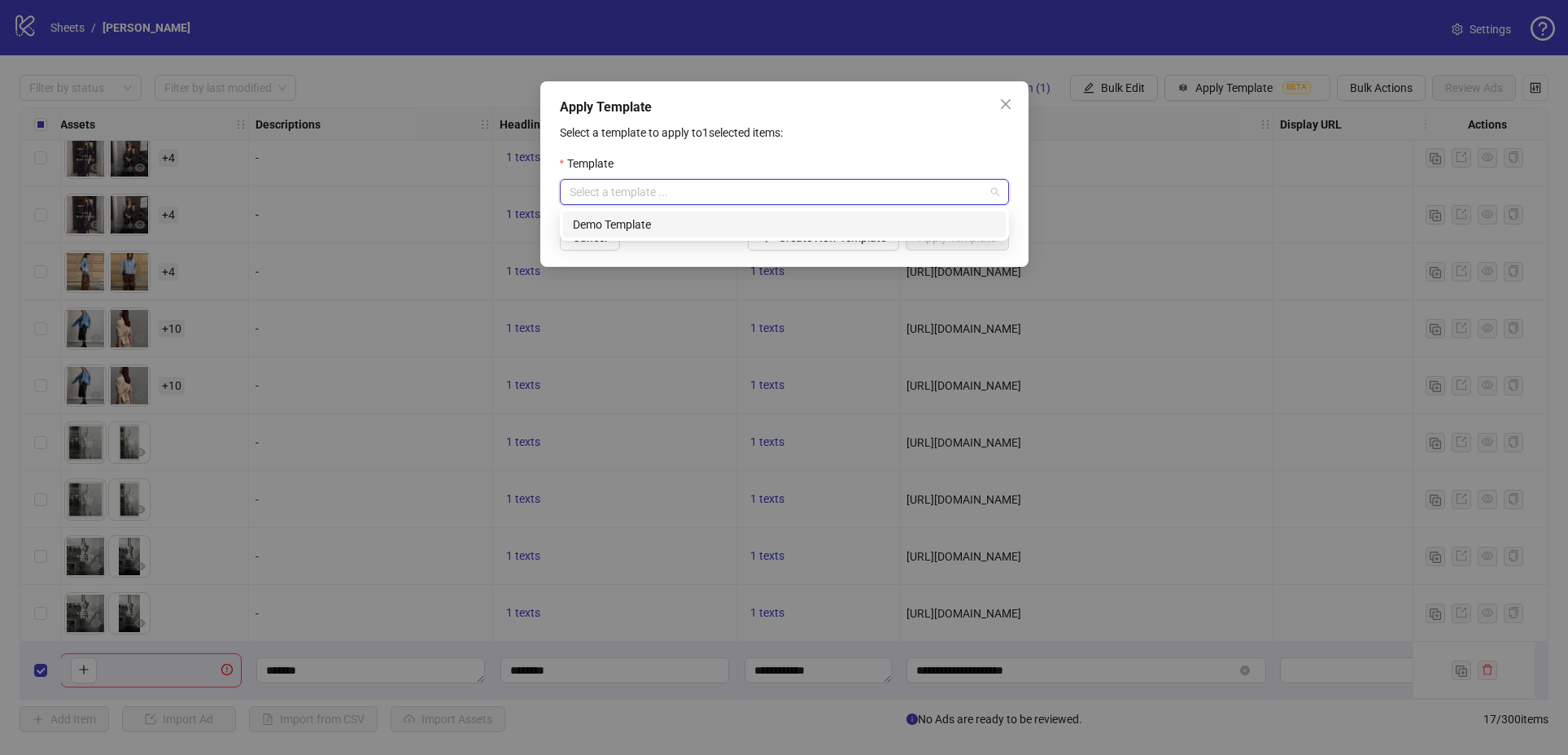
click at [767, 184] on input "search" at bounding box center [777, 192] width 415 height 24
click at [1018, 115] on div "Apply Template Select a template to apply to 1 selected items: Template Select …" at bounding box center [784, 173] width 489 height 185
click at [995, 110] on span "Close" at bounding box center [1005, 105] width 26 height 13
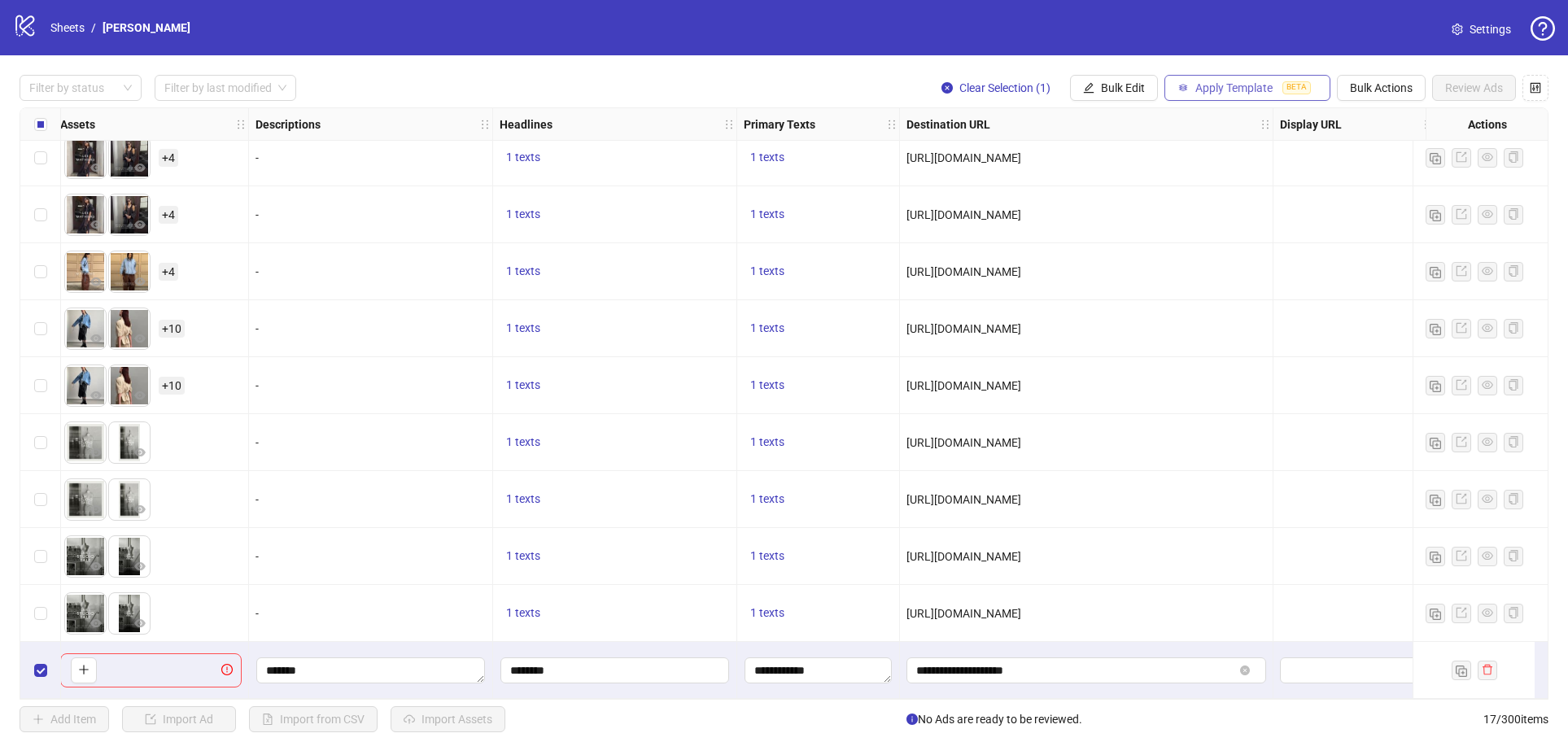
click at [1231, 99] on button "Apply Template BETA" at bounding box center [1247, 87] width 166 height 26
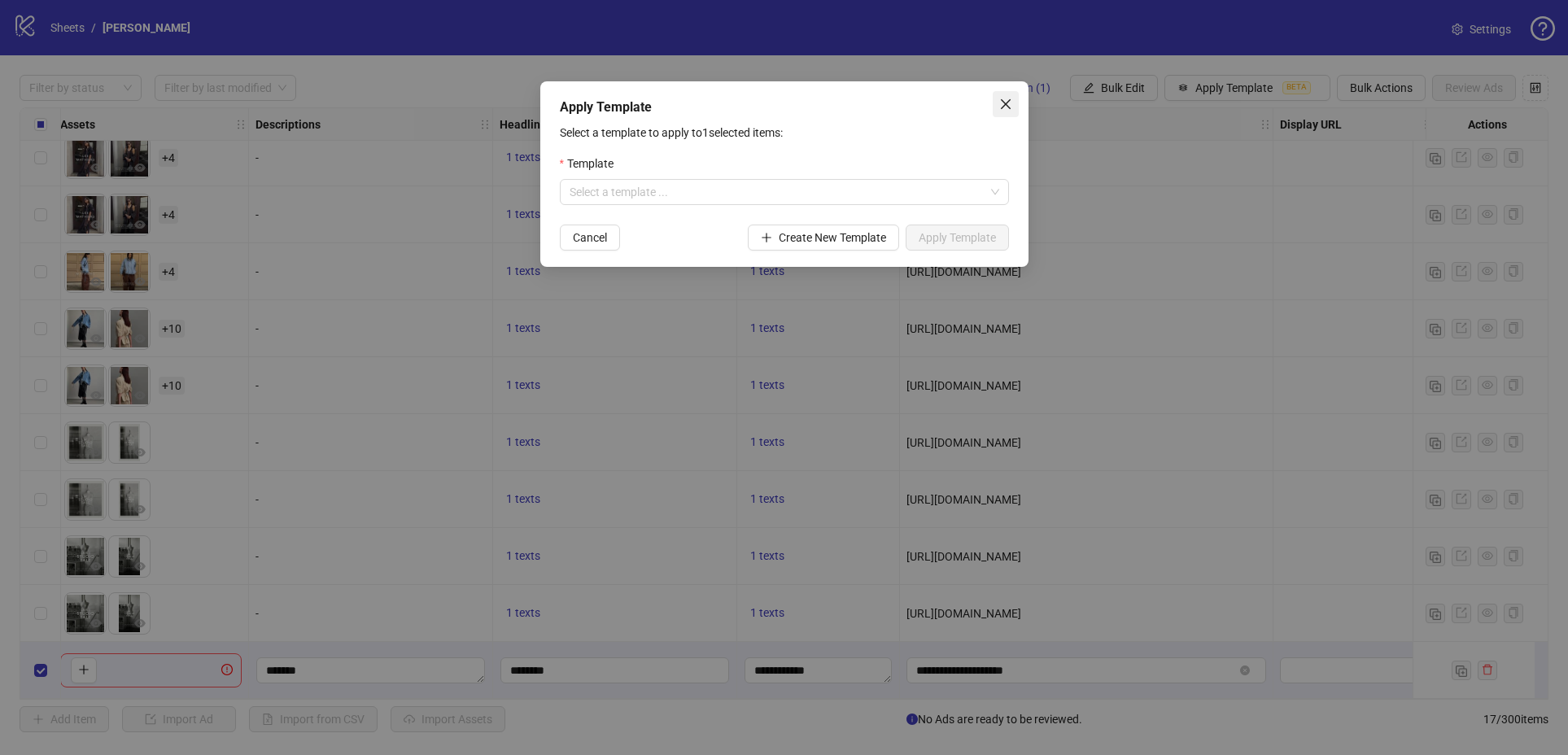
click at [996, 104] on span "Close" at bounding box center [1005, 105] width 26 height 13
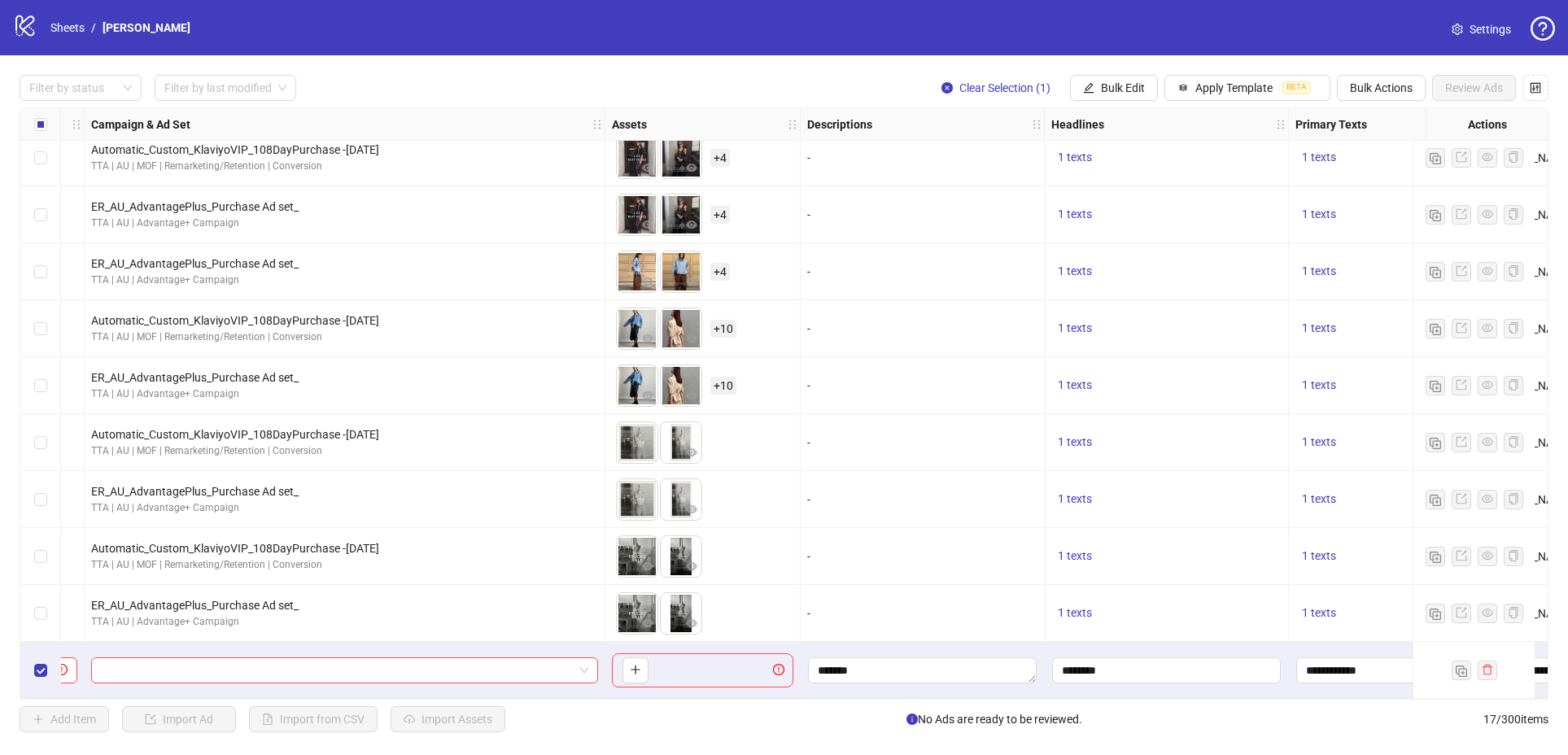
scroll to position [416, 0]
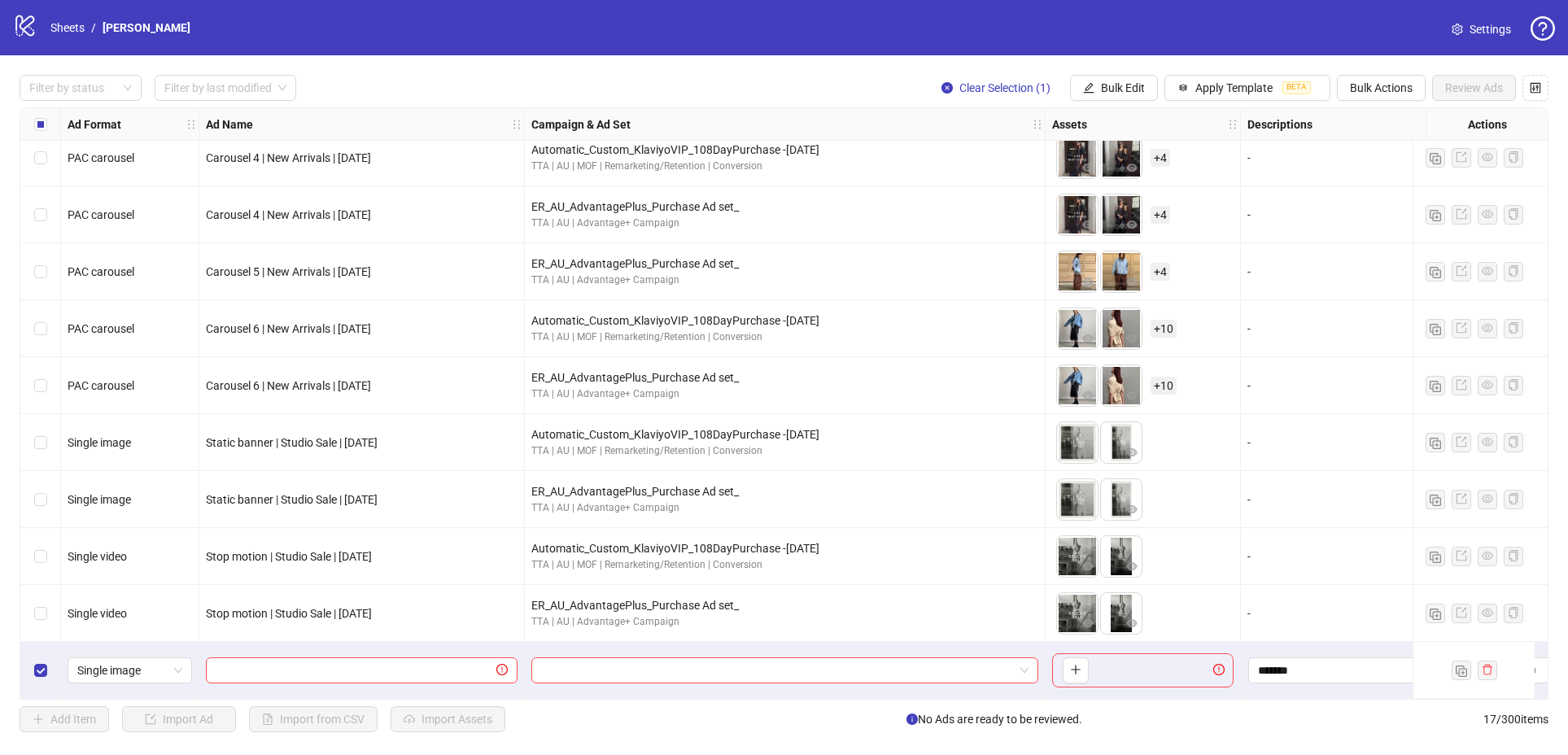
click at [50, 39] on div "logo/logo-mobile Sheets / Lee Mathews" at bounding box center [105, 28] width 184 height 29
click at [62, 30] on link "Sheets" at bounding box center [67, 27] width 41 height 18
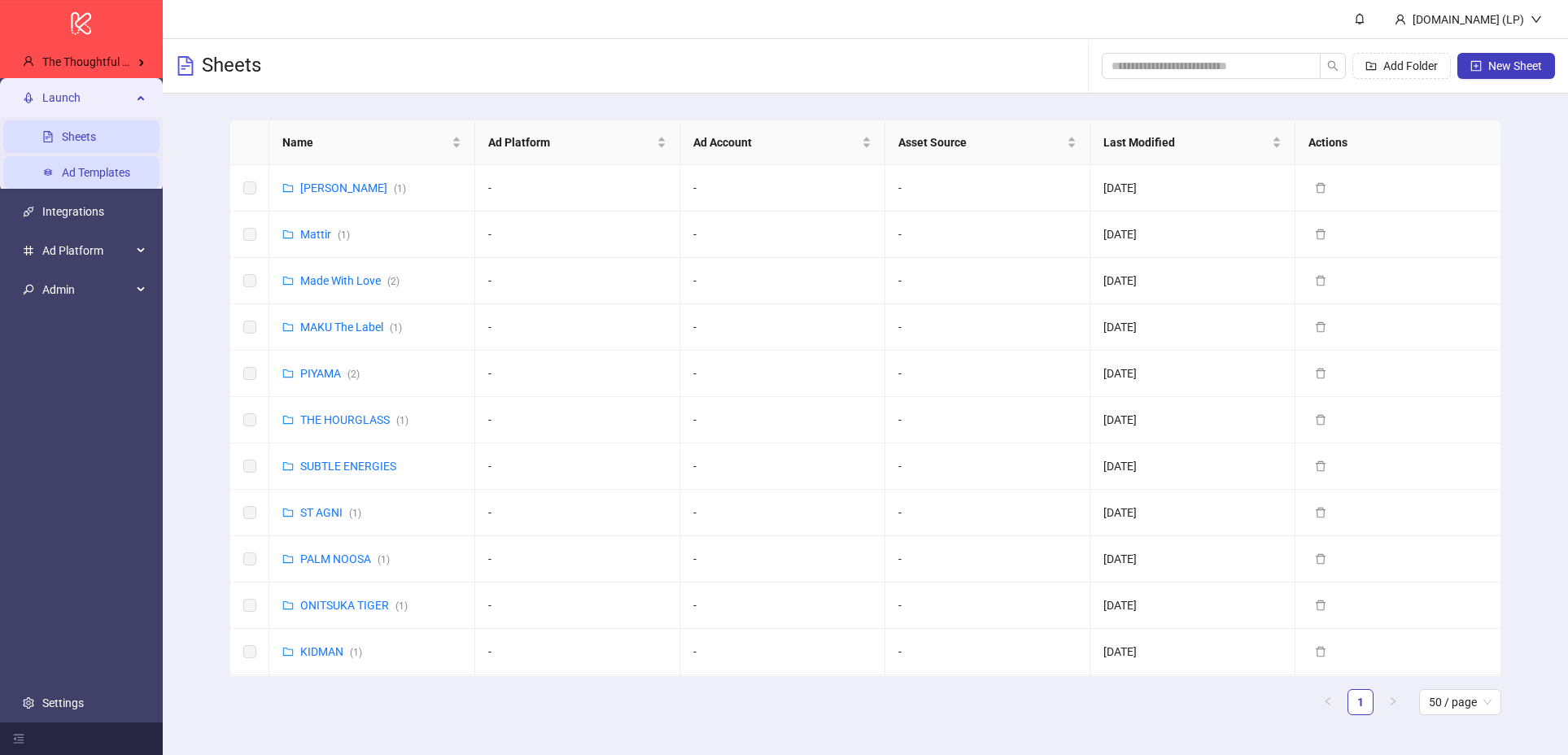
click at [91, 173] on link "Ad Templates" at bounding box center [96, 173] width 69 height 13
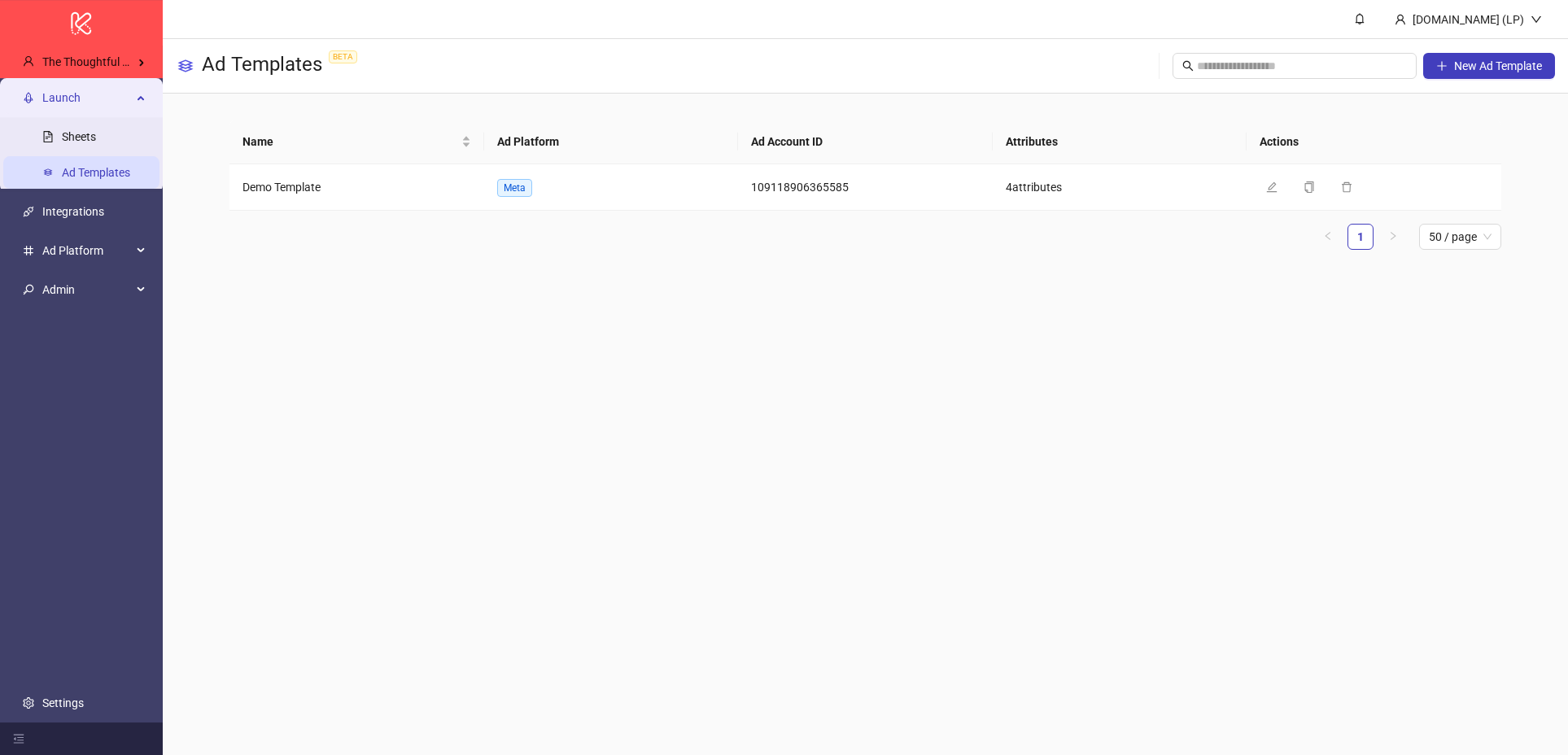
click at [140, 96] on icon at bounding box center [142, 96] width 8 height 0
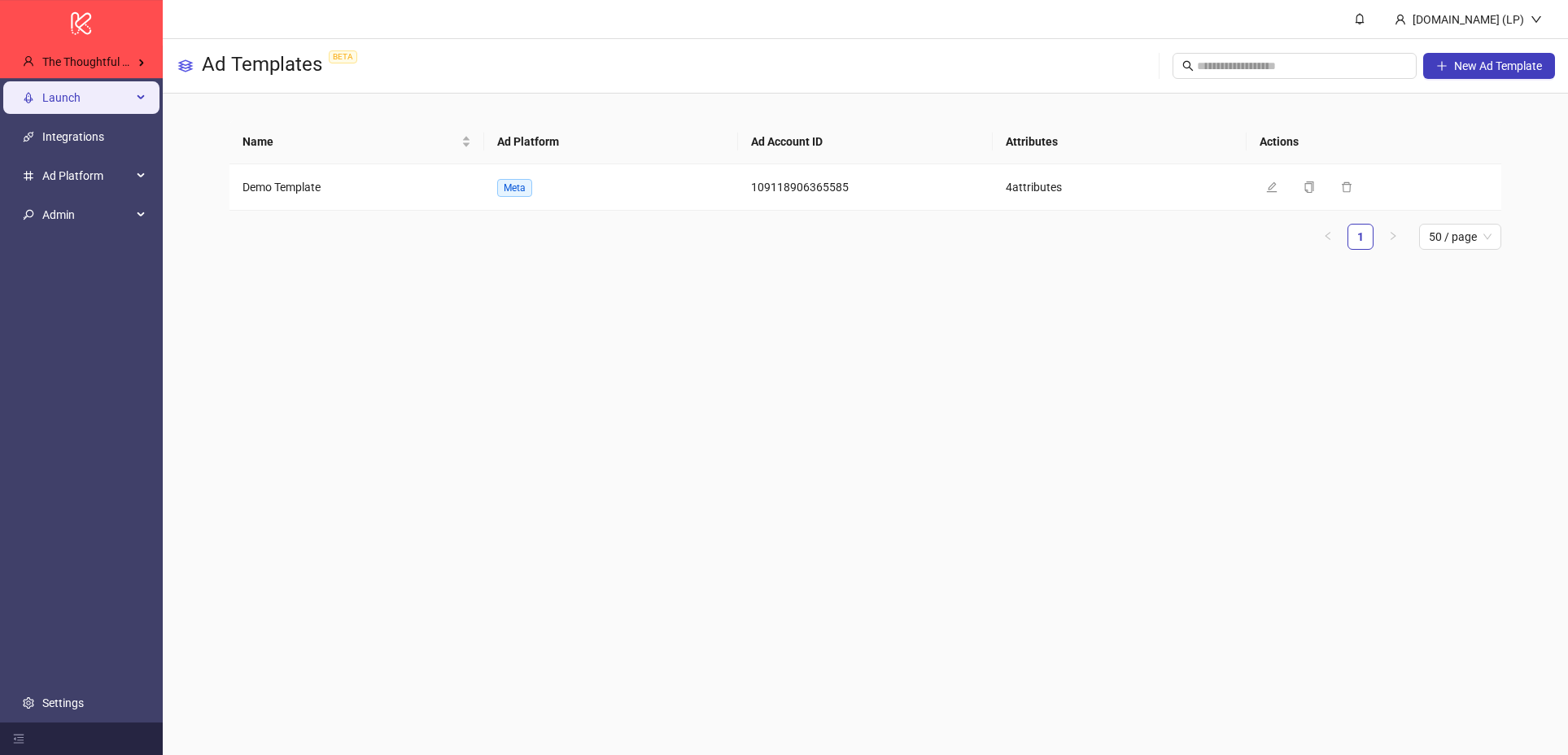
click at [140, 96] on div "Launch" at bounding box center [81, 97] width 156 height 33
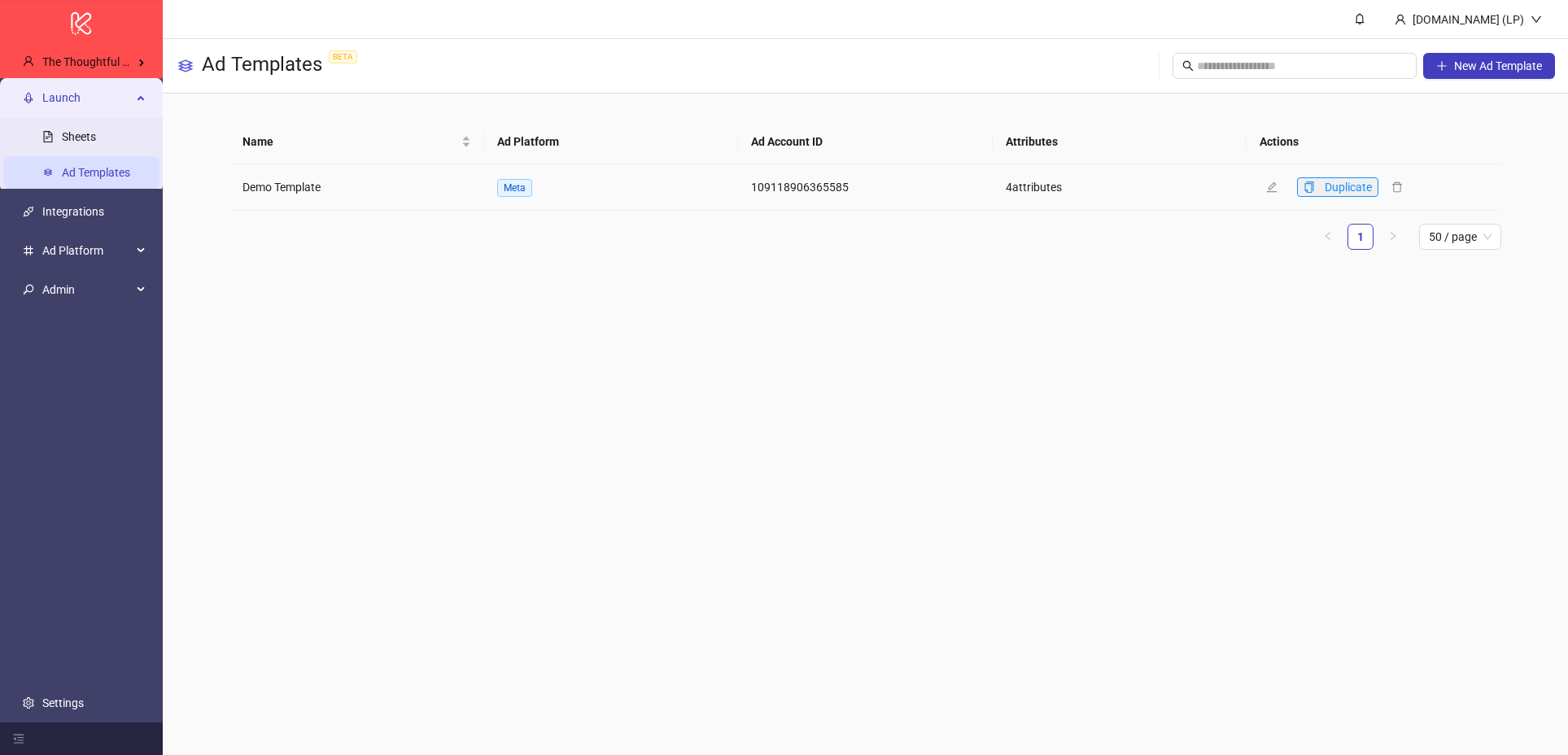
click at [1310, 188] on icon "copy" at bounding box center [1309, 188] width 12 height 12
click at [1271, 191] on icon "edit" at bounding box center [1272, 187] width 11 height 11
click at [1278, 187] on button "Edit" at bounding box center [1286, 187] width 54 height 19
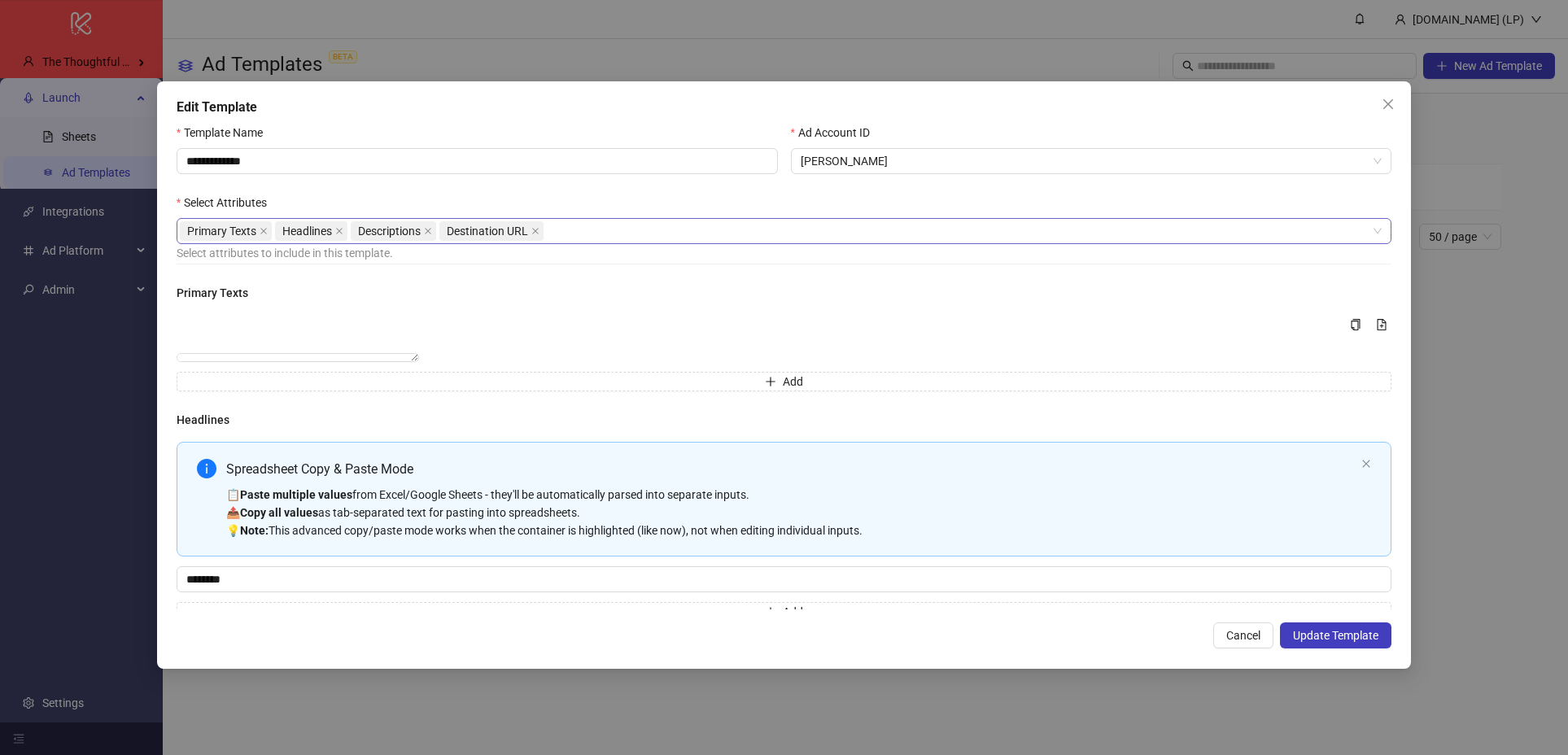
click at [633, 237] on div "Primary Texts Headlines Descriptions Destination URL" at bounding box center [776, 230] width 1192 height 23
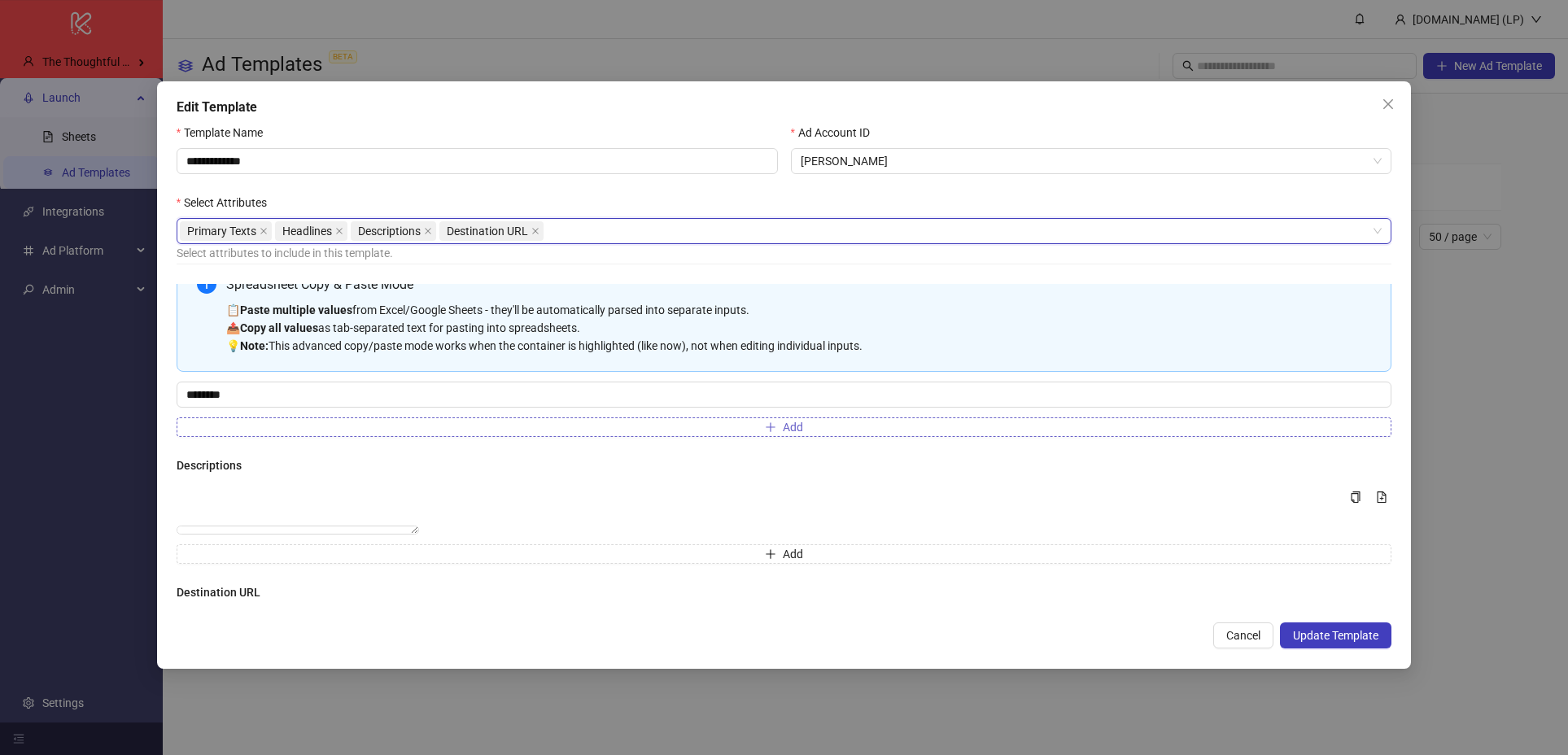
scroll to position [287, 0]
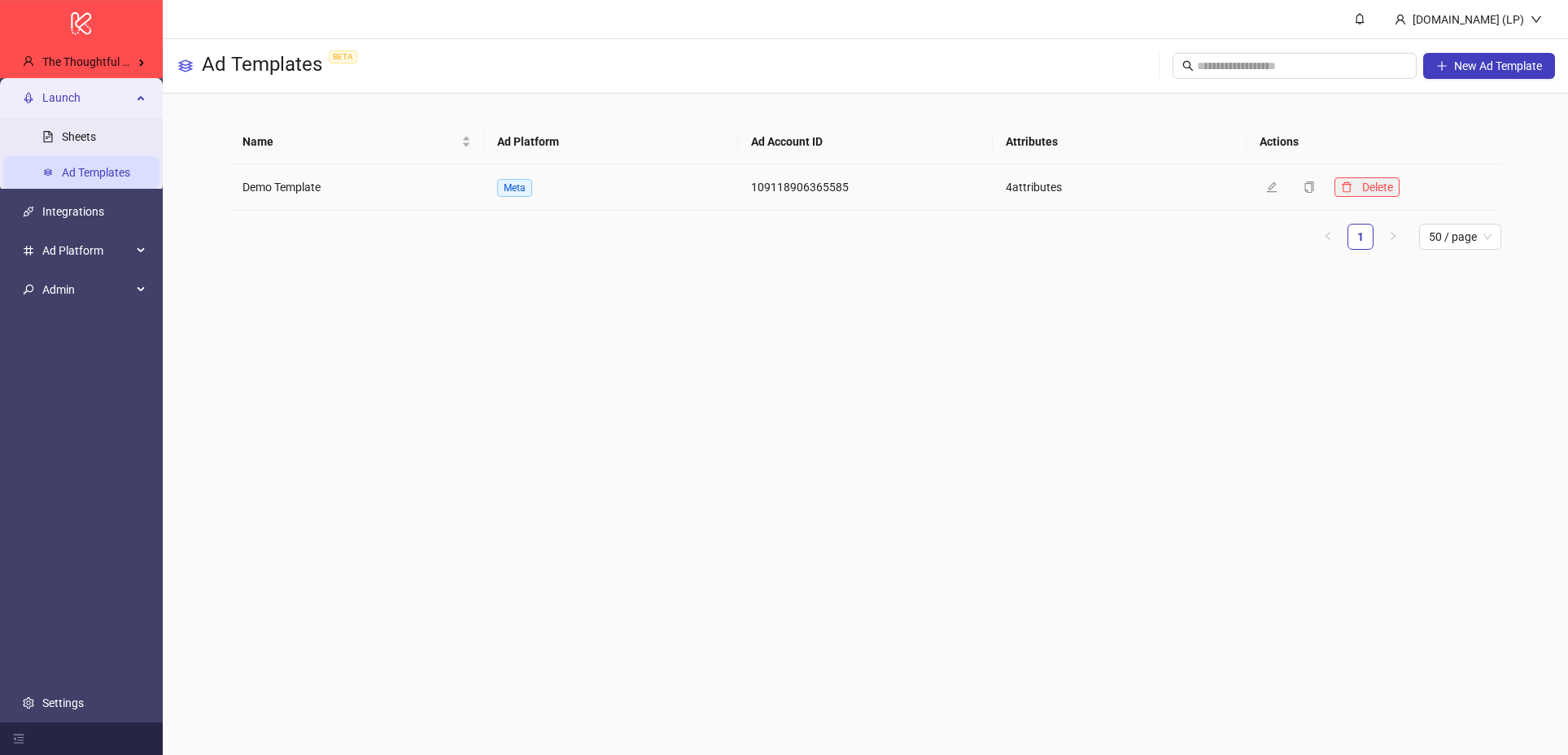
click at [1381, 186] on span "Delete" at bounding box center [1377, 188] width 31 height 13
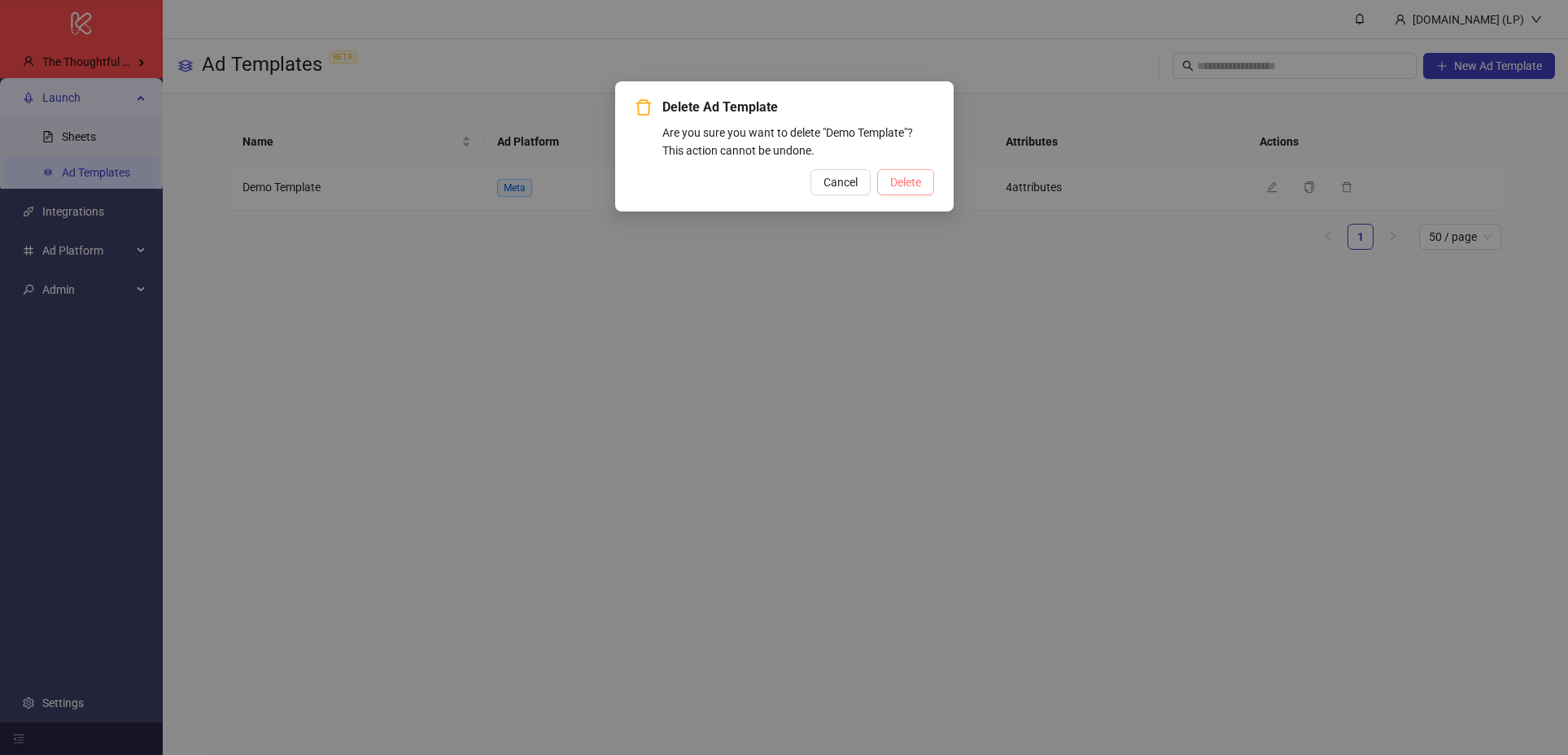
click at [890, 182] on span "Delete" at bounding box center [905, 183] width 31 height 13
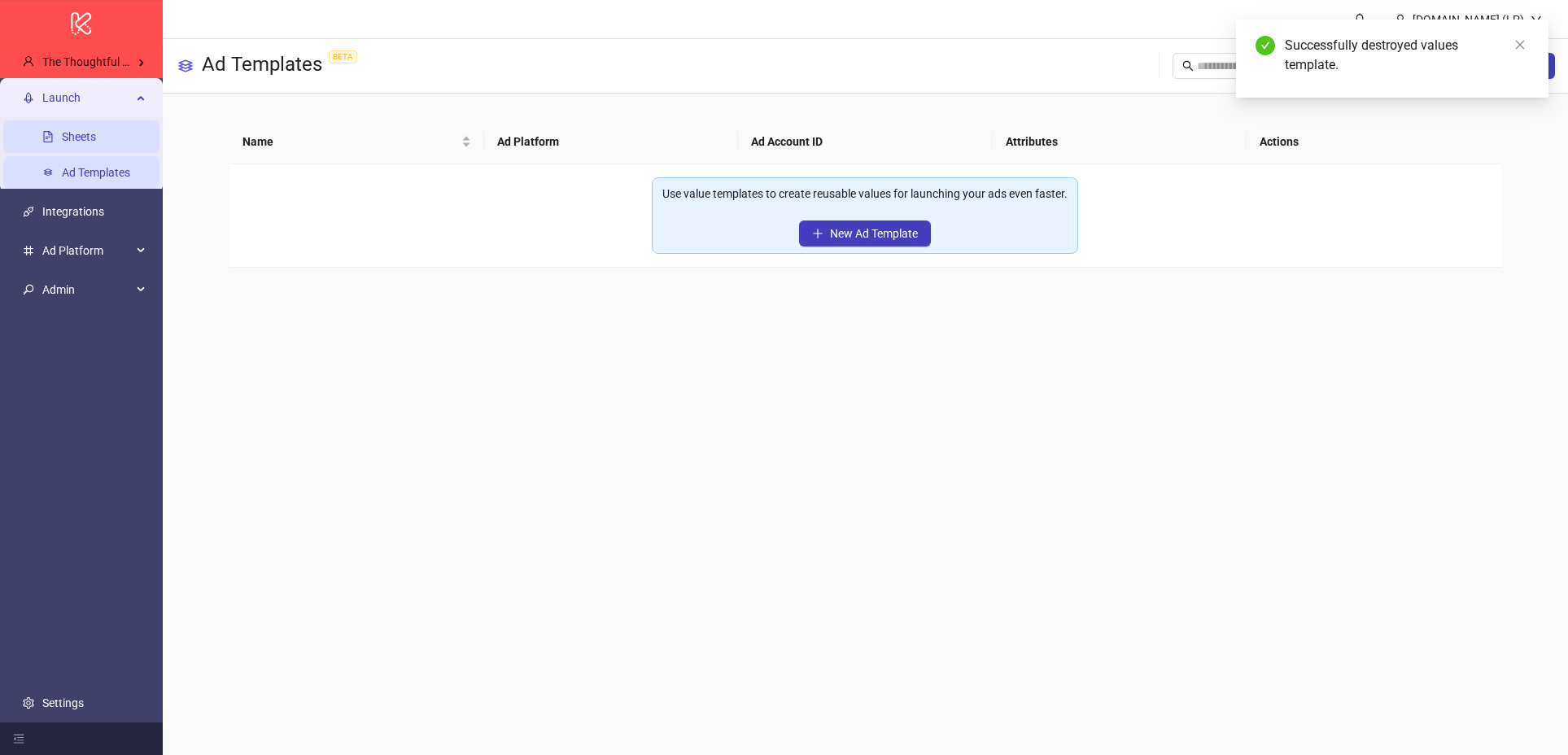
click at [96, 140] on link "Sheets" at bounding box center [79, 137] width 34 height 13
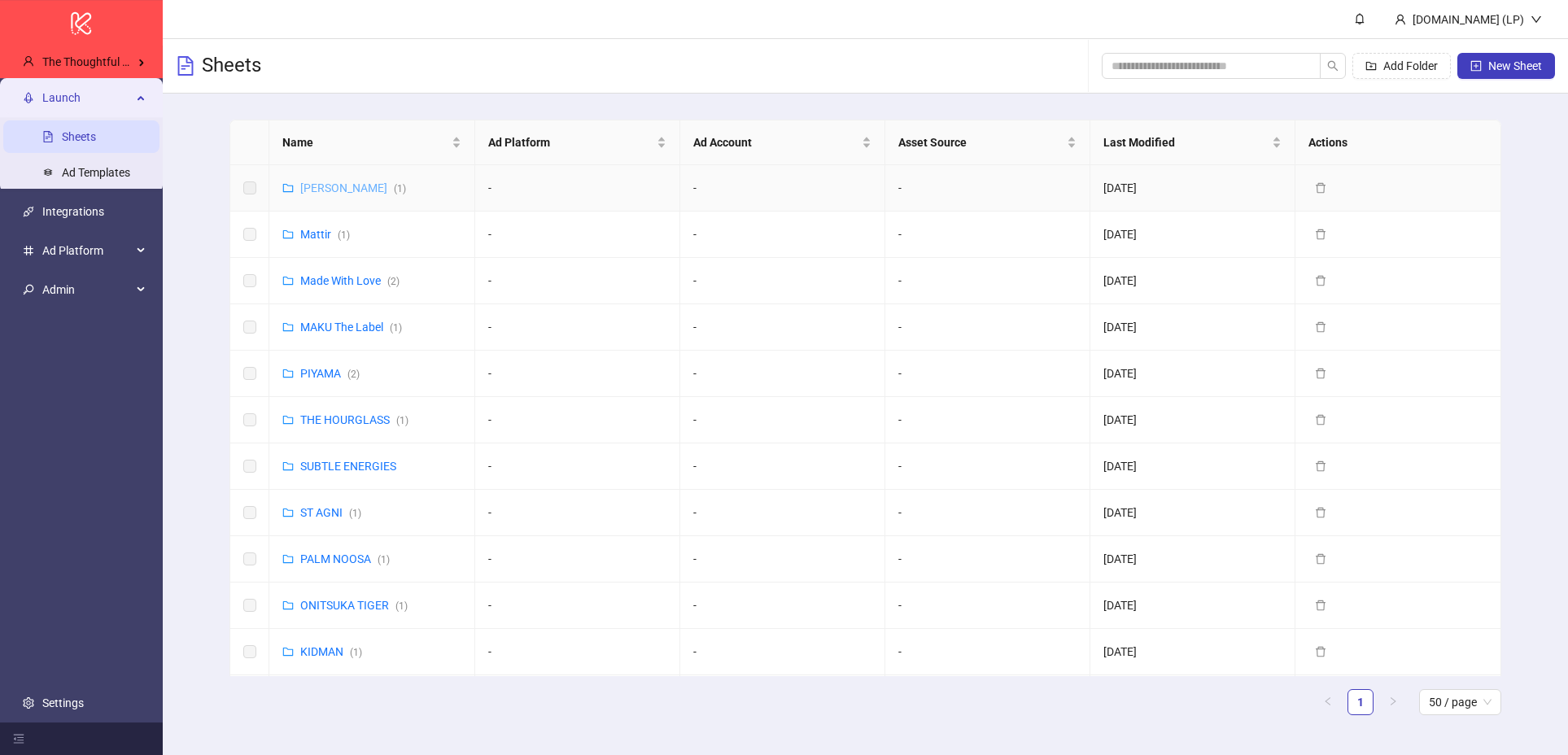
click at [364, 182] on link "Lee Mathews ( 1 )" at bounding box center [353, 189] width 106 height 13
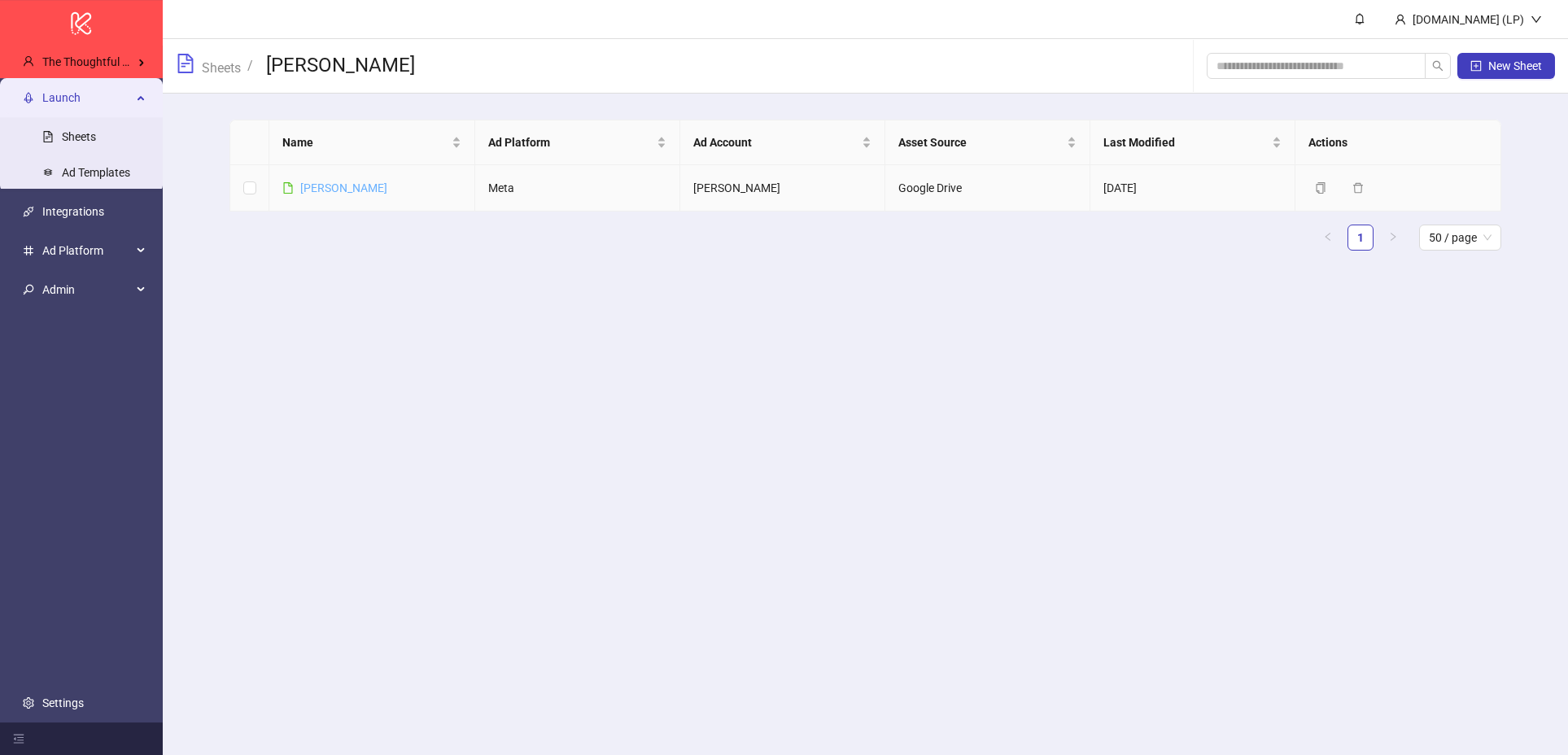
click at [311, 191] on link "Lee Mathews" at bounding box center [344, 189] width 87 height 13
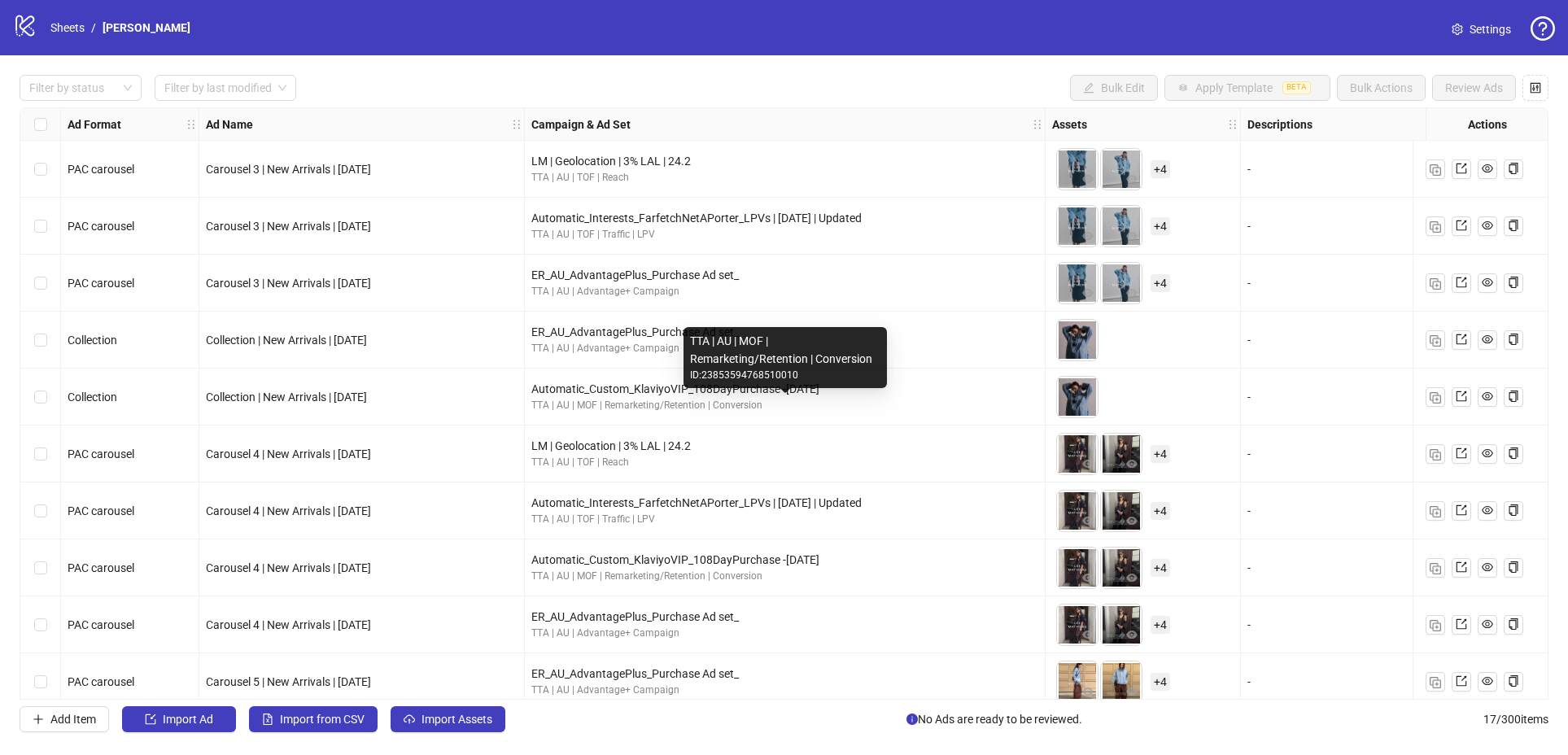
scroll to position [416, 0]
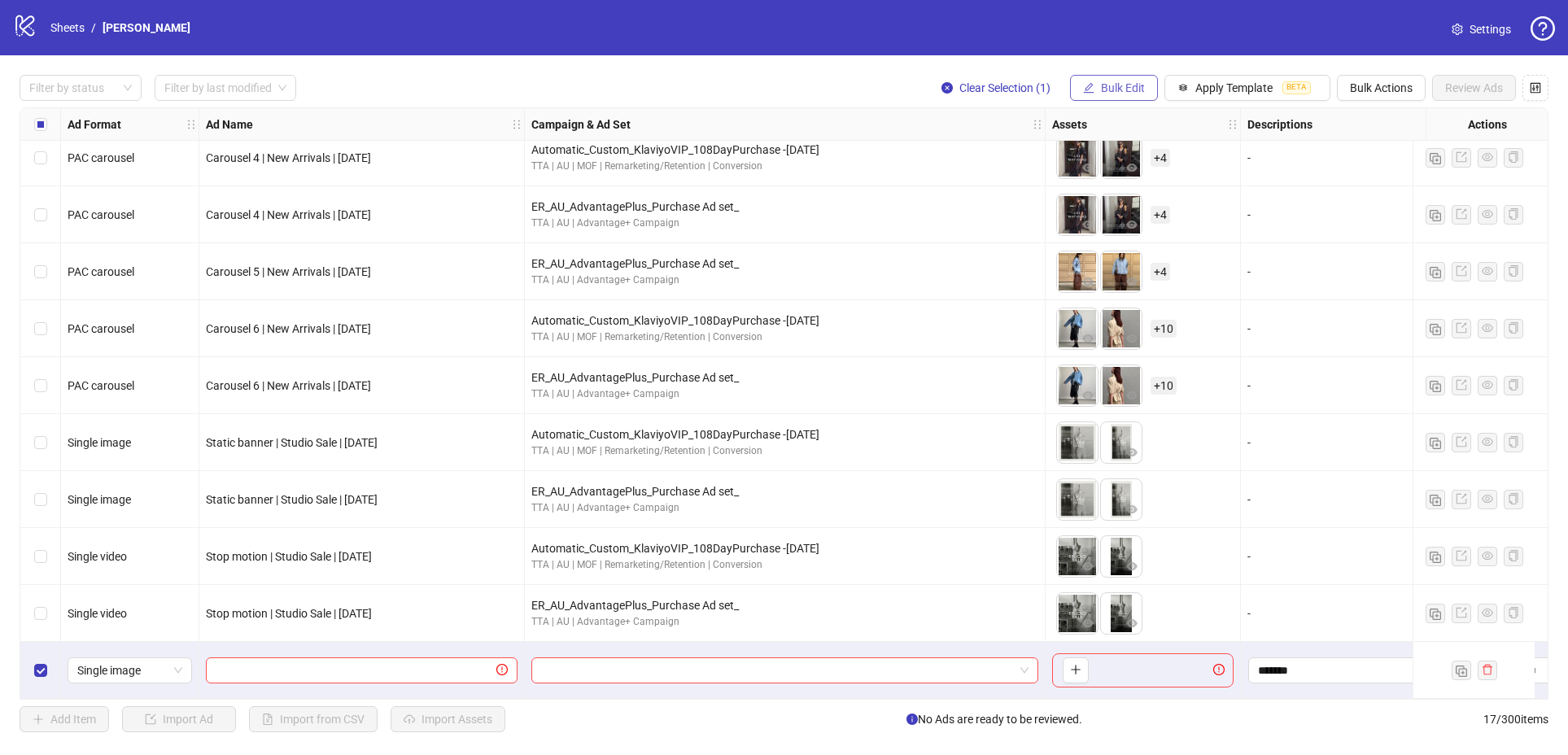
click at [1119, 87] on span "Bulk Edit" at bounding box center [1123, 88] width 44 height 13
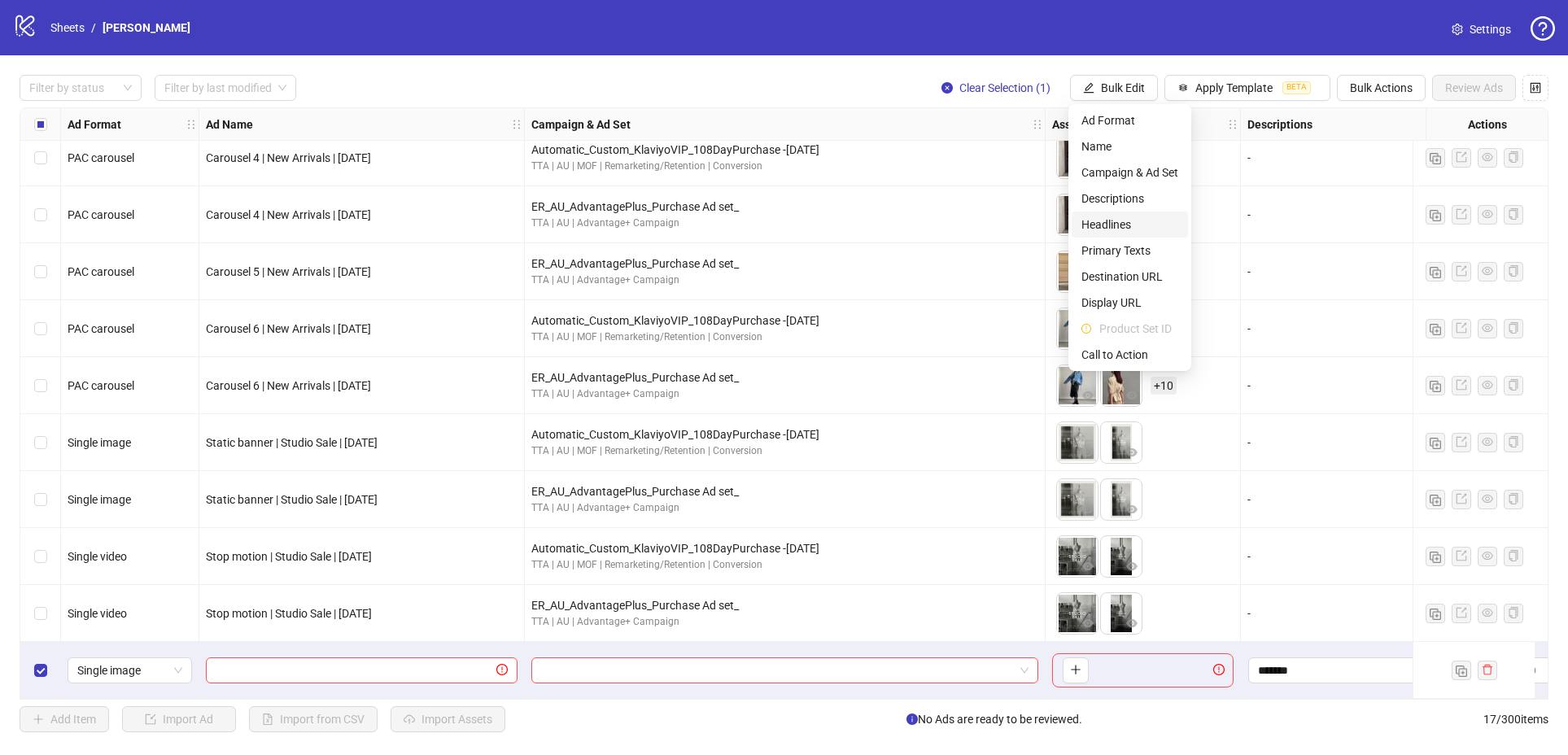
click at [1117, 226] on span "Headlines" at bounding box center [1130, 224] width 97 height 18
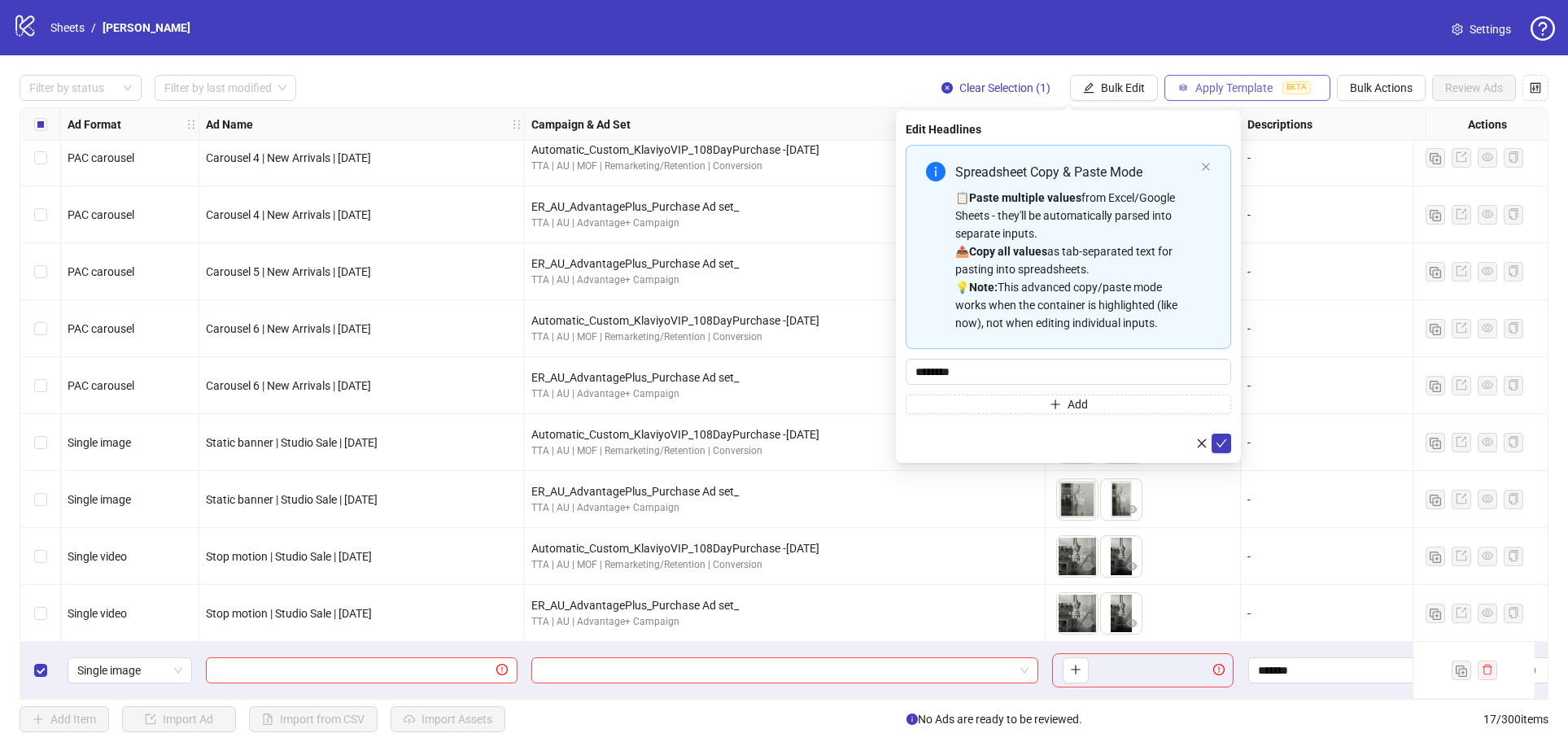
click at [1219, 88] on span "Apply Template" at bounding box center [1234, 88] width 77 height 13
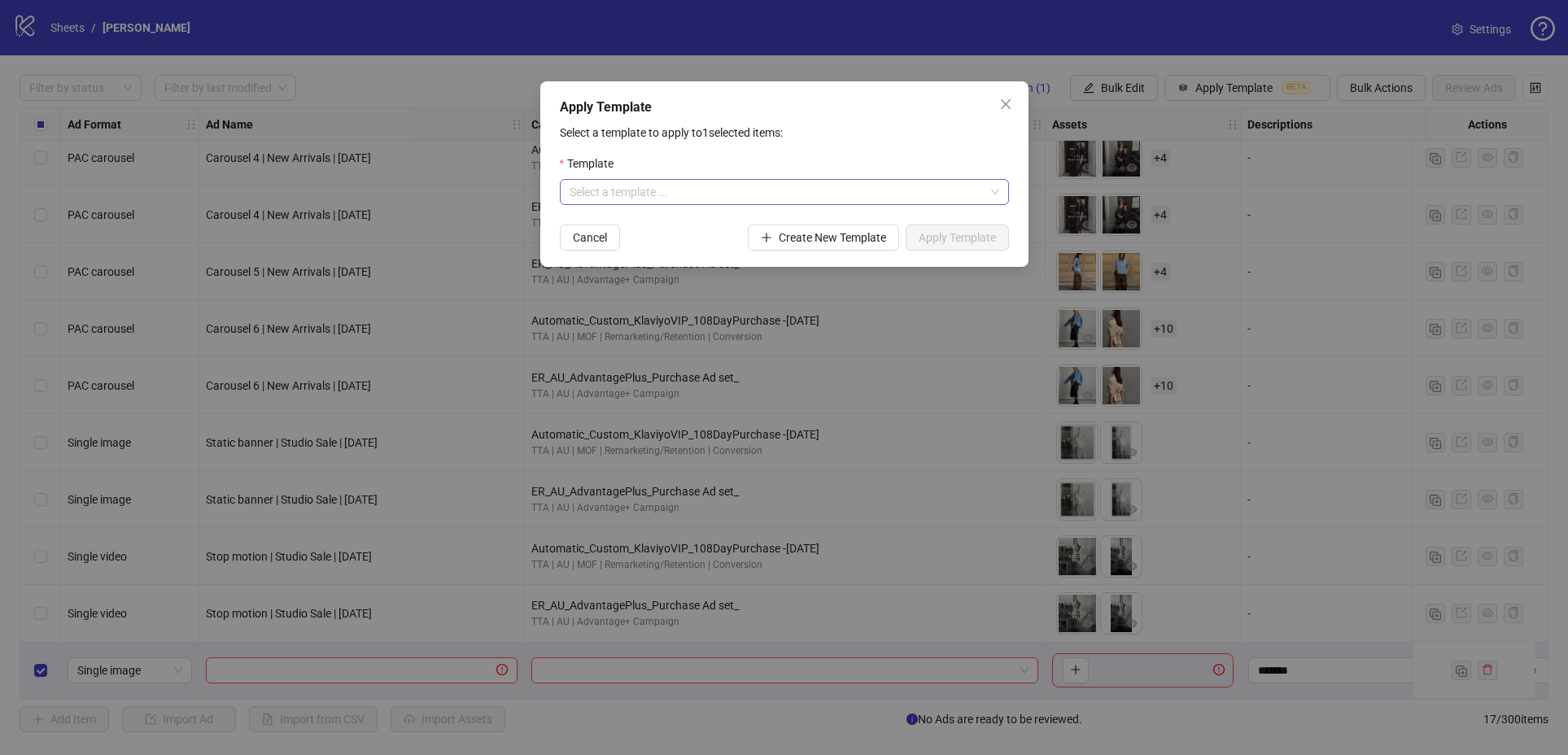
click at [776, 184] on input "search" at bounding box center [777, 192] width 415 height 24
click at [792, 125] on p "Select a template to apply to 1 selected items:" at bounding box center [784, 132] width 449 height 18
click at [811, 225] on button "Create New Template" at bounding box center [823, 237] width 152 height 26
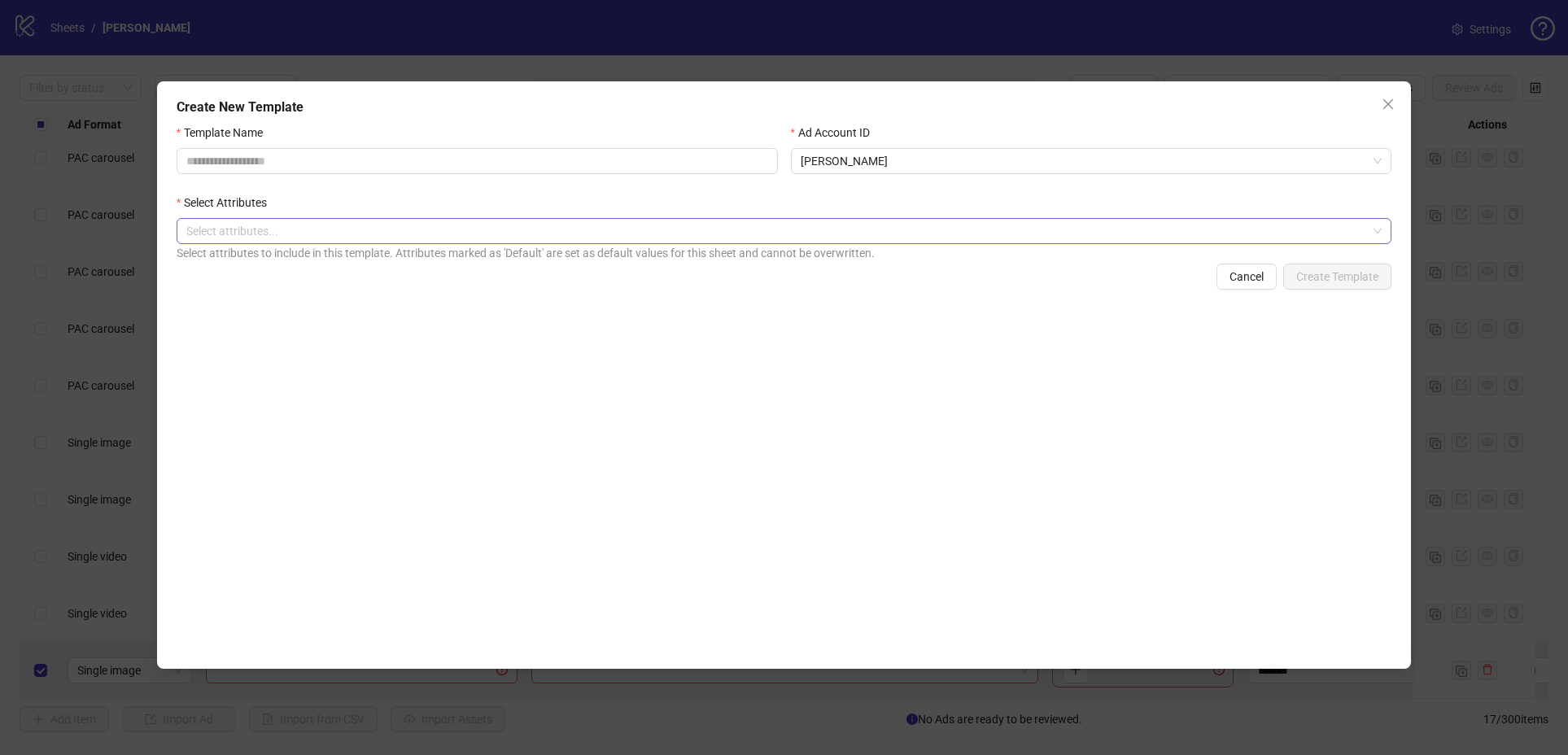
click at [666, 235] on div at bounding box center [776, 230] width 1192 height 23
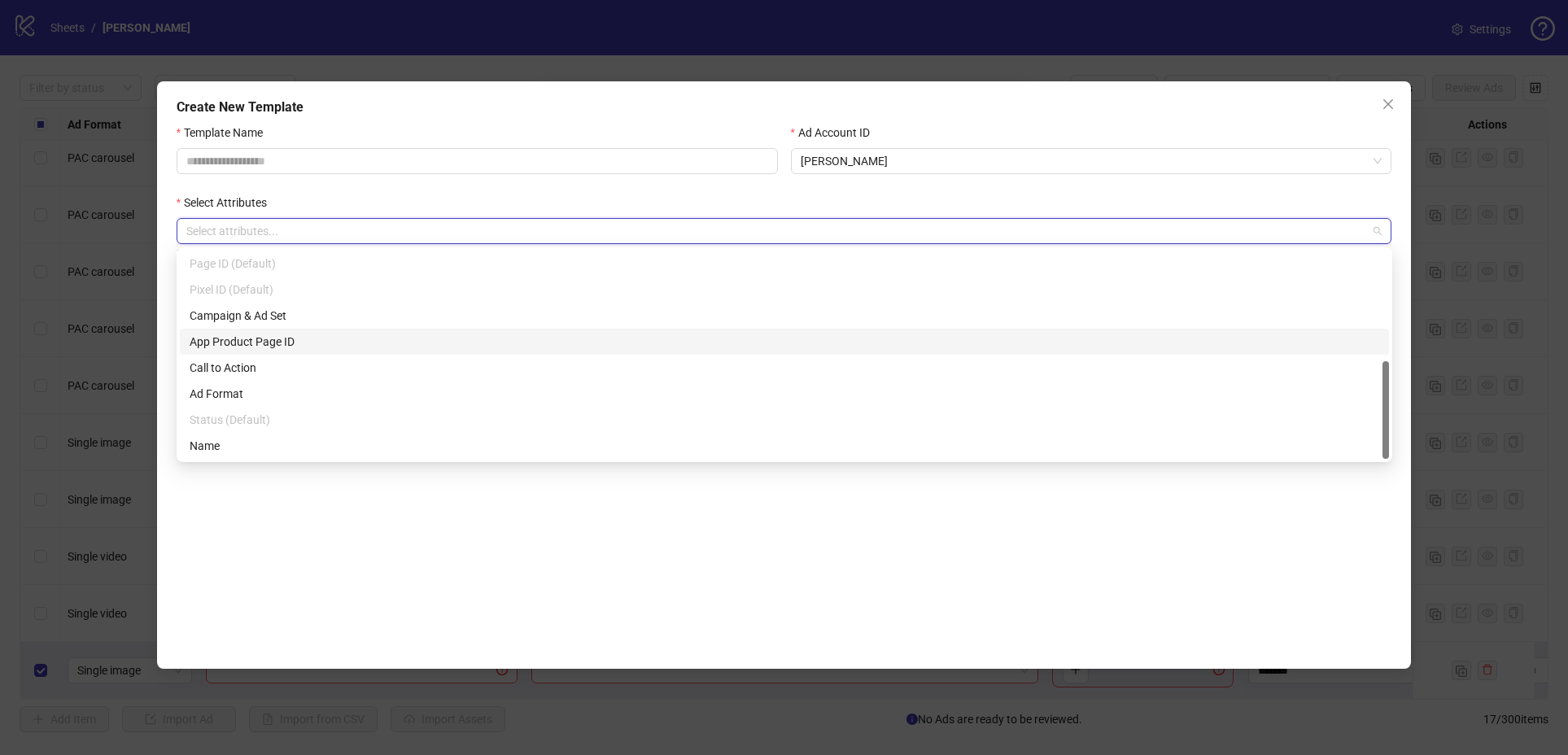
scroll to position [230, 0]
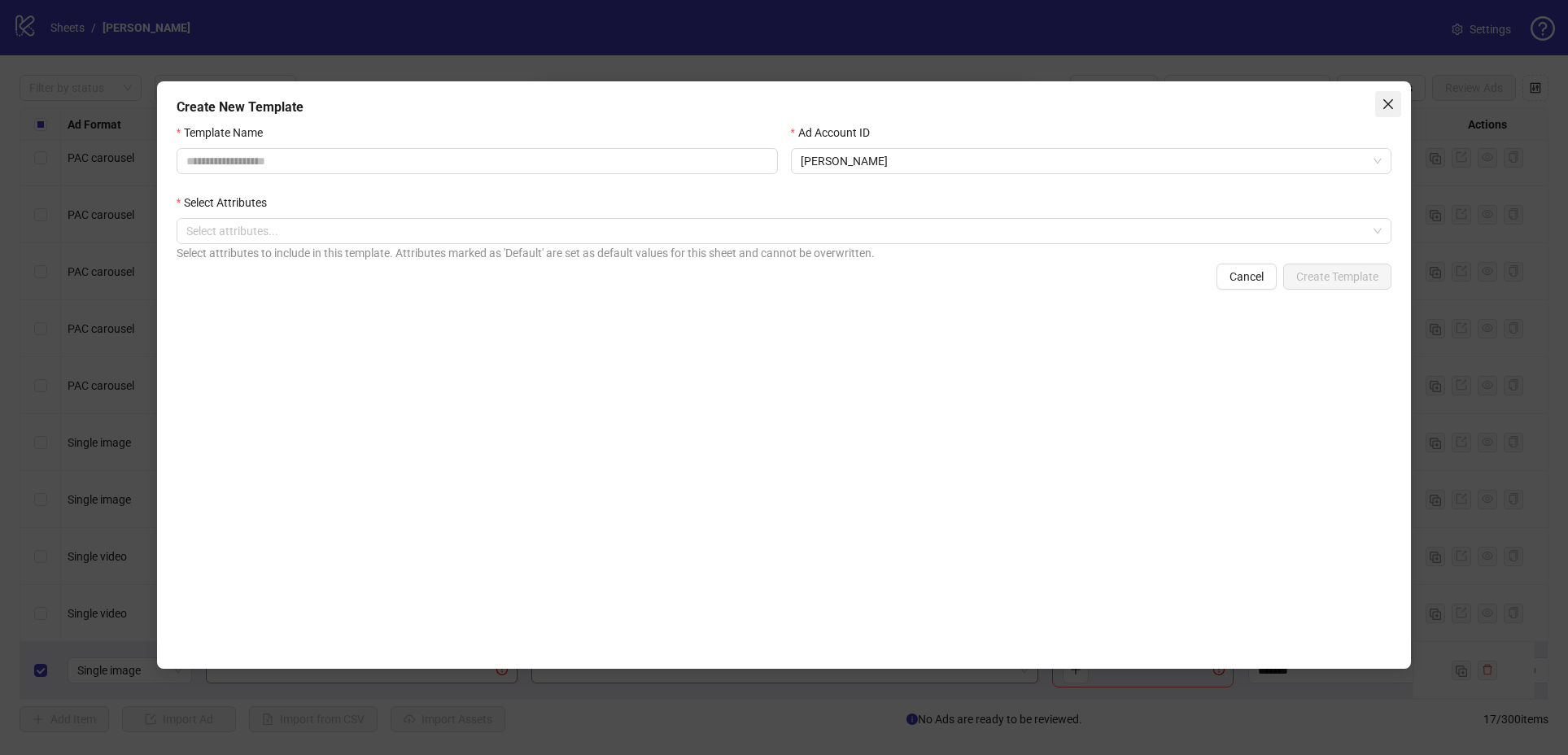
click at [1386, 111] on button "Close" at bounding box center [1388, 104] width 26 height 26
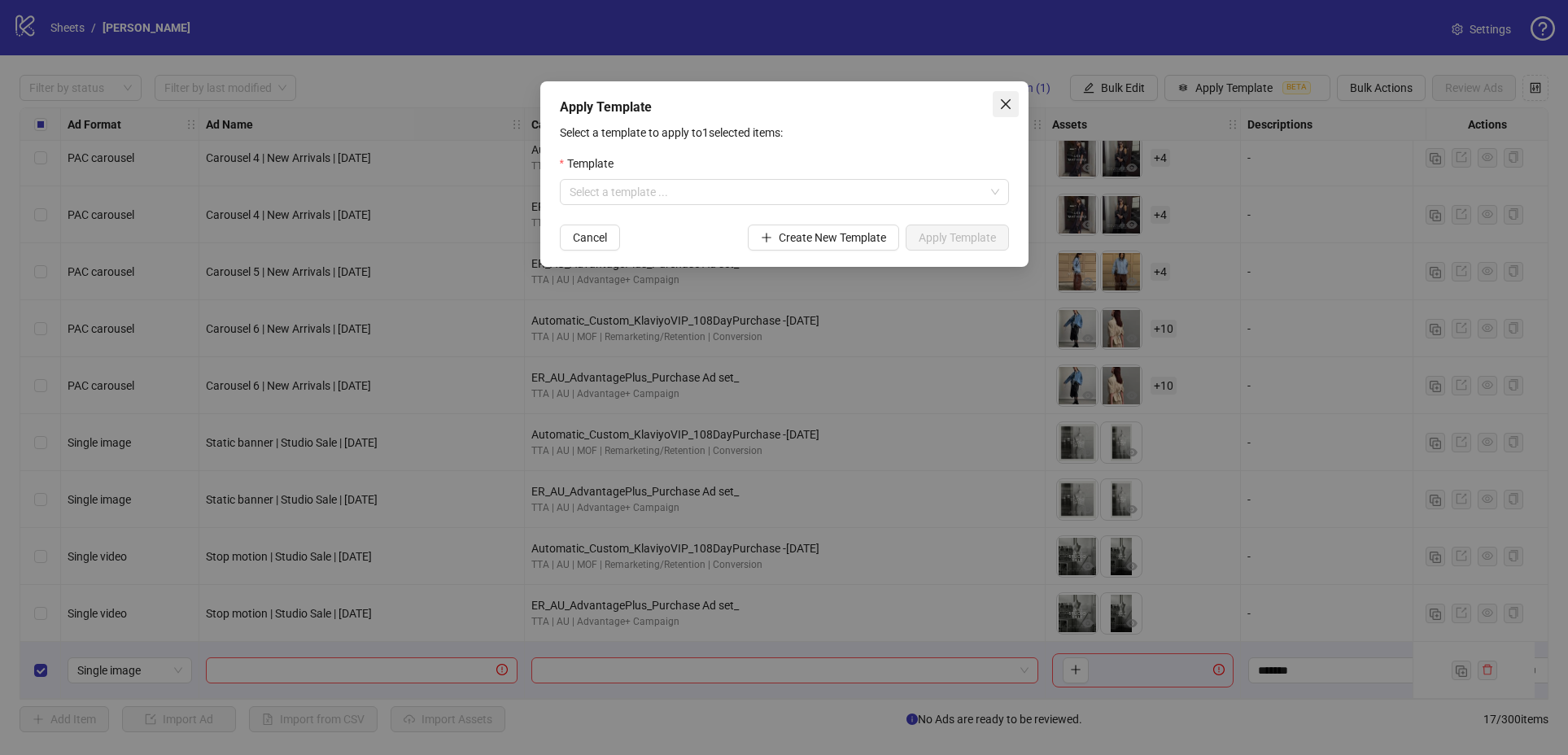
click at [1011, 100] on icon "close" at bounding box center [1006, 105] width 13 height 13
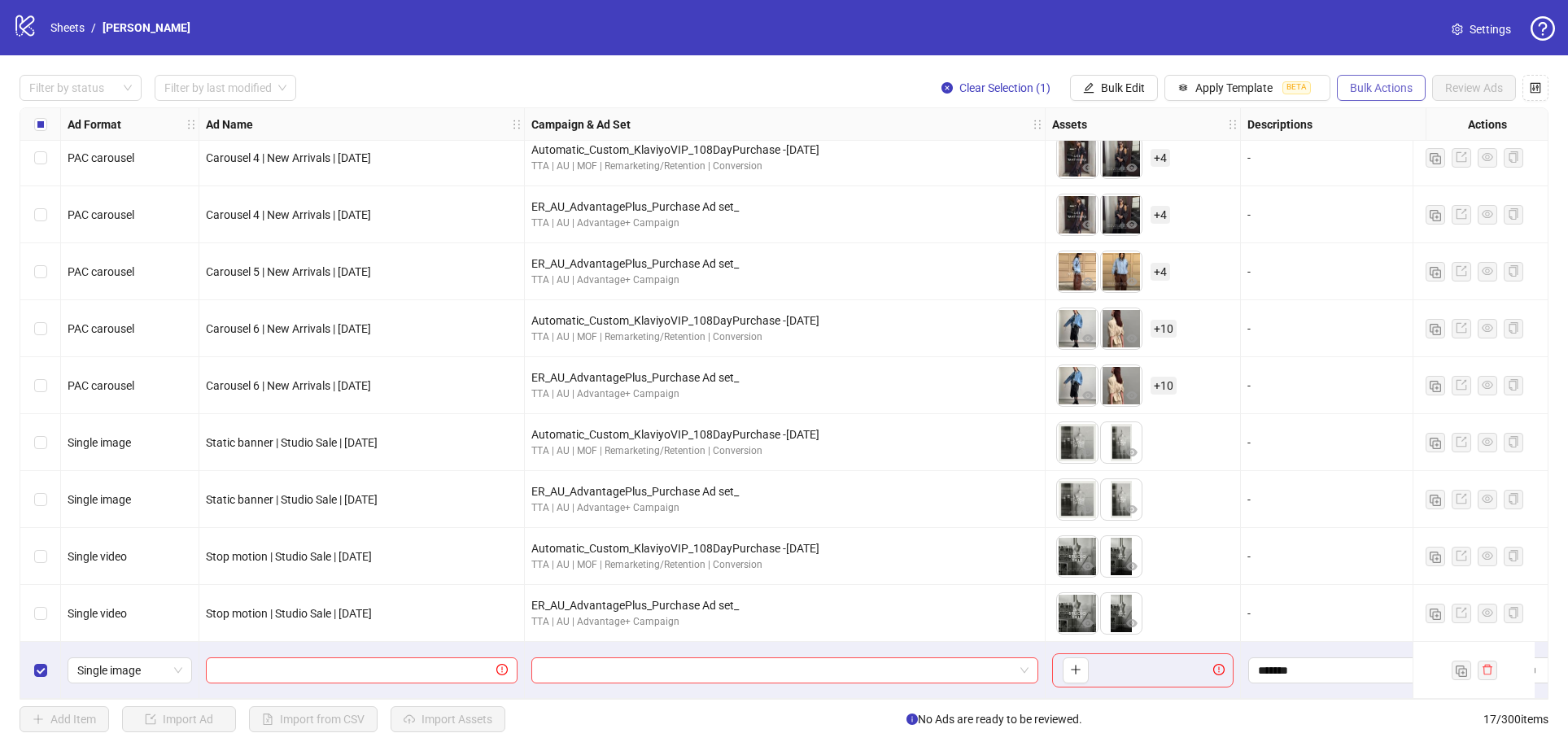
click at [1389, 86] on span "Bulk Actions" at bounding box center [1381, 88] width 63 height 13
click at [1411, 119] on span "Delete" at bounding box center [1404, 120] width 111 height 18
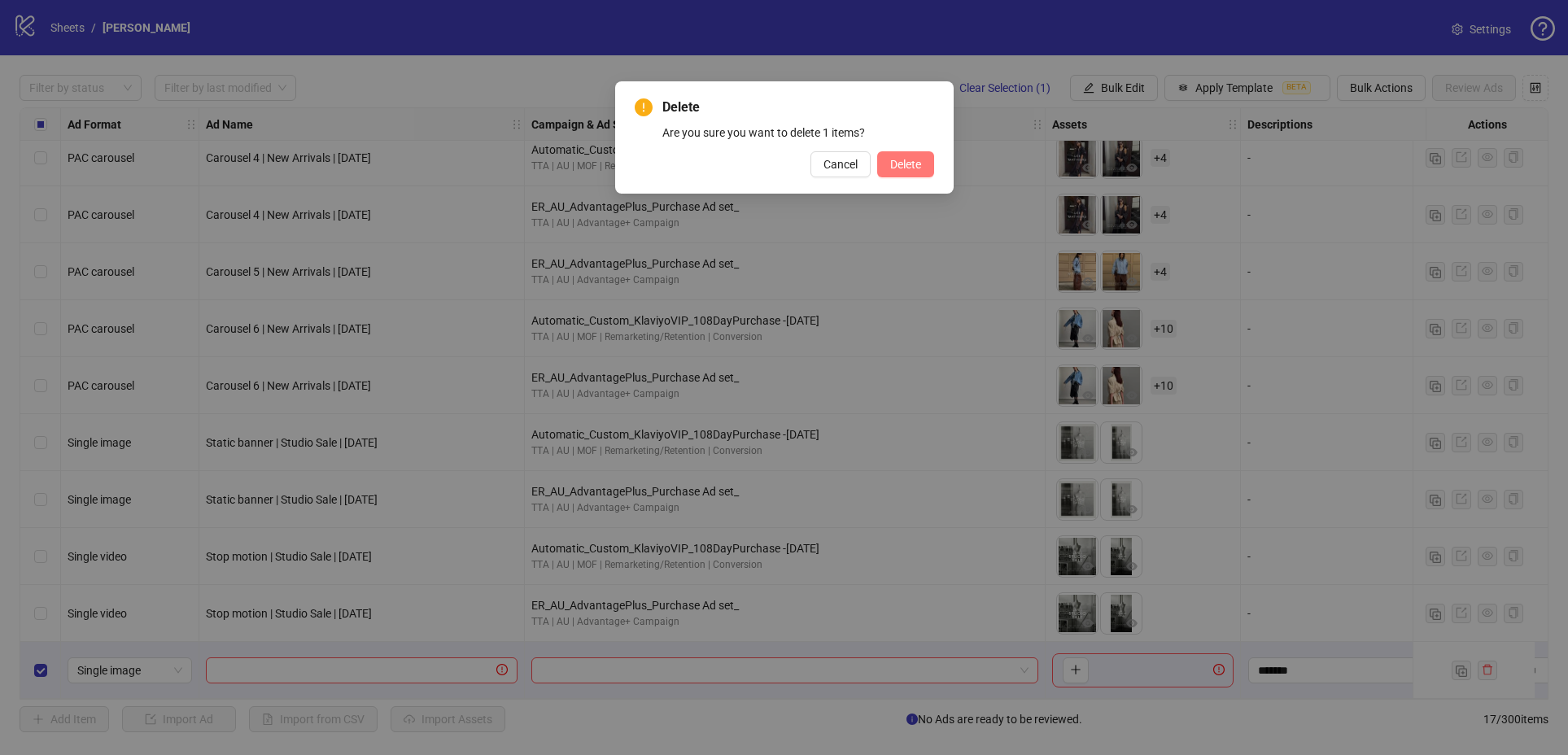
click at [896, 167] on span "Delete" at bounding box center [905, 164] width 31 height 13
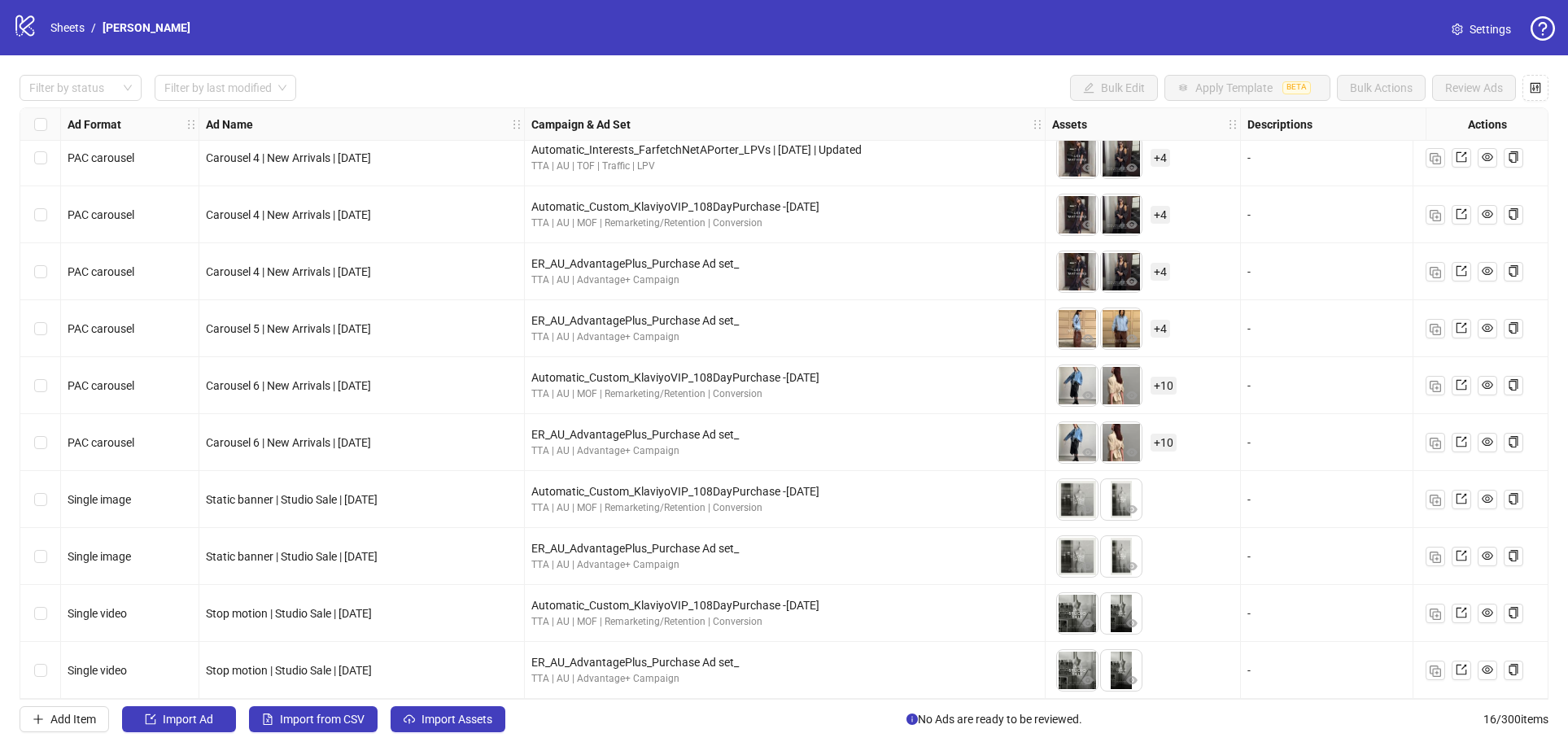
click at [69, 17] on div "logo/logo-mobile Sheets / Lee Mathews" at bounding box center [105, 28] width 184 height 29
click at [65, 33] on link "Sheets" at bounding box center [67, 27] width 41 height 18
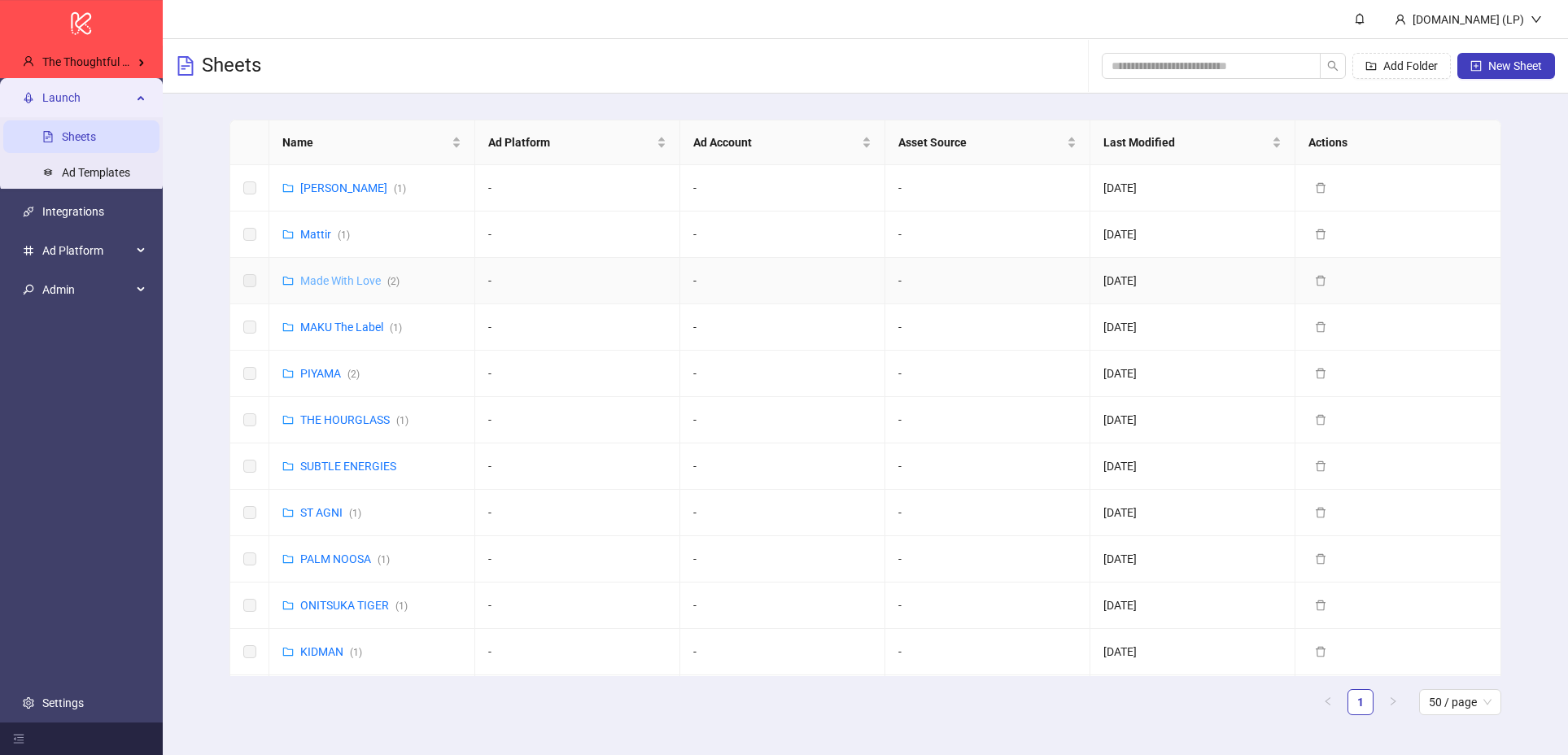
click at [355, 282] on link "Made With Love ( 2 )" at bounding box center [349, 281] width 99 height 13
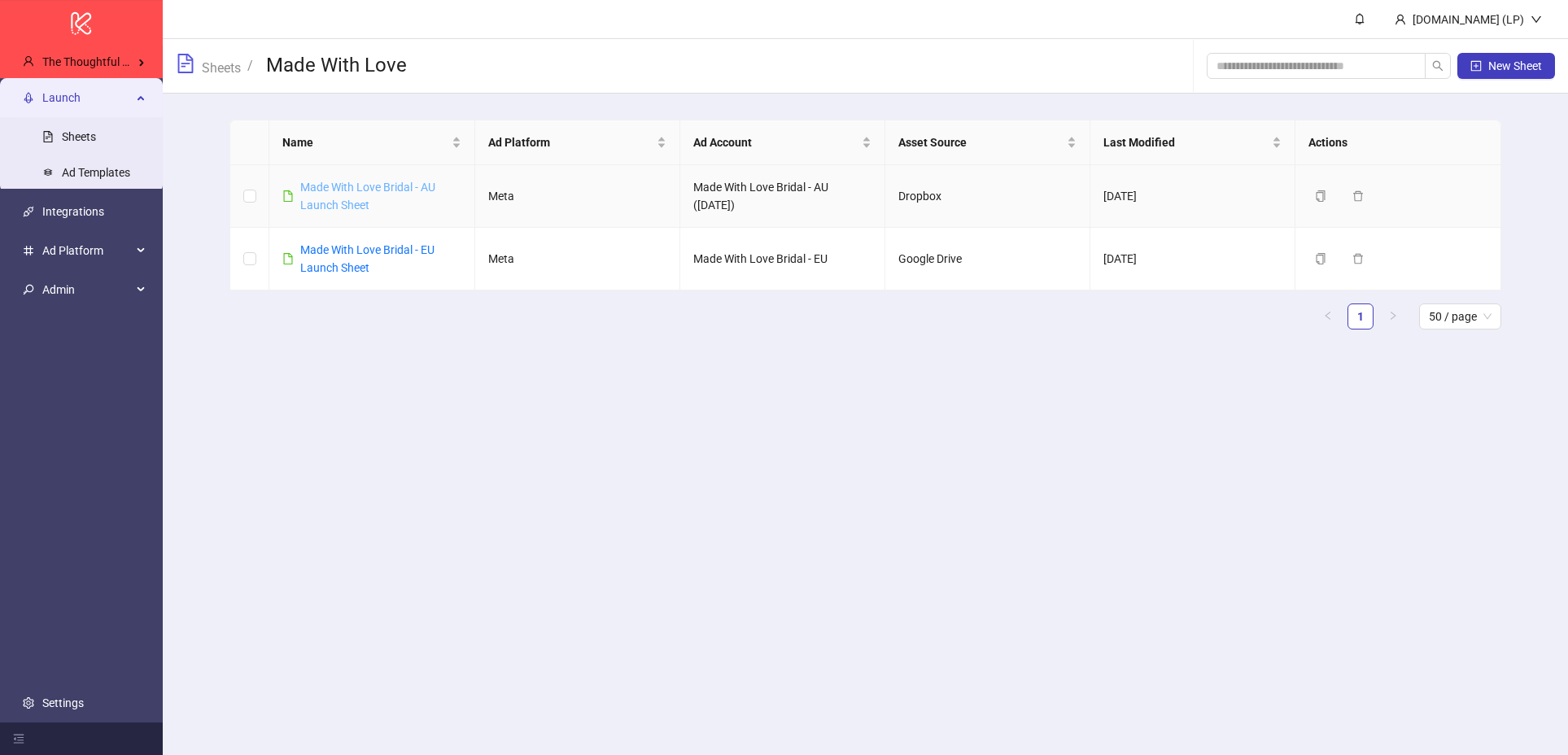
click at [333, 200] on link "Made With Love Bridal - AU Launch Sheet" at bounding box center [367, 196] width 135 height 31
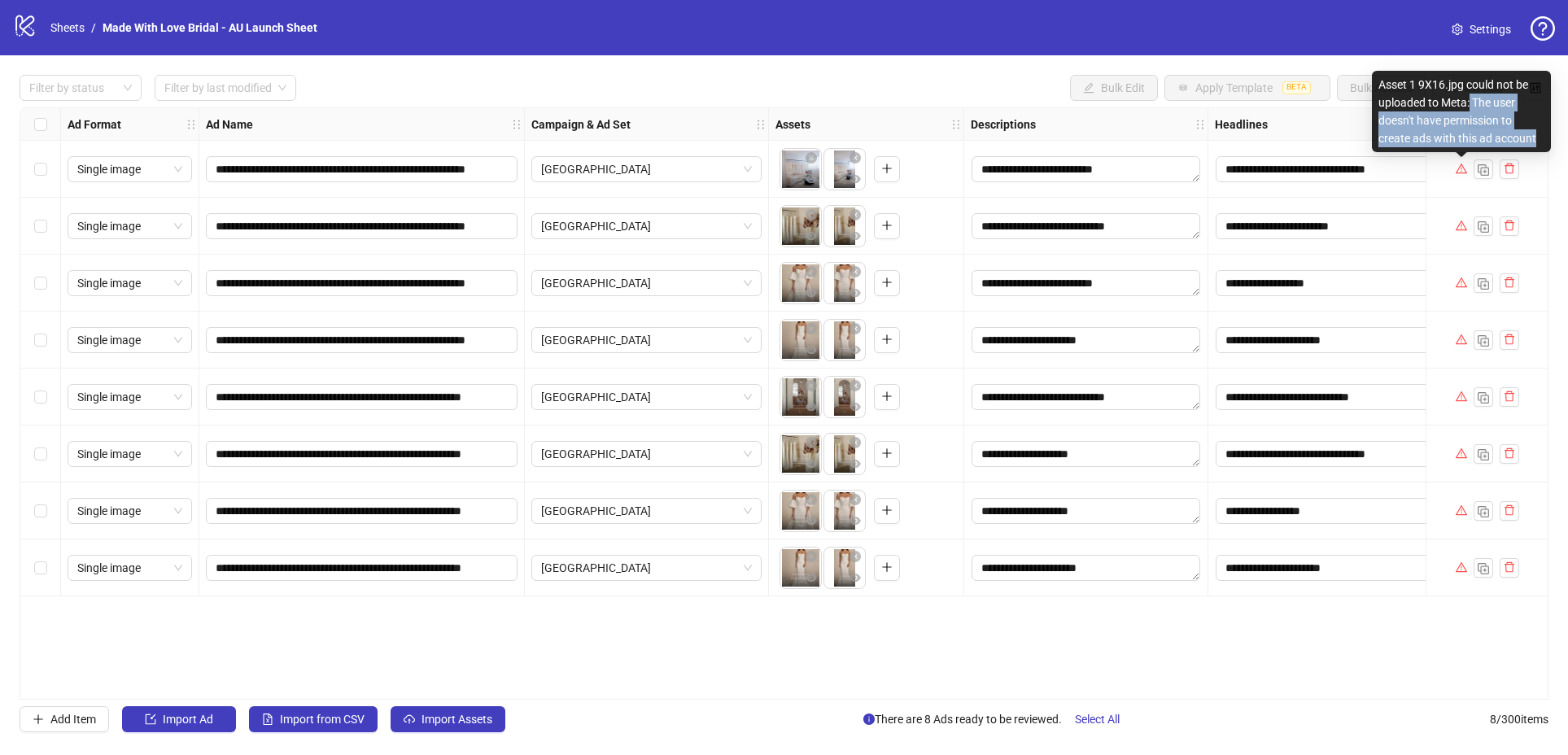
drag, startPoint x: 1469, startPoint y: 101, endPoint x: 1538, endPoint y: 137, distance: 77.8
click at [1536, 137] on div "Asset 1 9X16.jpg could not be uploaded to Meta: The user doesn't have permissio…" at bounding box center [1462, 111] width 179 height 81
copy div "The user doesn't have permission to create ads with this ad account"
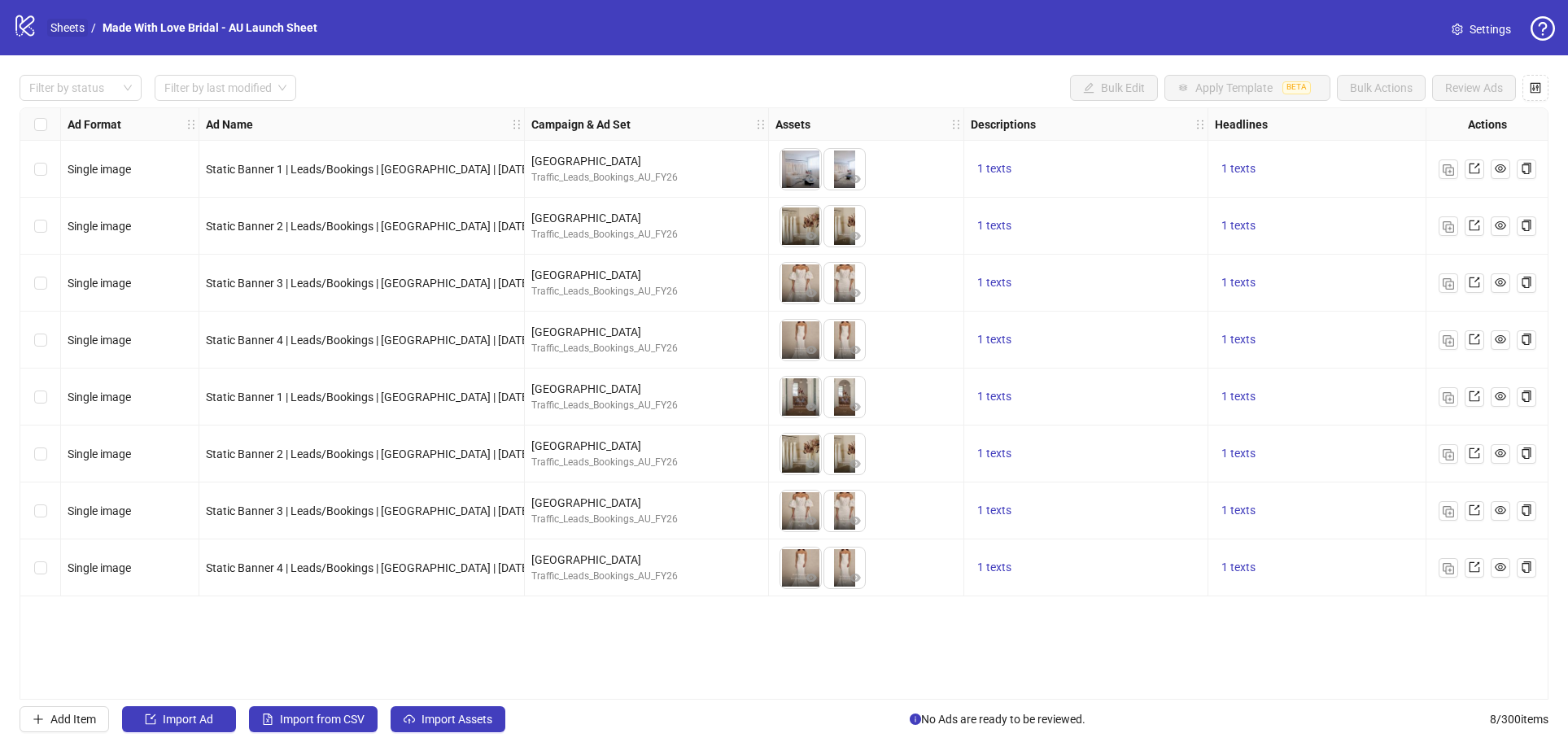
click at [68, 28] on link "Sheets" at bounding box center [67, 27] width 41 height 18
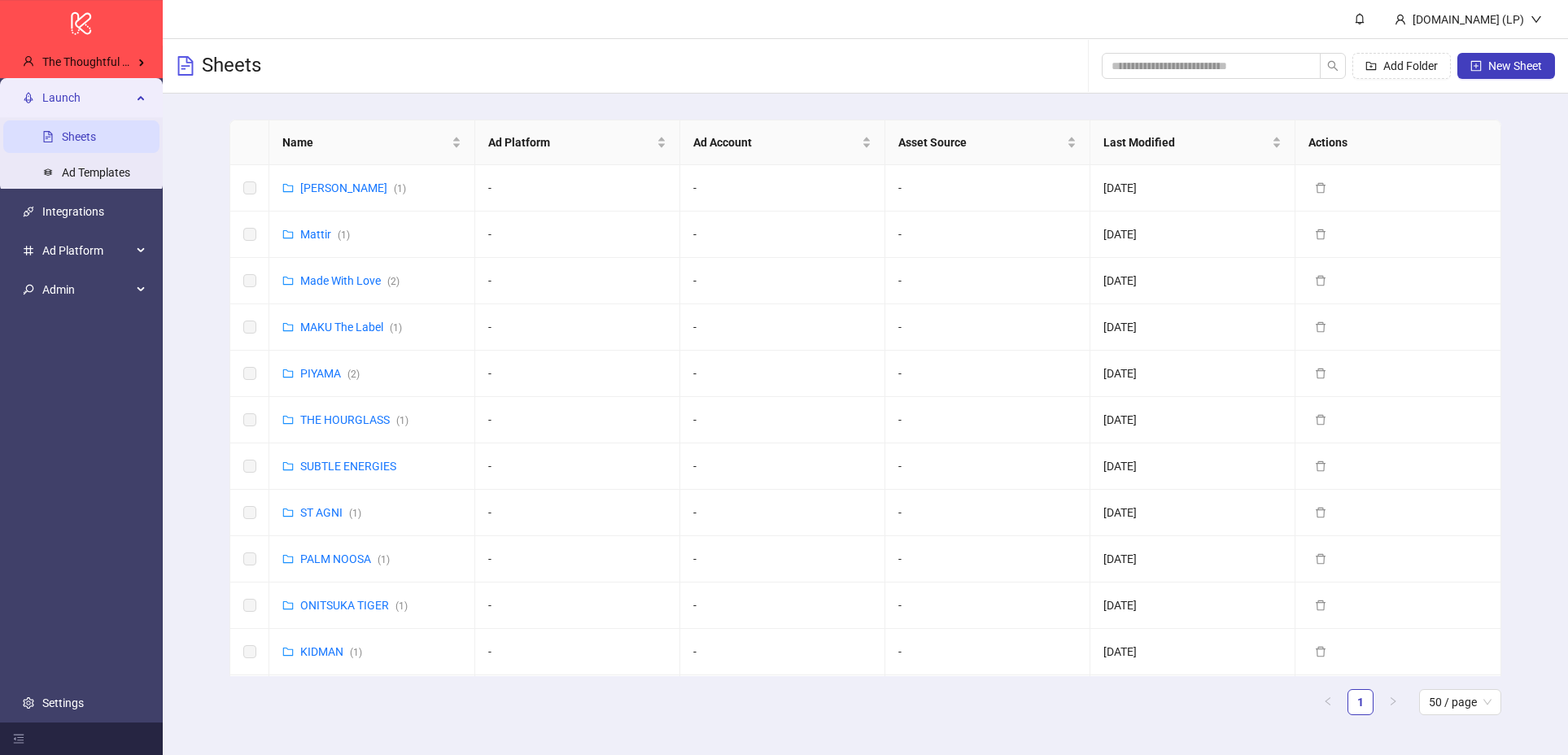
click at [577, 80] on div "Sheets Add Folder New Sheet" at bounding box center [865, 66] width 1405 height 54
